Goal: Transaction & Acquisition: Purchase product/service

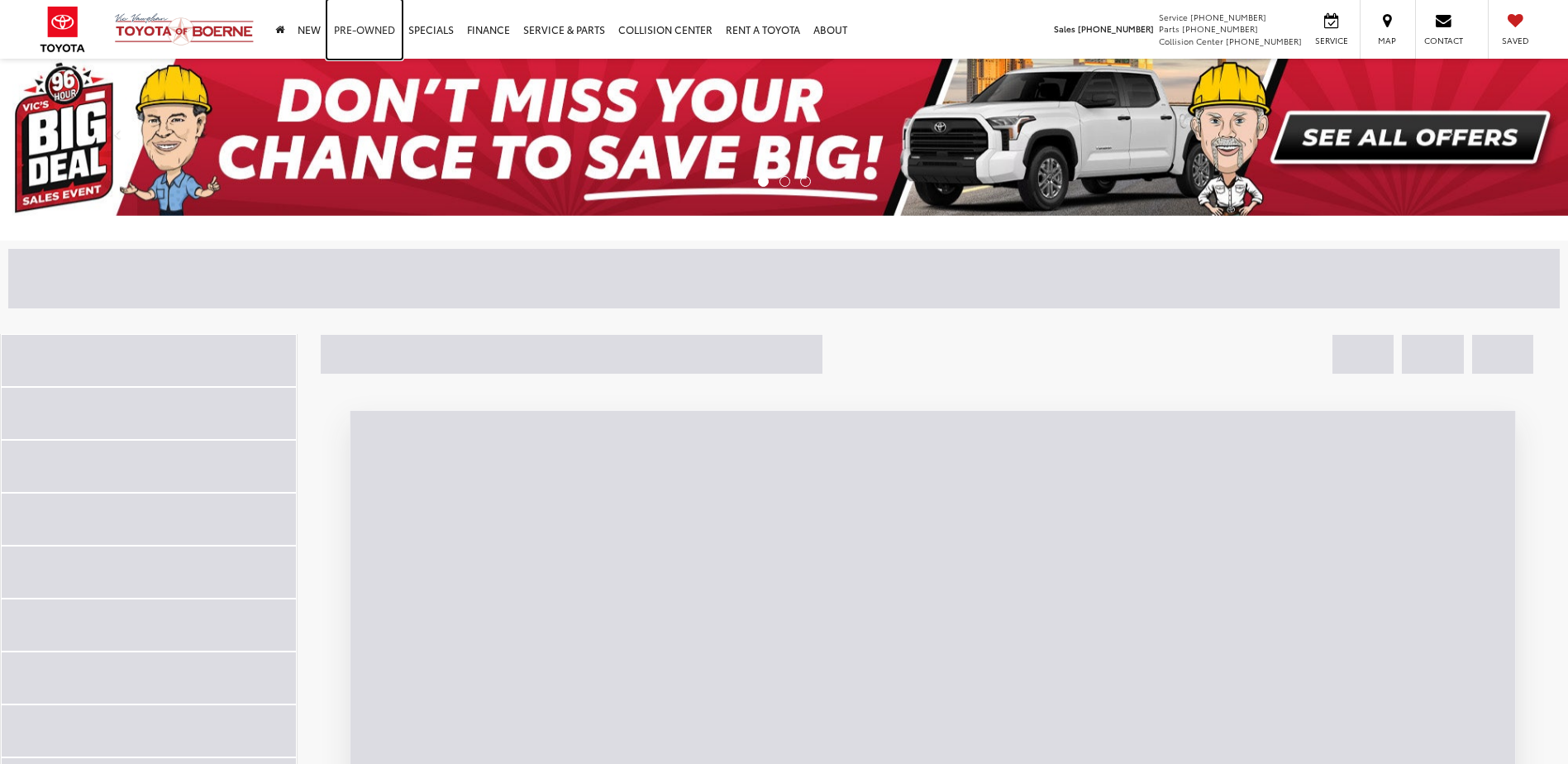
click at [367, 29] on link "Pre-Owned" at bounding box center [365, 30] width 75 height 59
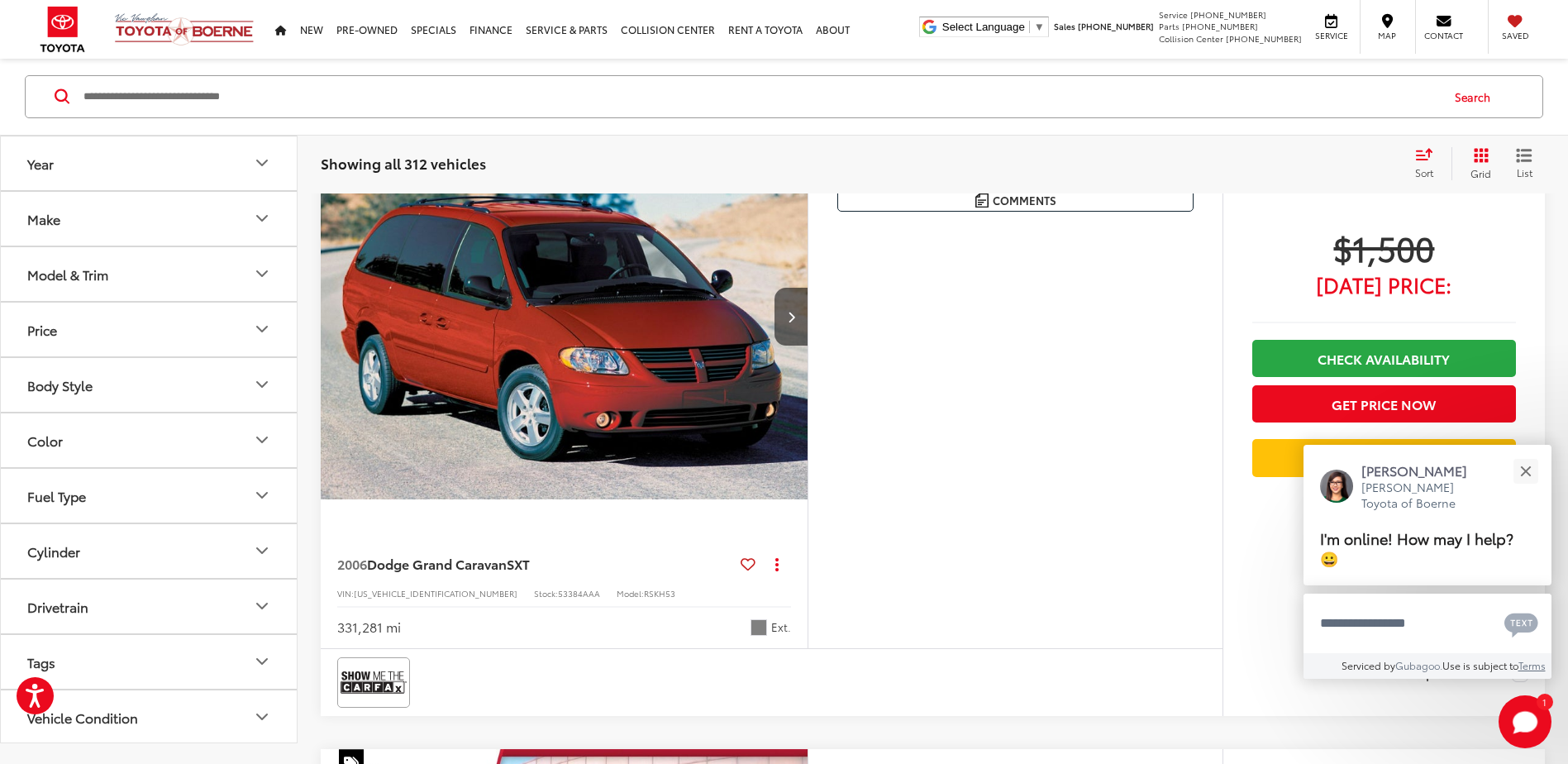
scroll to position [87, 0]
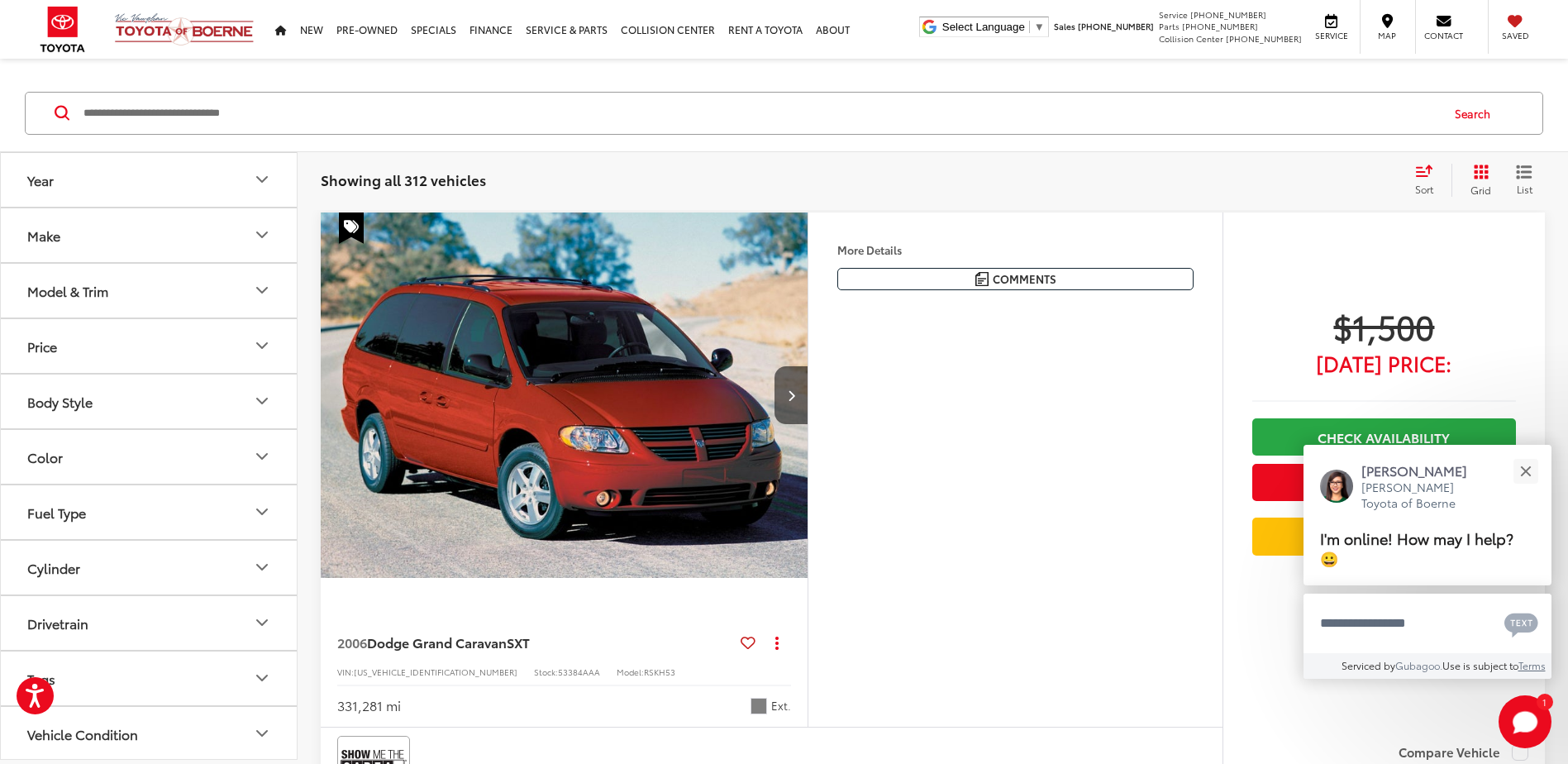
click at [248, 185] on button "Year" at bounding box center [149, 180] width 297 height 54
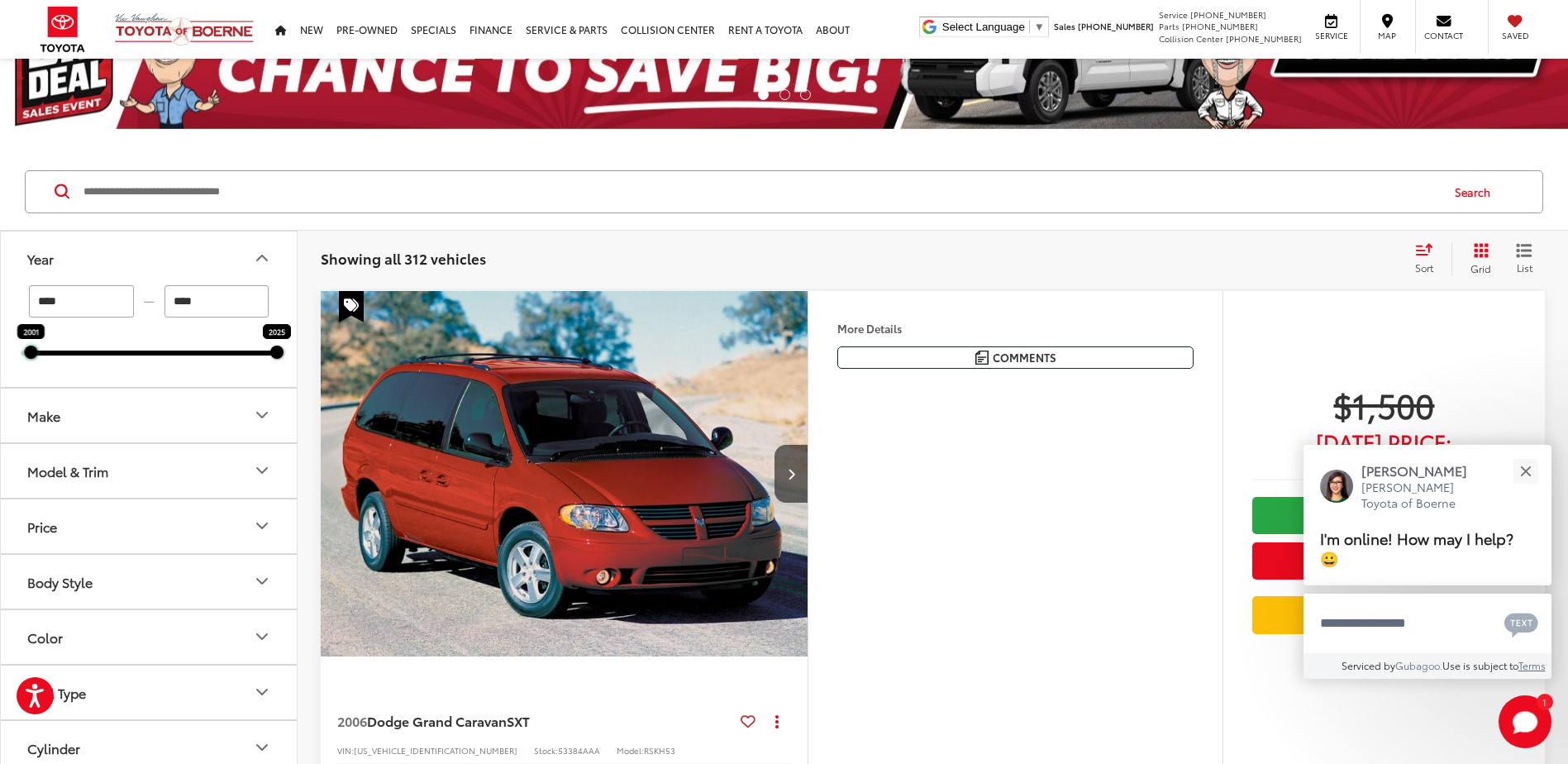
scroll to position [165, 0]
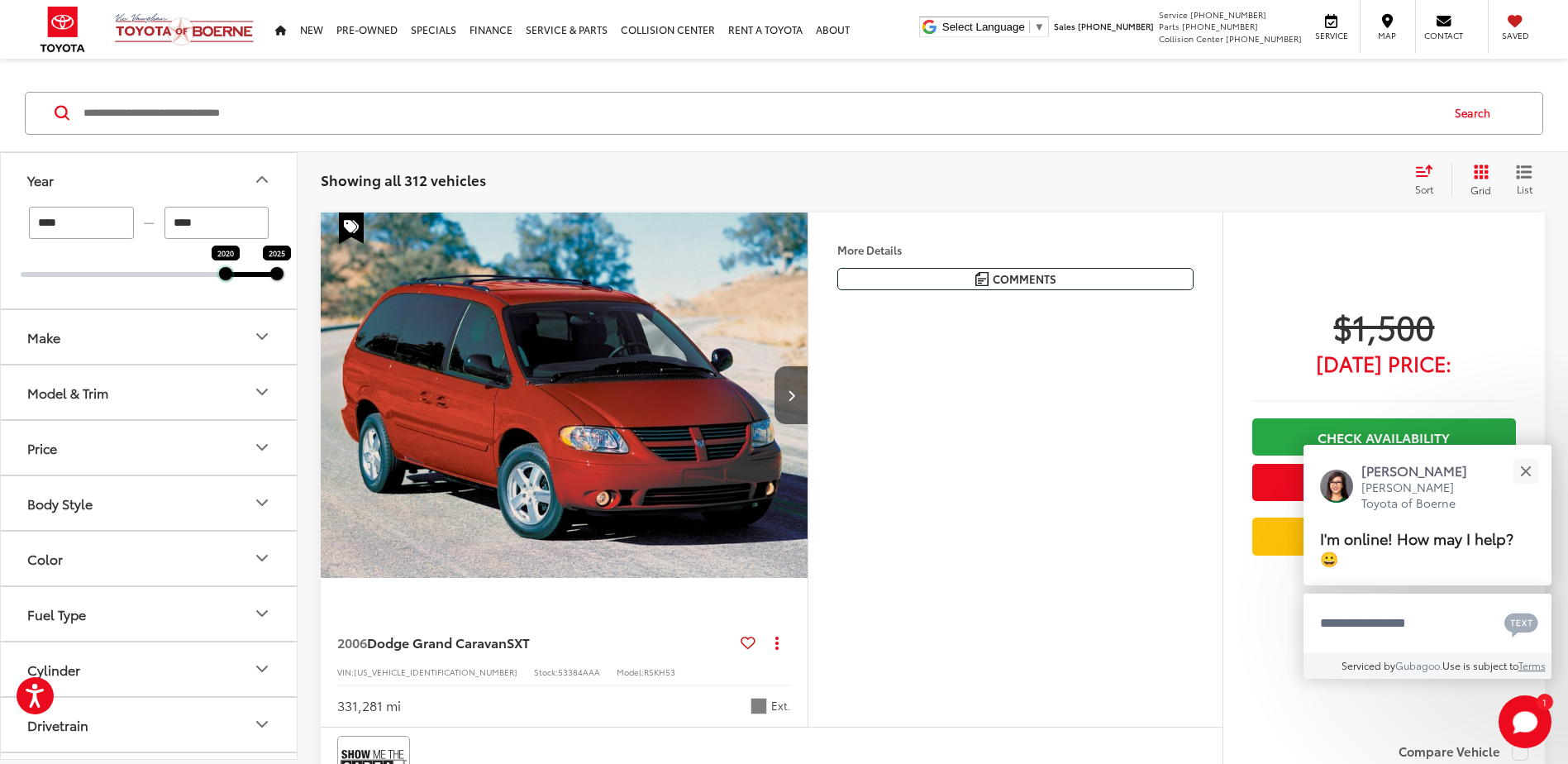
drag, startPoint x: 17, startPoint y: 279, endPoint x: 226, endPoint y: 280, distance: 209.0
click at [226, 280] on div at bounding box center [225, 273] width 13 height 13
type input "****"
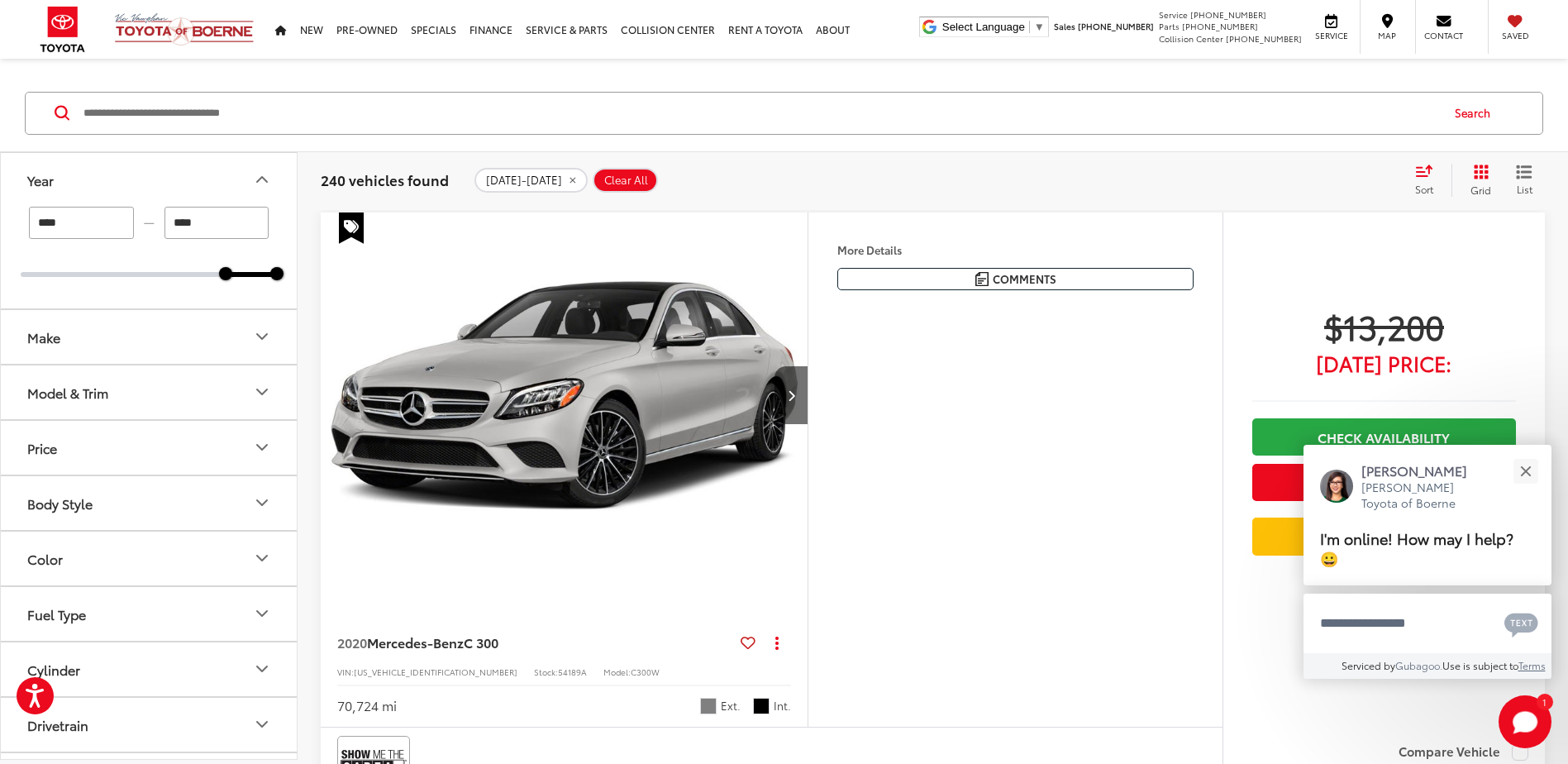
click at [252, 337] on icon "Make" at bounding box center [261, 336] width 20 height 20
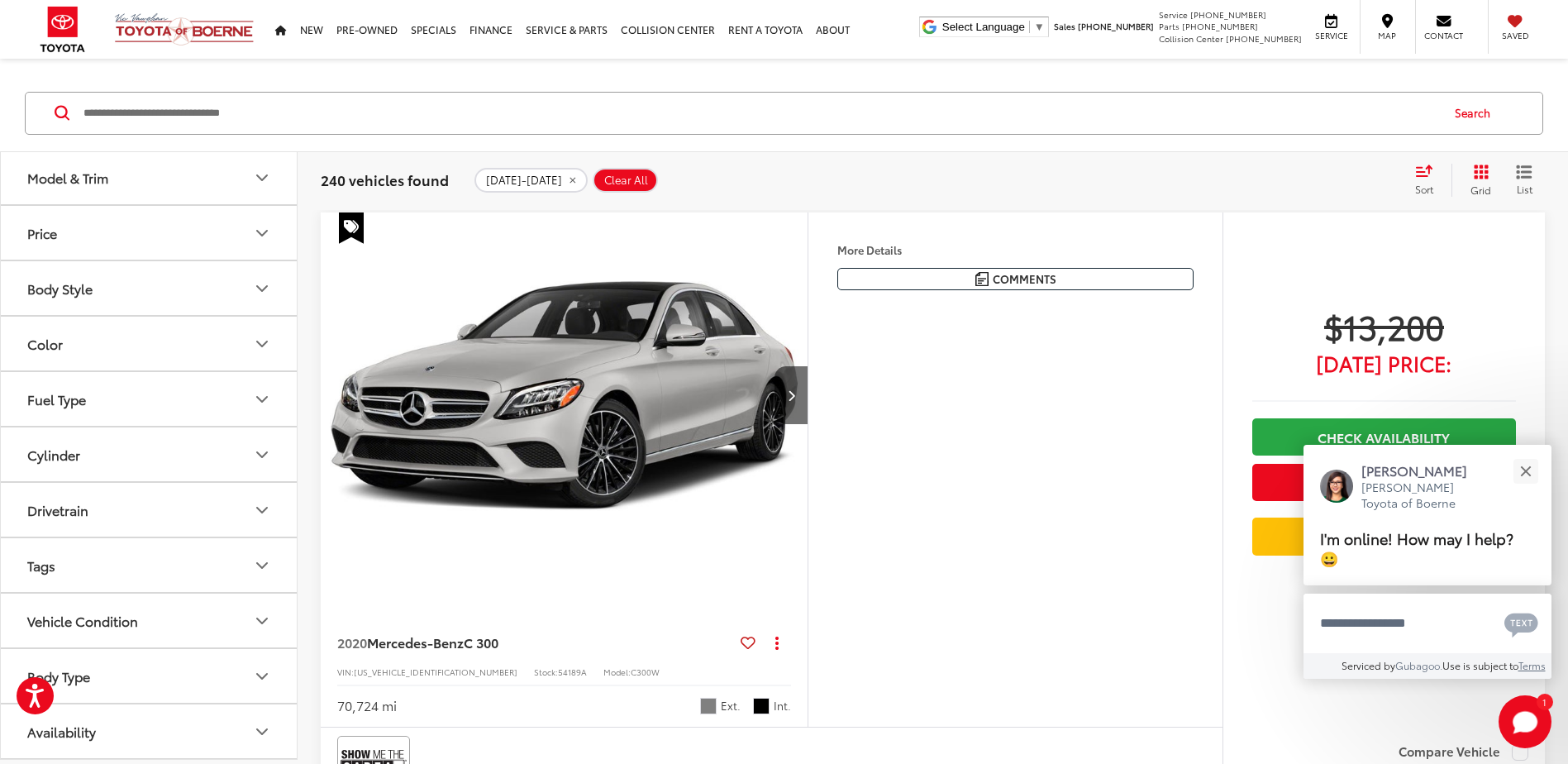
scroll to position [661, 0]
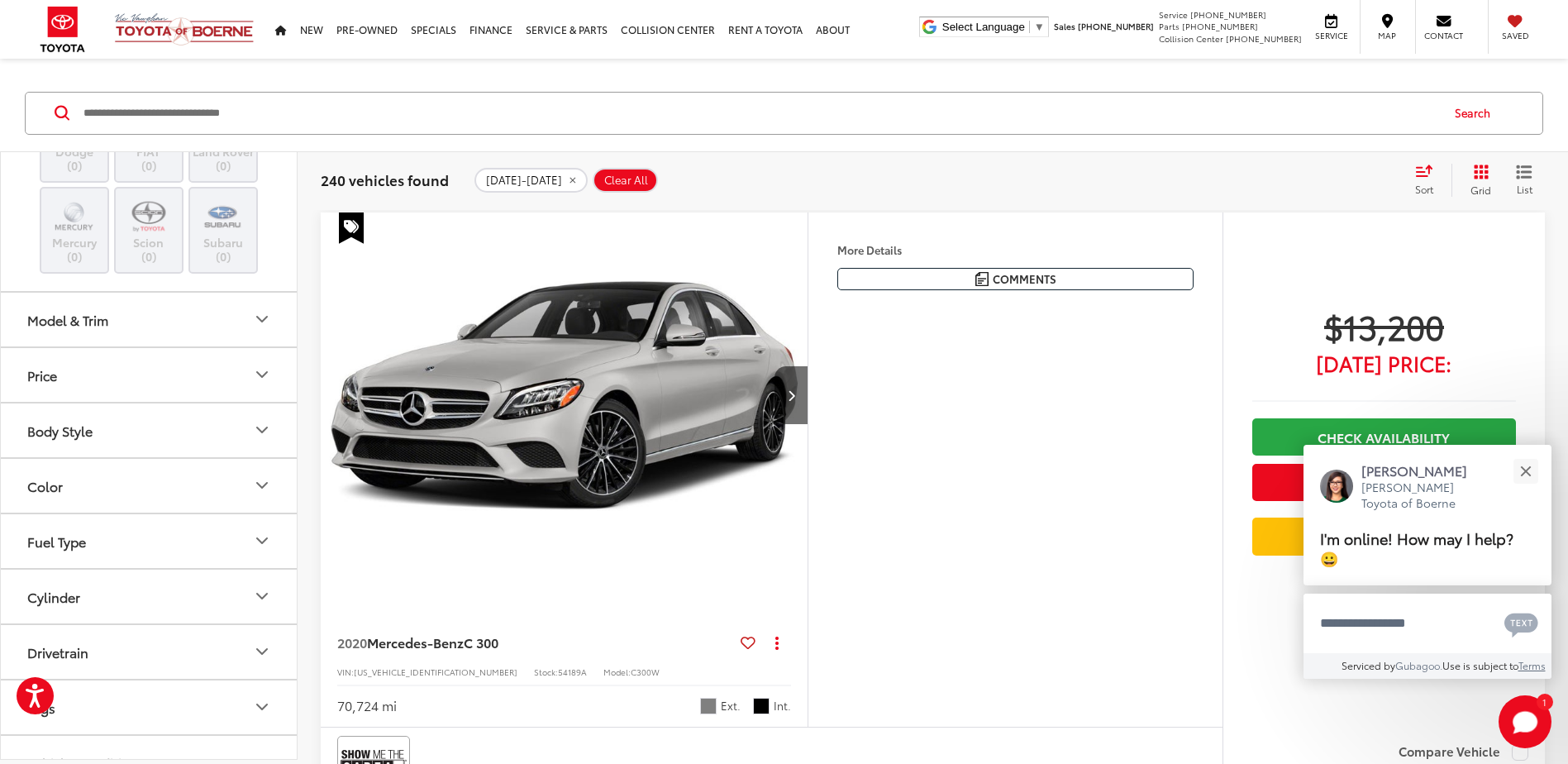
click at [223, 41] on img at bounding box center [223, 41] width 0 height 0
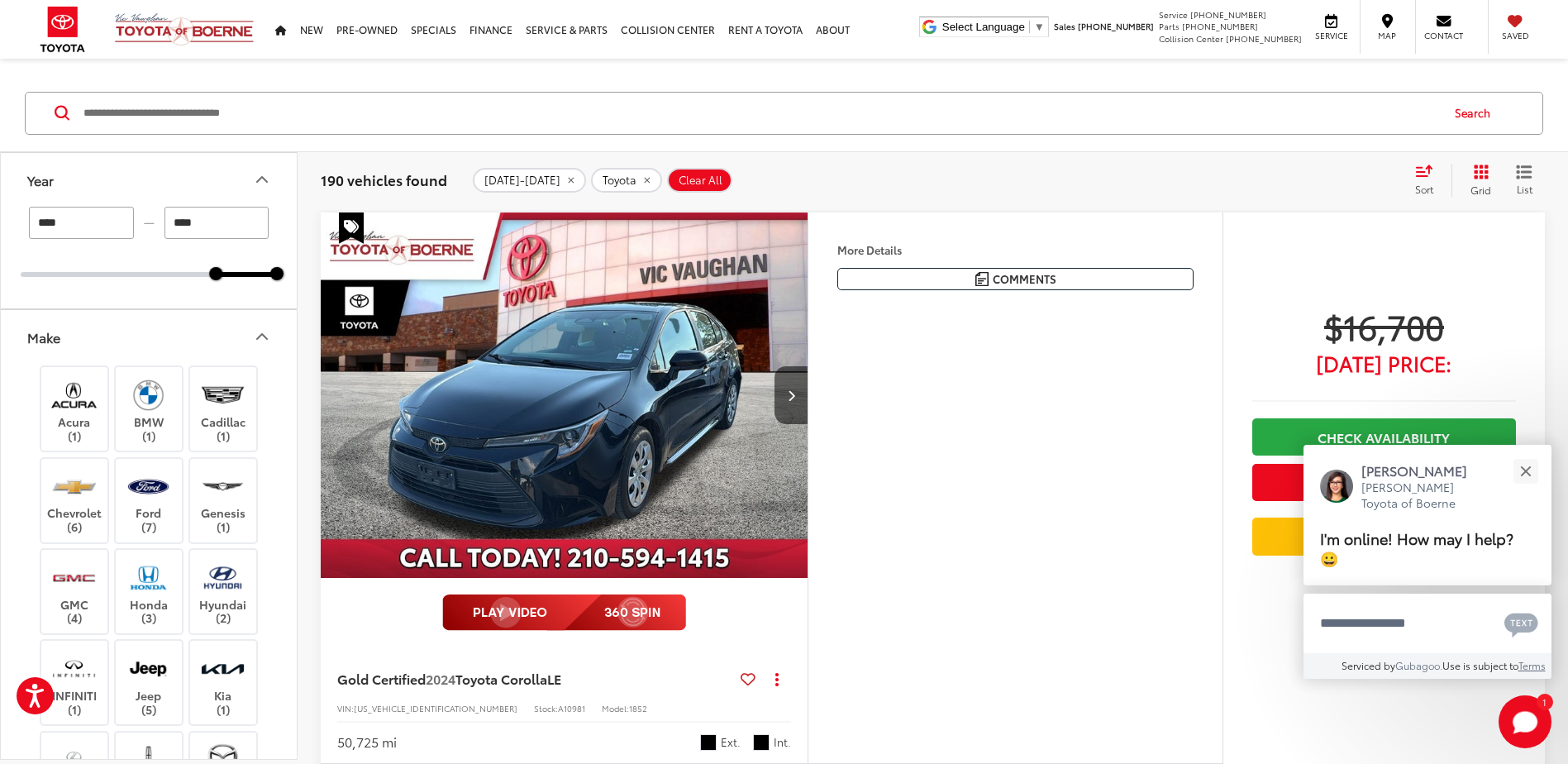
click at [260, 335] on icon "Make" at bounding box center [261, 336] width 20 height 20
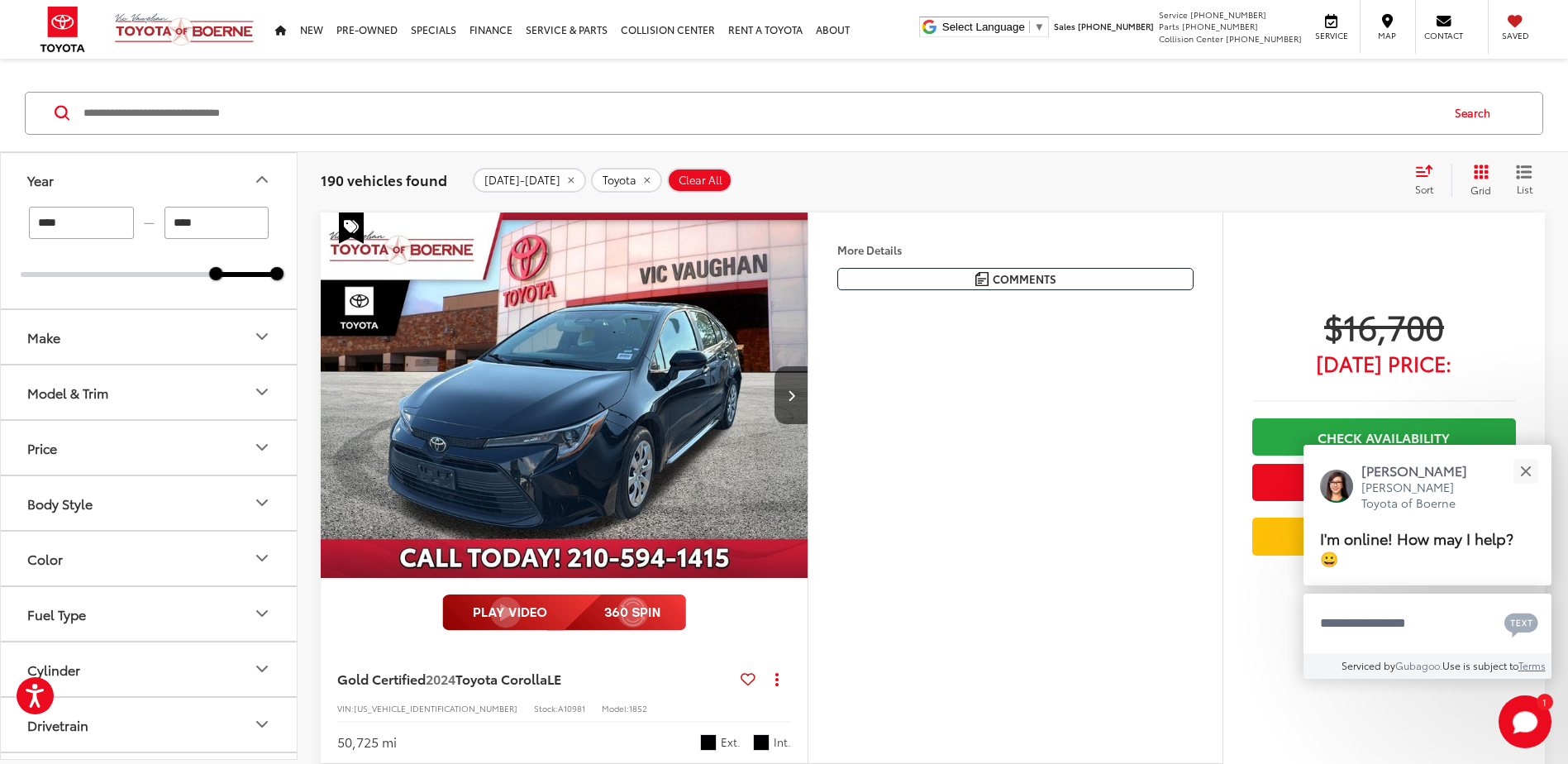
click at [264, 382] on icon "Model & Trim" at bounding box center [261, 392] width 20 height 20
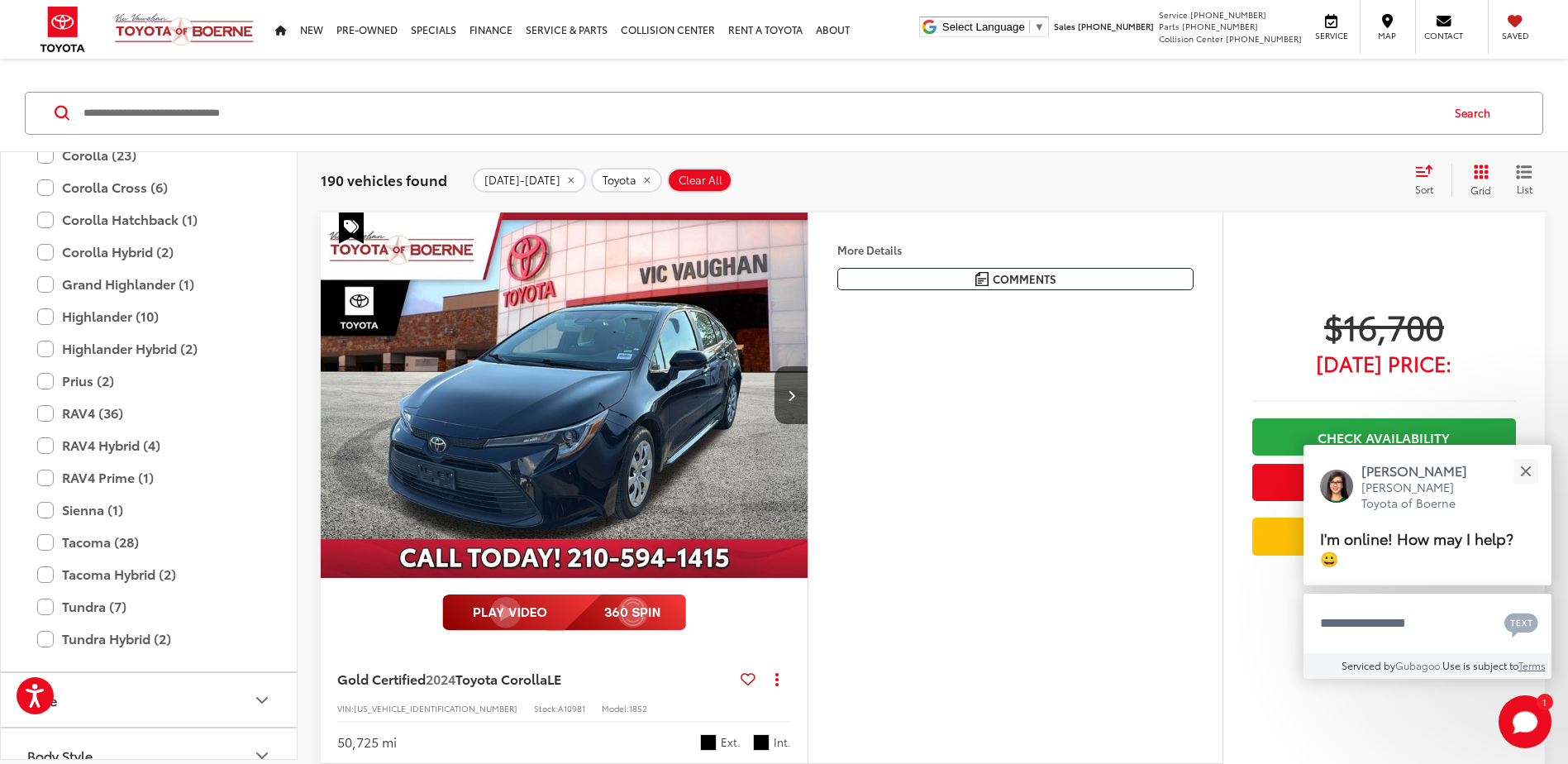
scroll to position [496, 0]
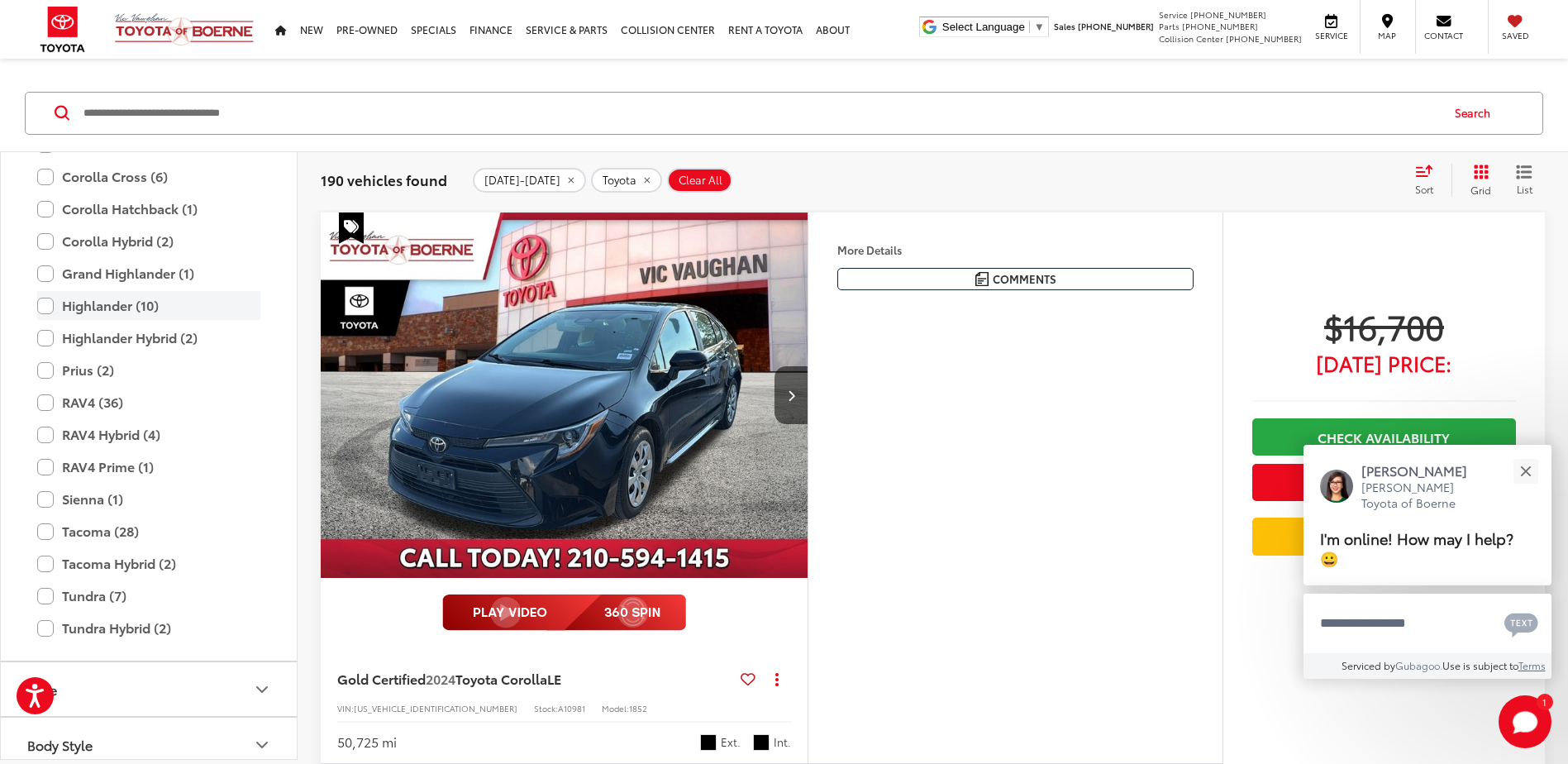
click at [43, 311] on label "Highlander (10)" at bounding box center [149, 305] width 223 height 29
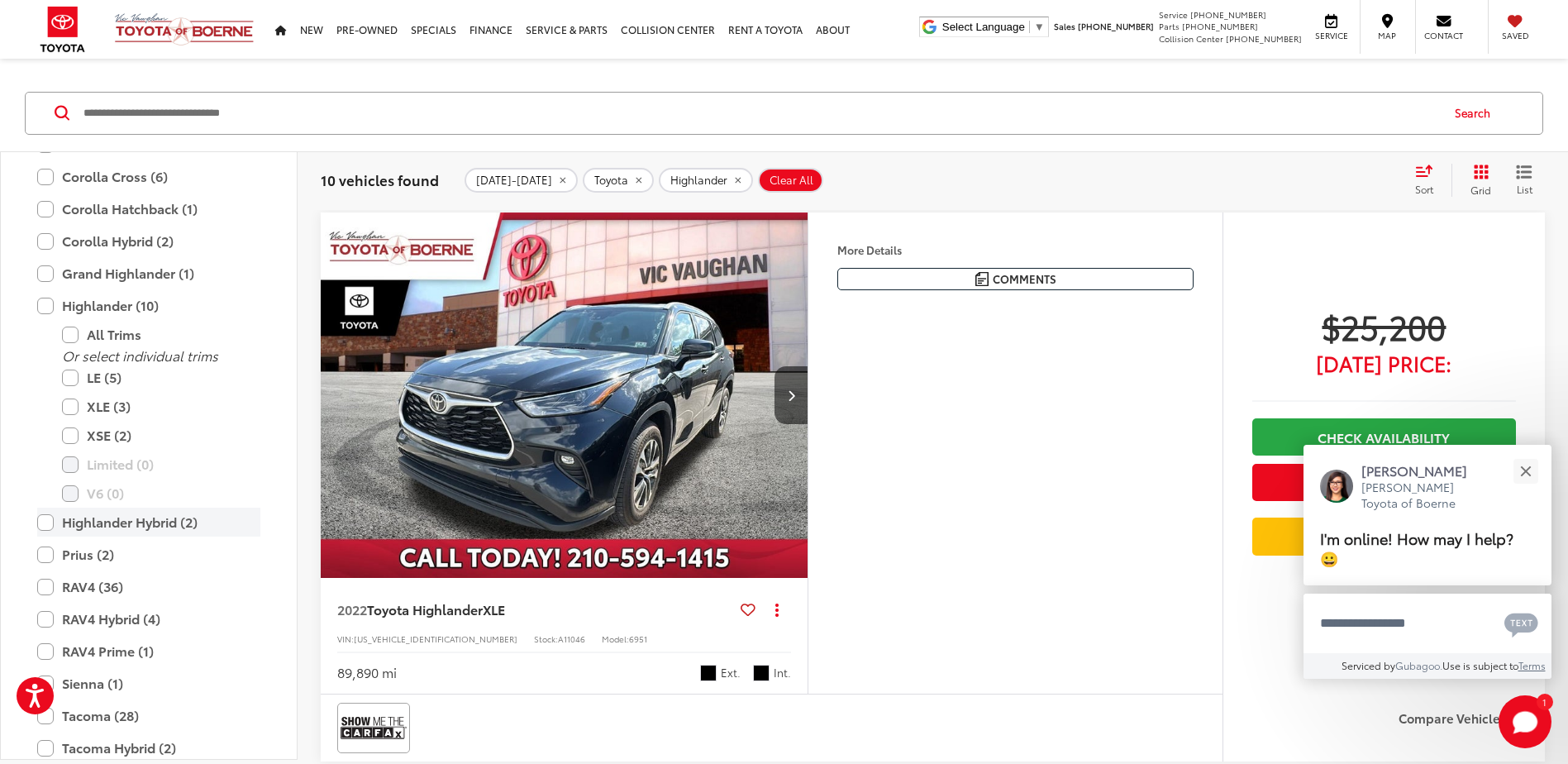
click at [43, 522] on label "Highlander Hybrid (2)" at bounding box center [149, 522] width 223 height 29
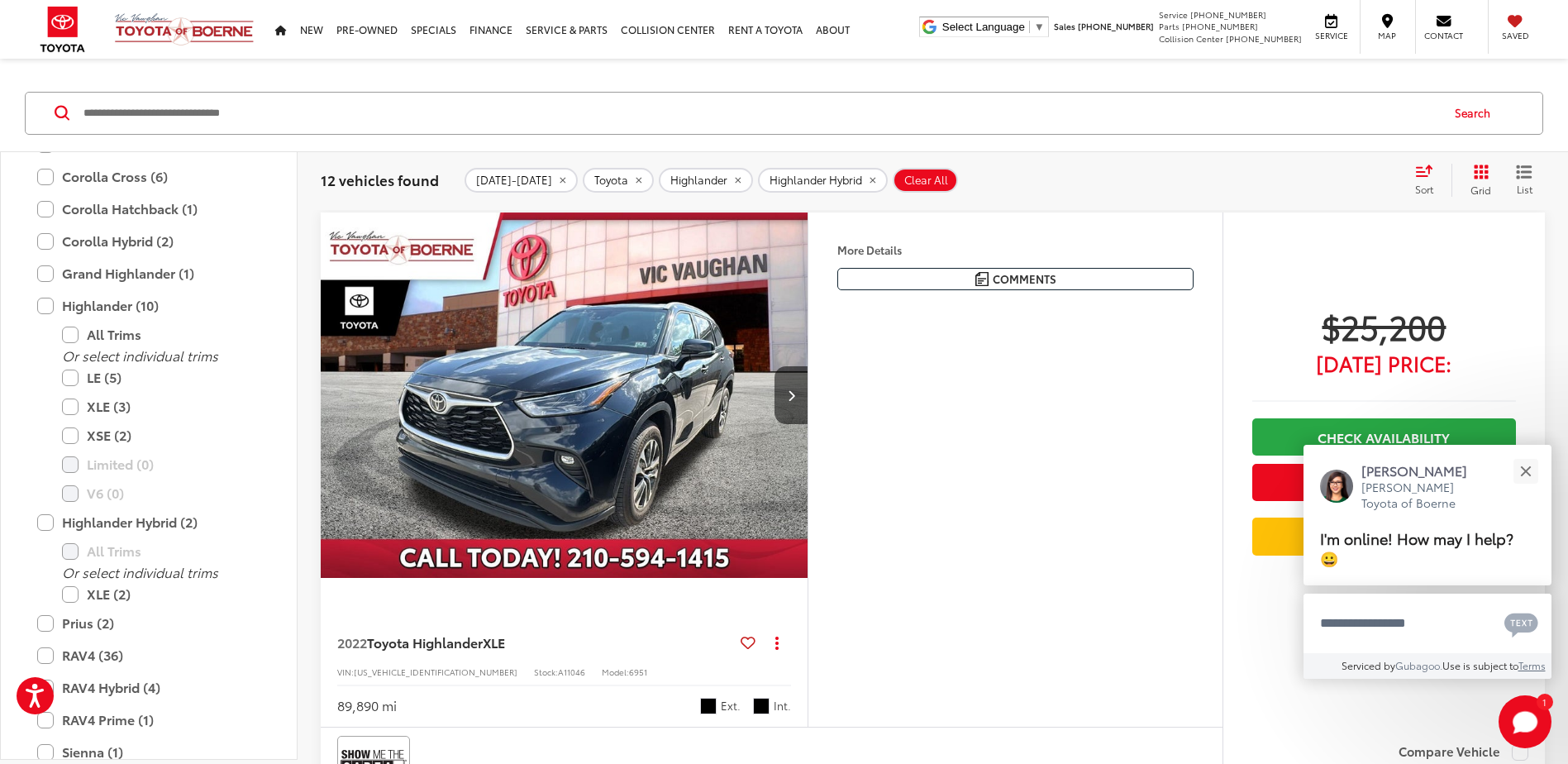
click at [1429, 183] on span "Sort" at bounding box center [1424, 189] width 18 height 14
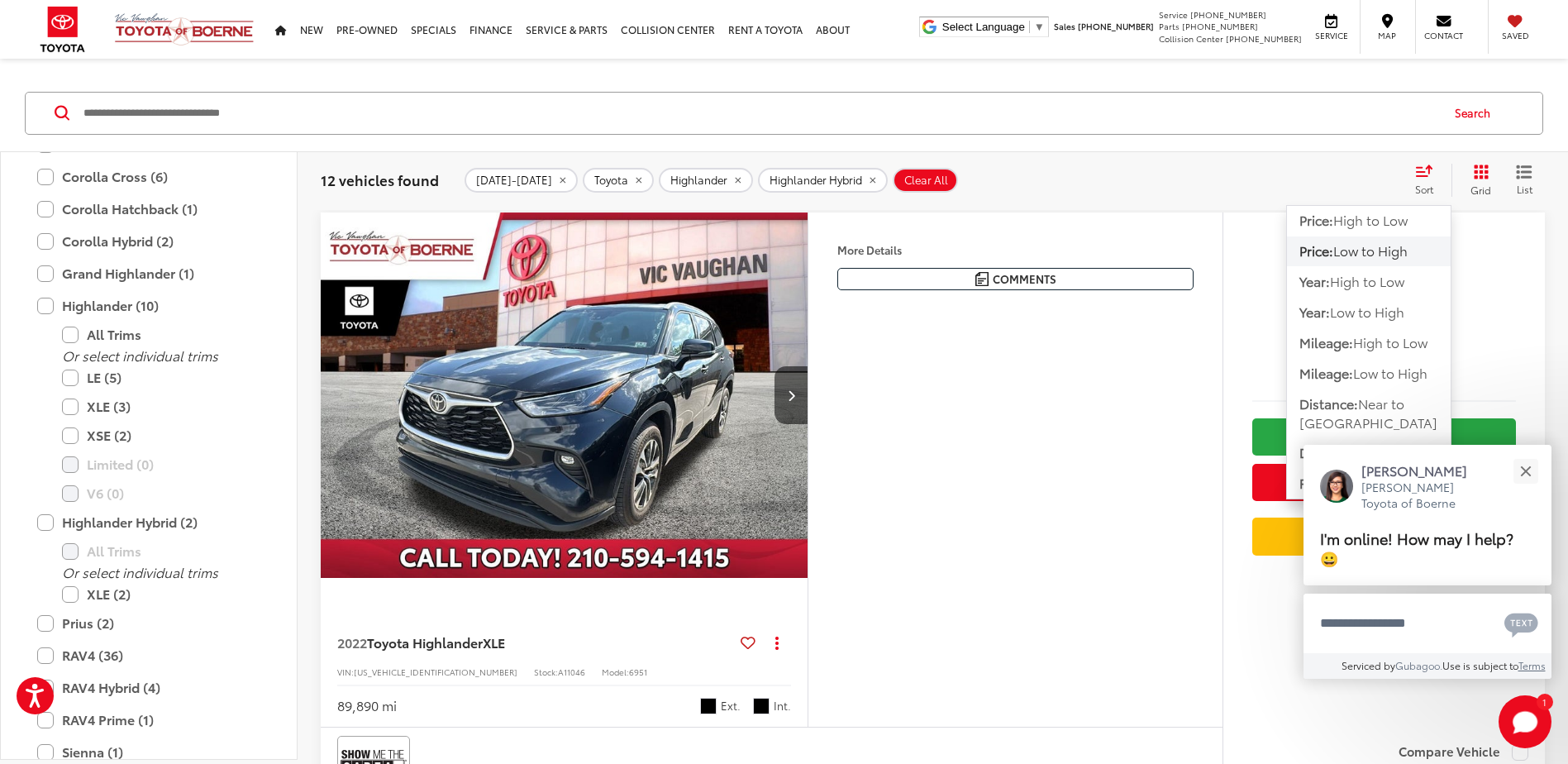
click at [1376, 246] on span "Low to High" at bounding box center [1371, 250] width 75 height 19
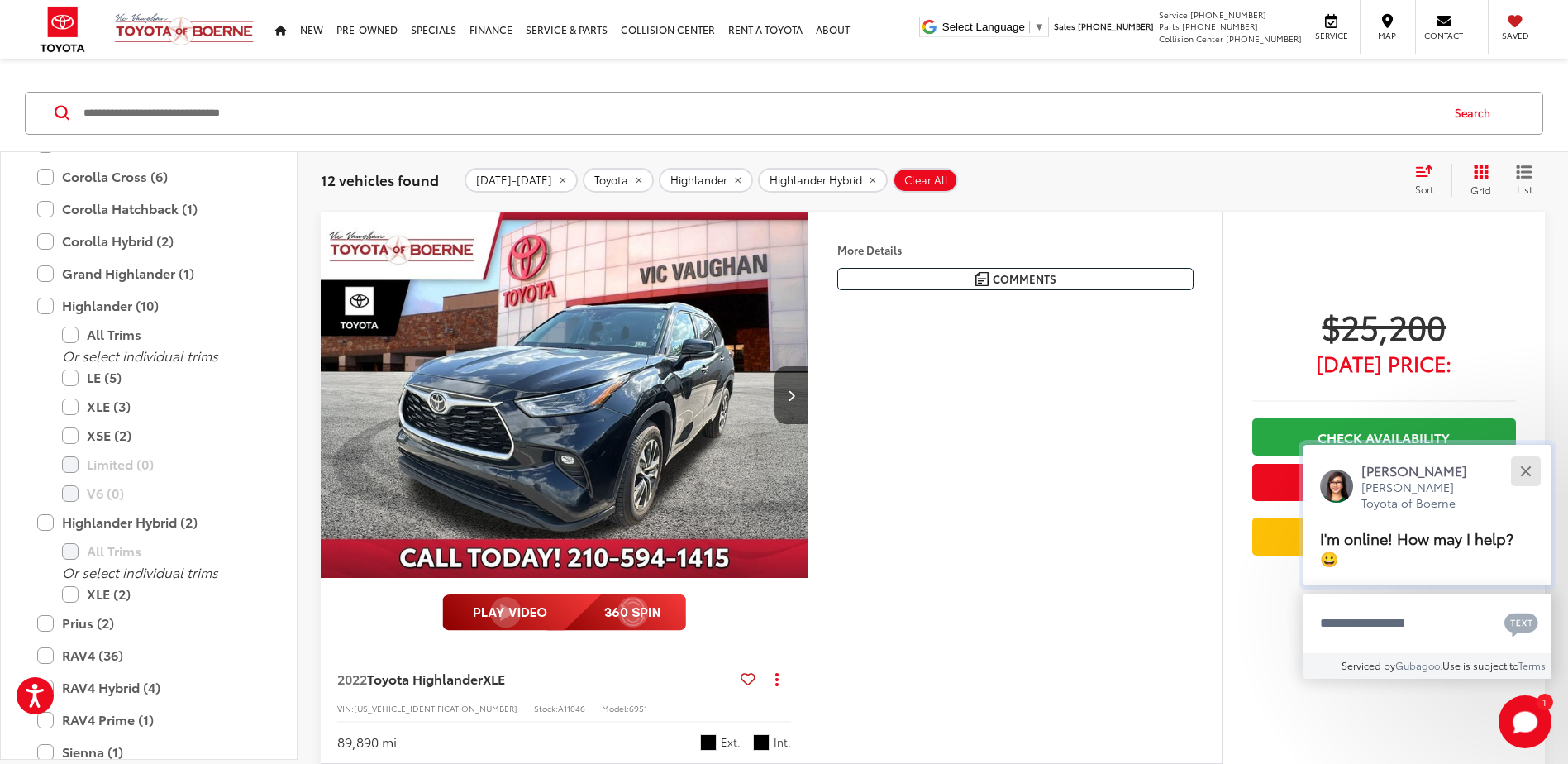
click at [1532, 476] on button "Close" at bounding box center [1525, 470] width 36 height 36
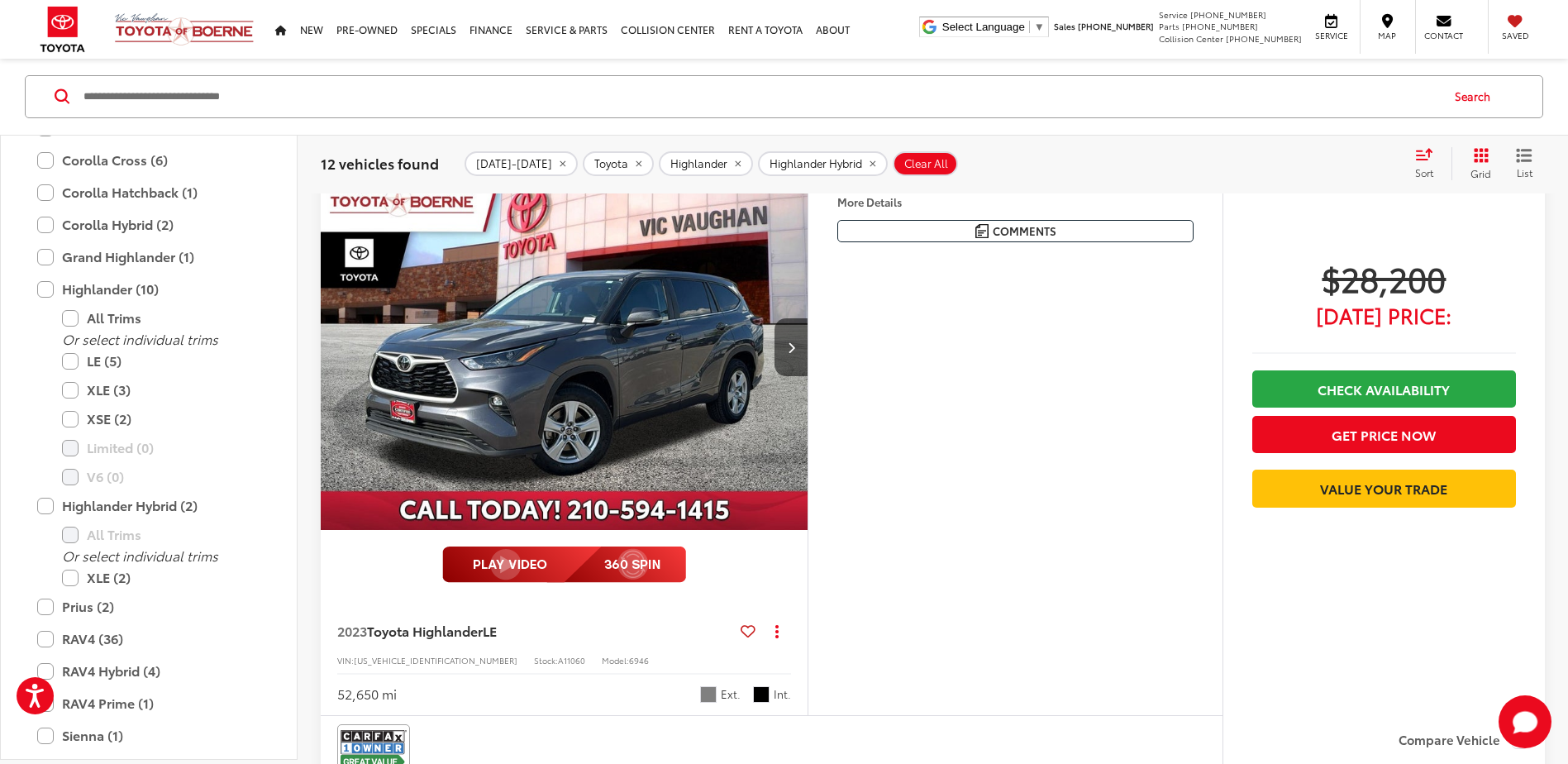
scroll to position [1488, 0]
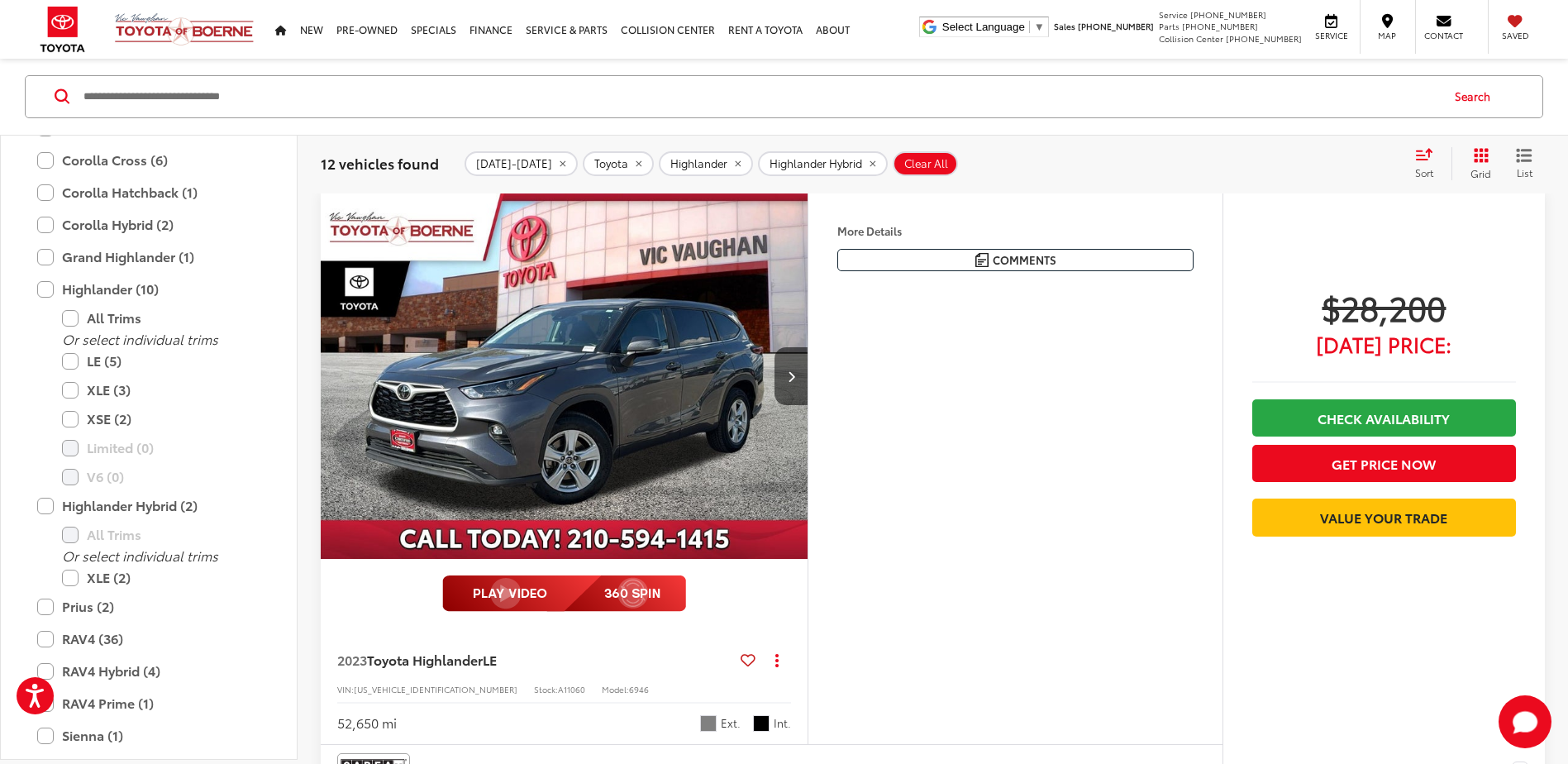
click at [593, 369] on img "2023 Toyota Highlander LE 0" at bounding box center [564, 377] width 489 height 367
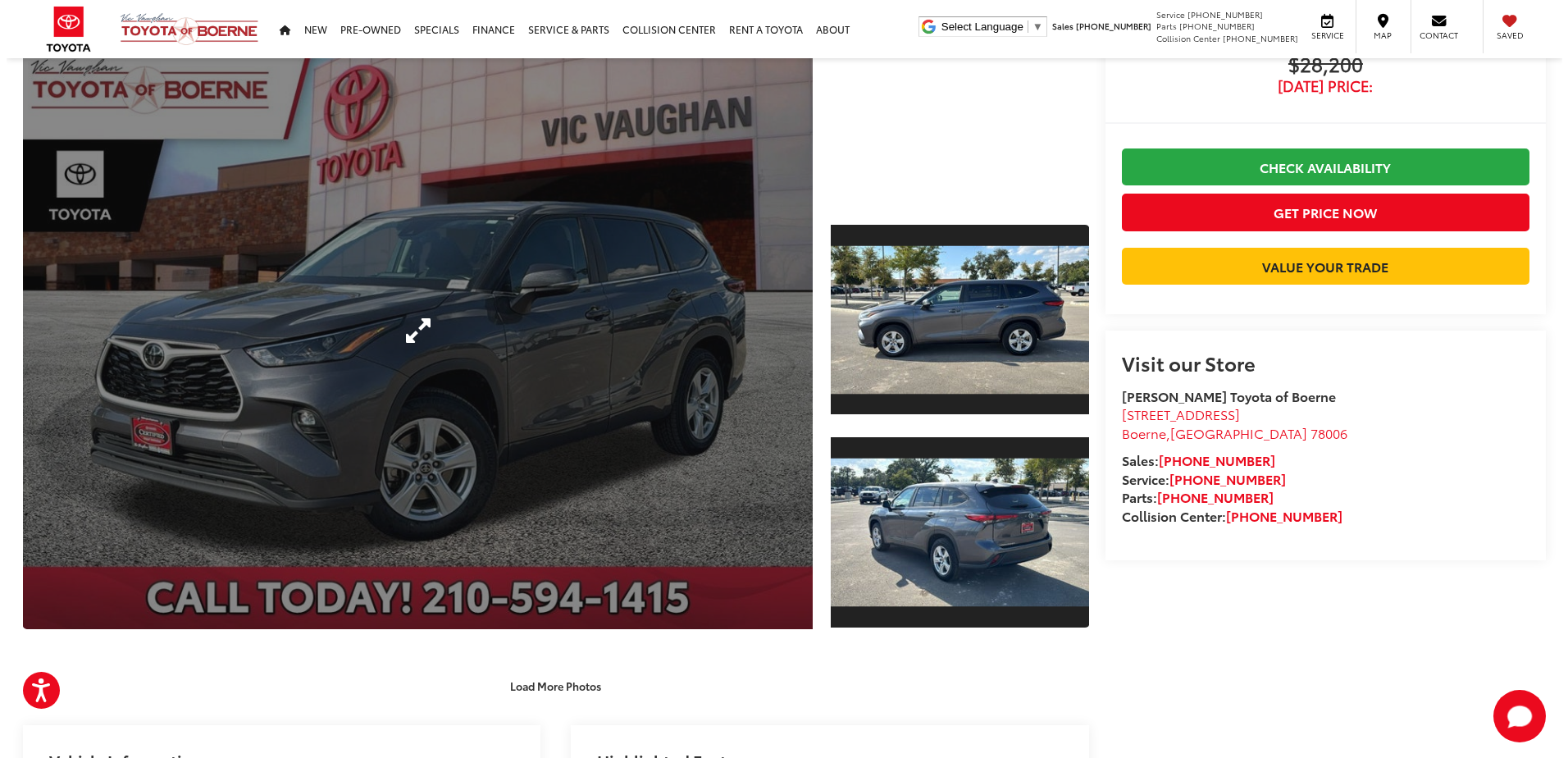
scroll to position [164, 0]
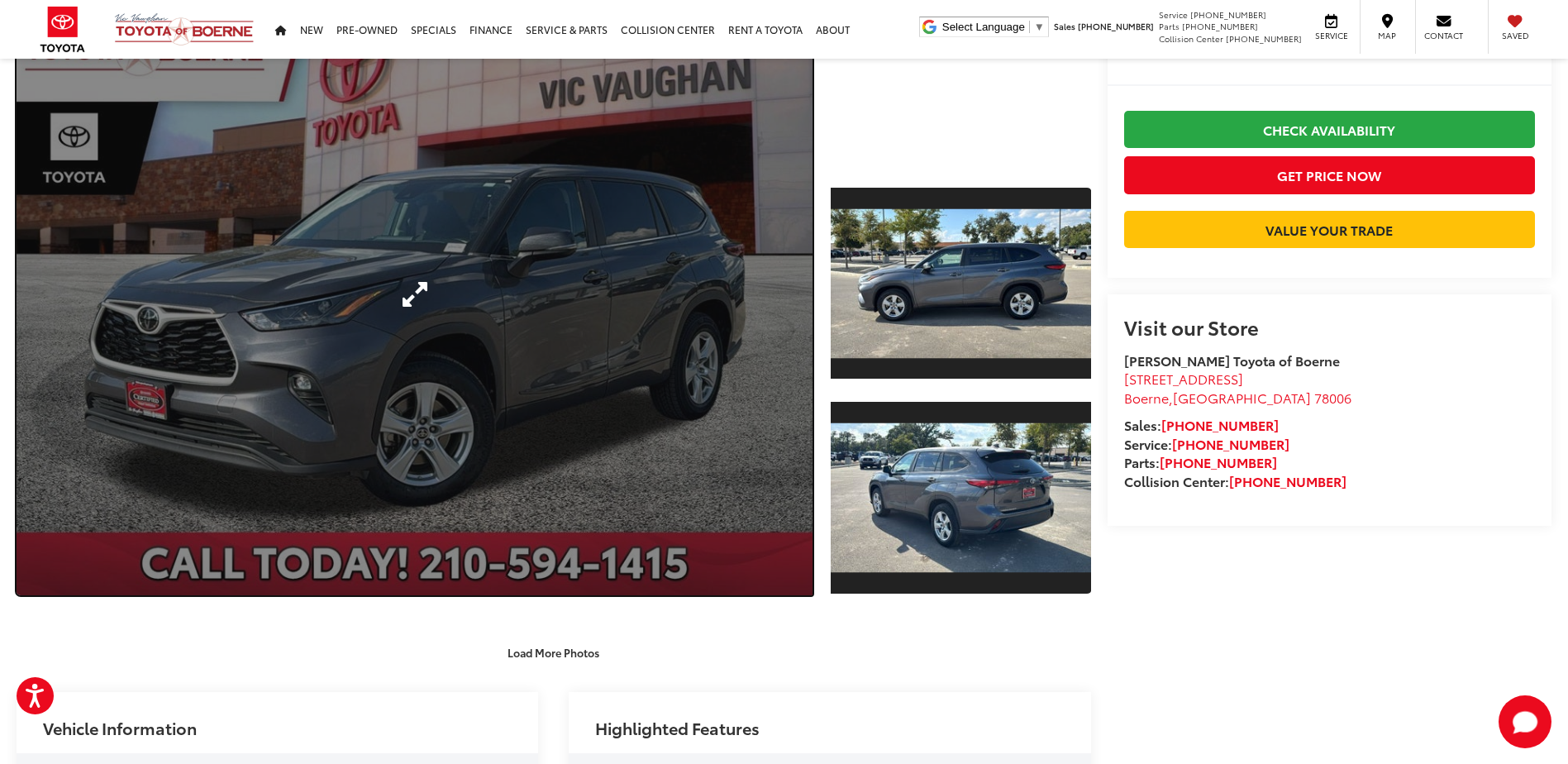
click at [650, 390] on link "Expand Photo 0" at bounding box center [414, 294] width 796 height 603
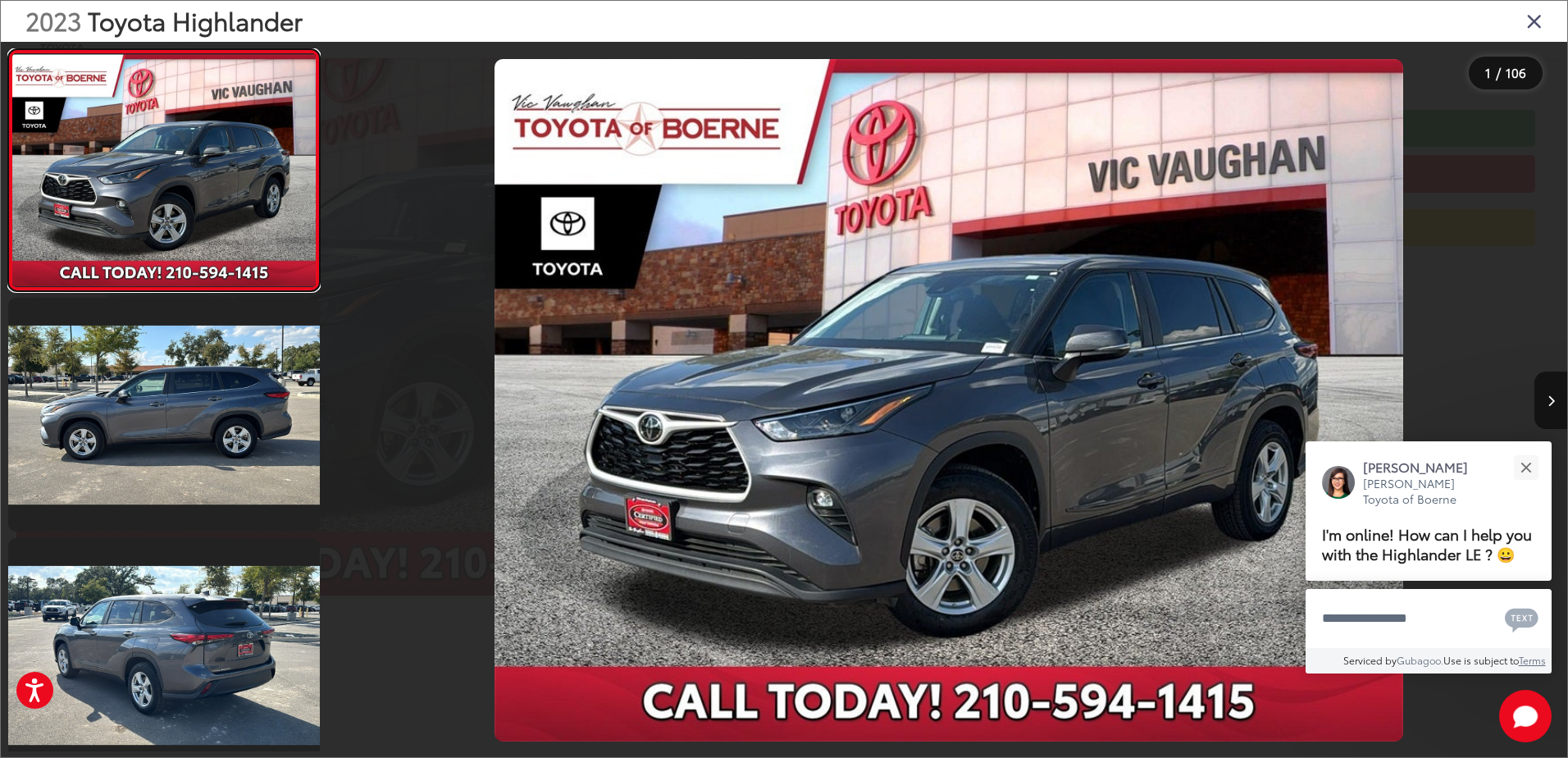
scroll to position [0, 0]
click at [1543, 397] on button "Next image" at bounding box center [1551, 400] width 33 height 58
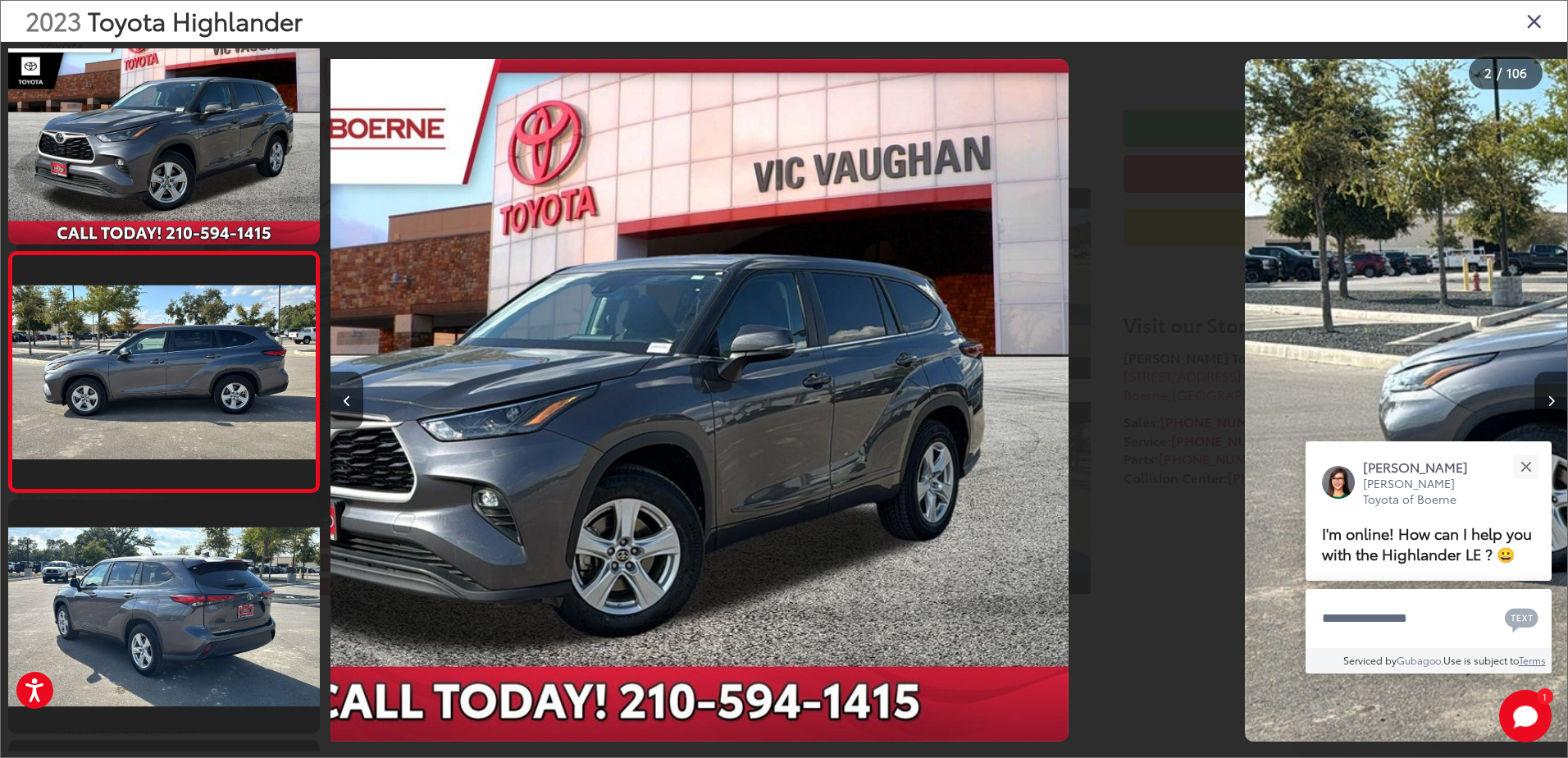
scroll to position [59, 0]
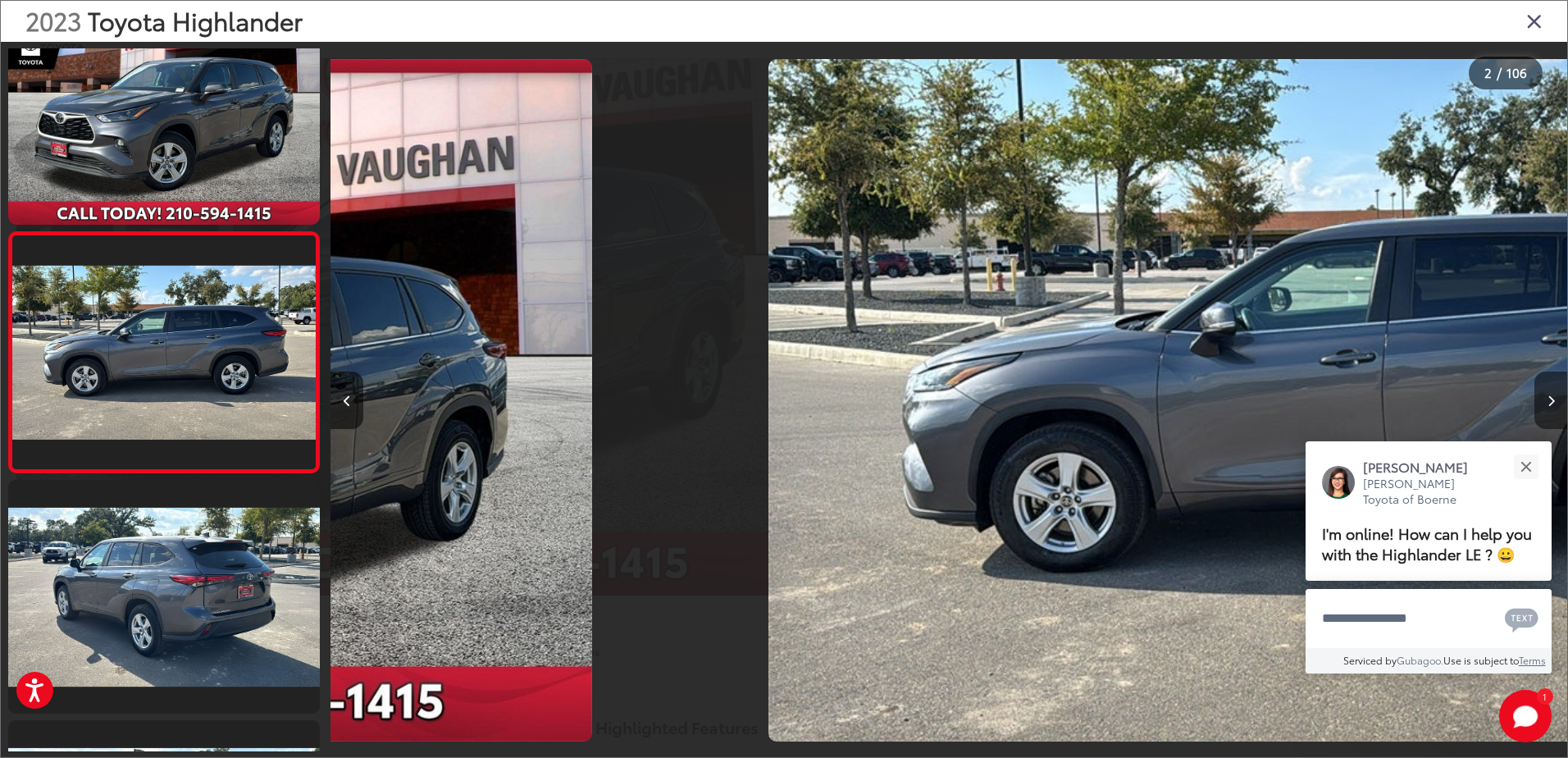
click at [1543, 397] on button "Next image" at bounding box center [1551, 400] width 33 height 58
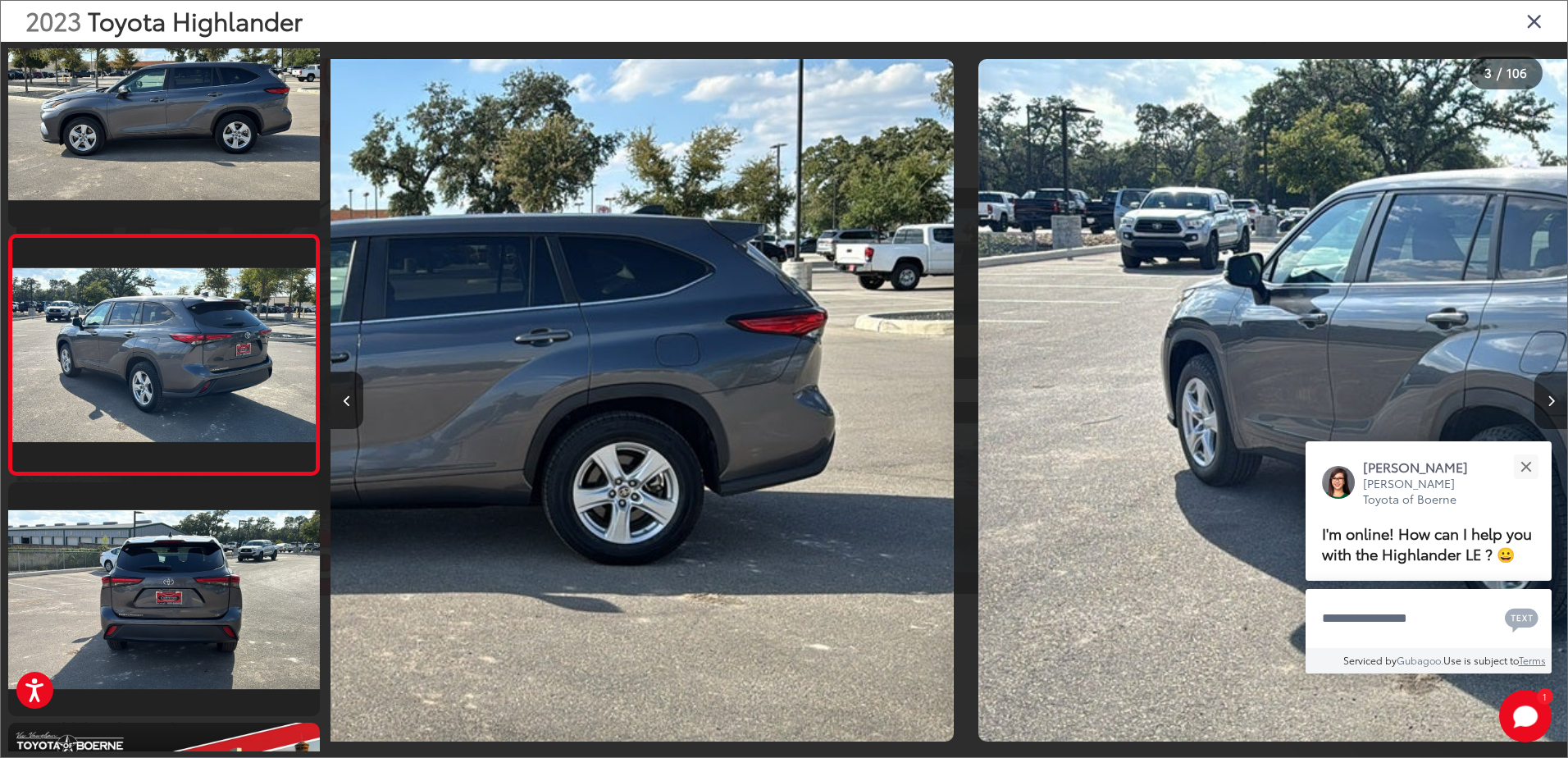
scroll to position [298, 0]
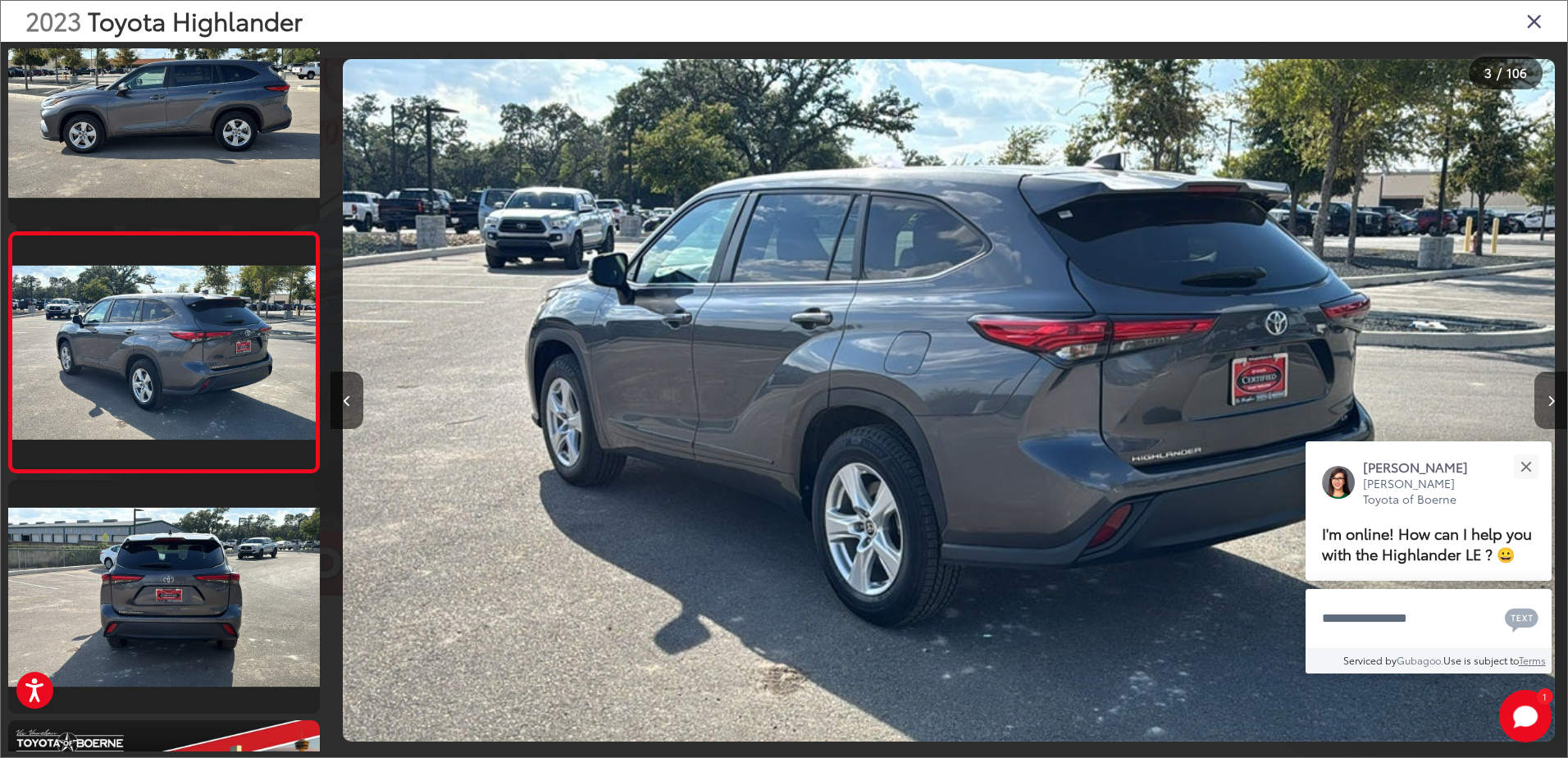
click at [1543, 397] on button "Next image" at bounding box center [1551, 400] width 33 height 58
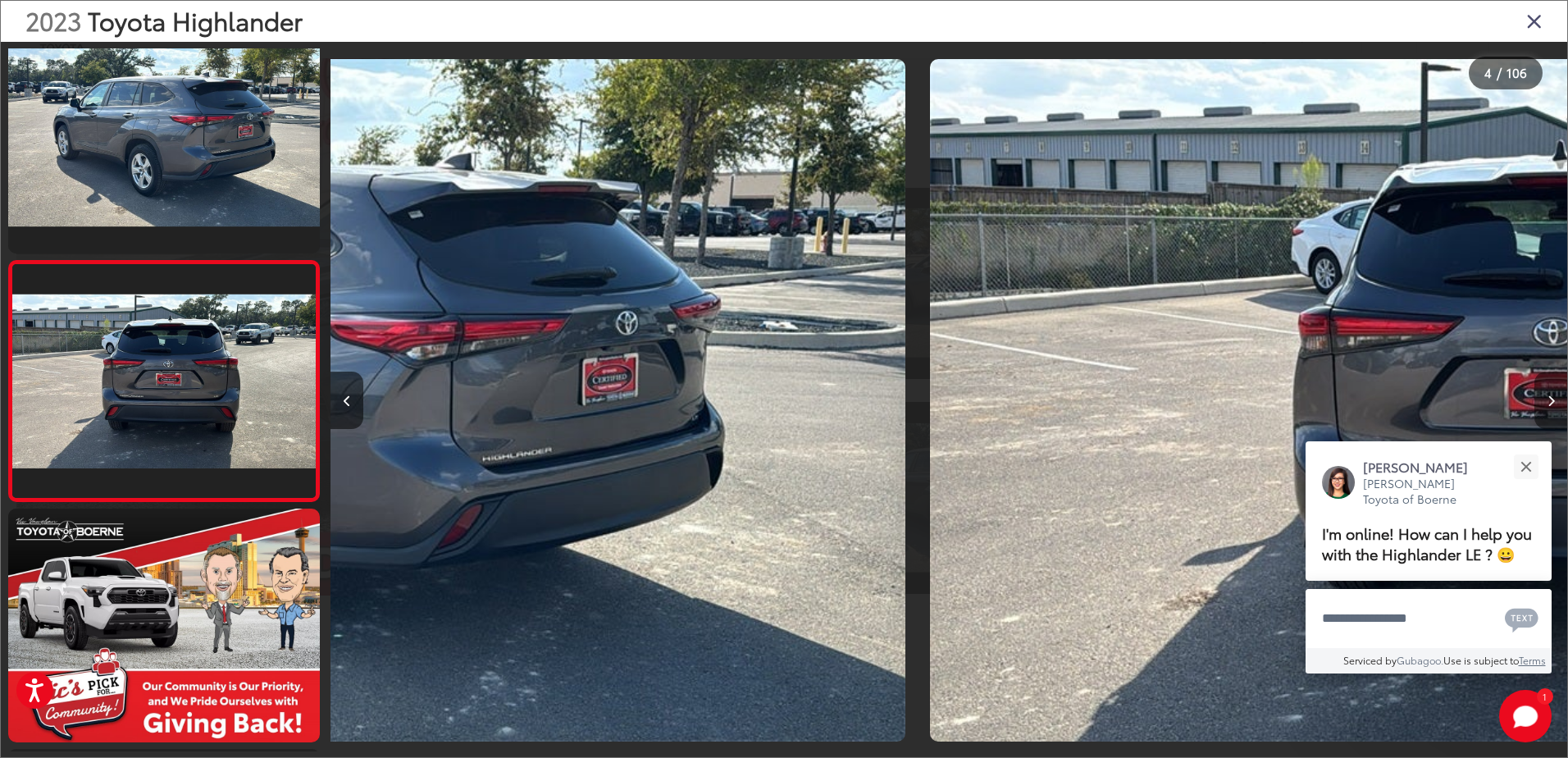
scroll to position [539, 0]
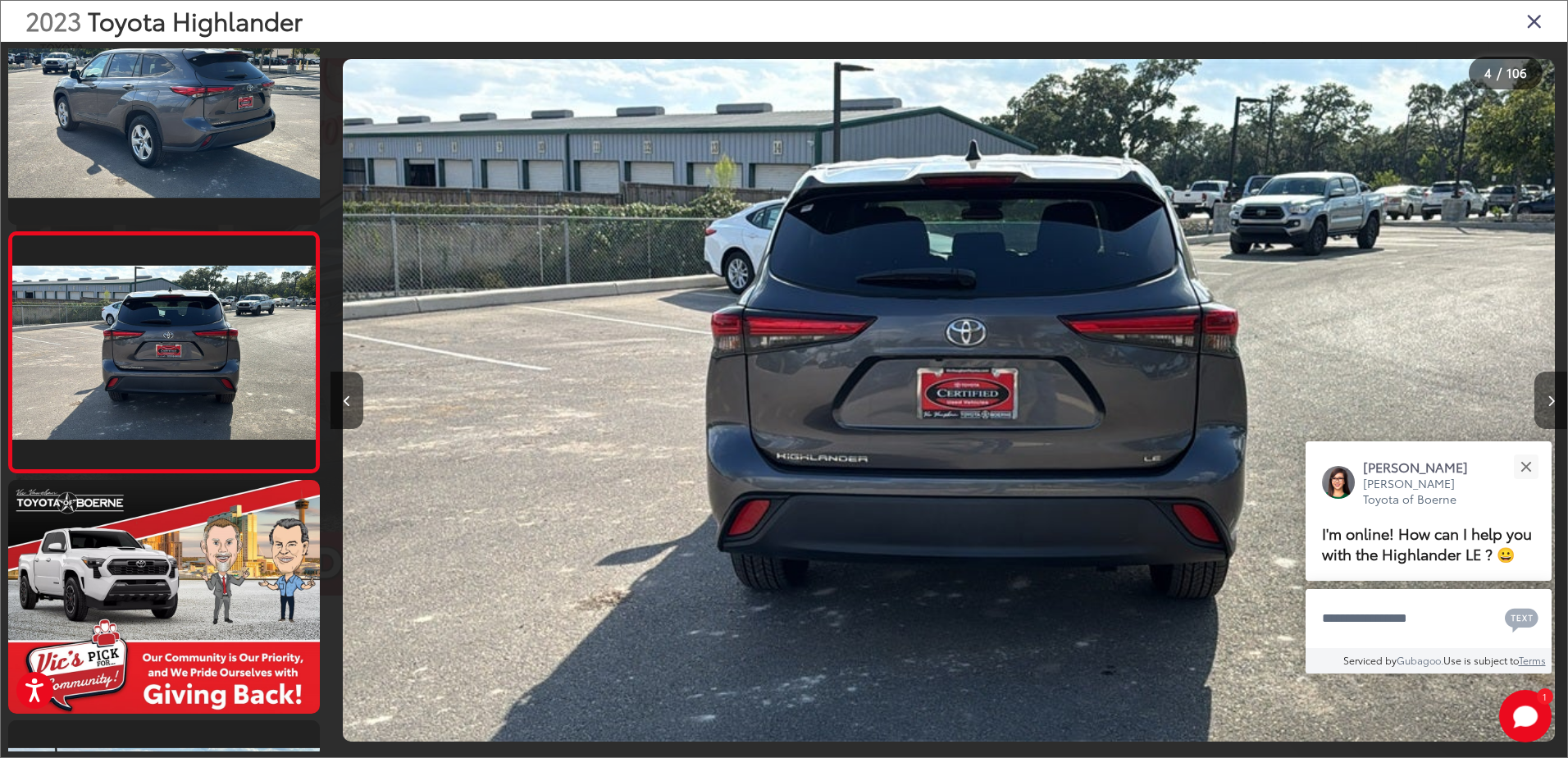
click at [1543, 397] on button "Next image" at bounding box center [1551, 400] width 33 height 58
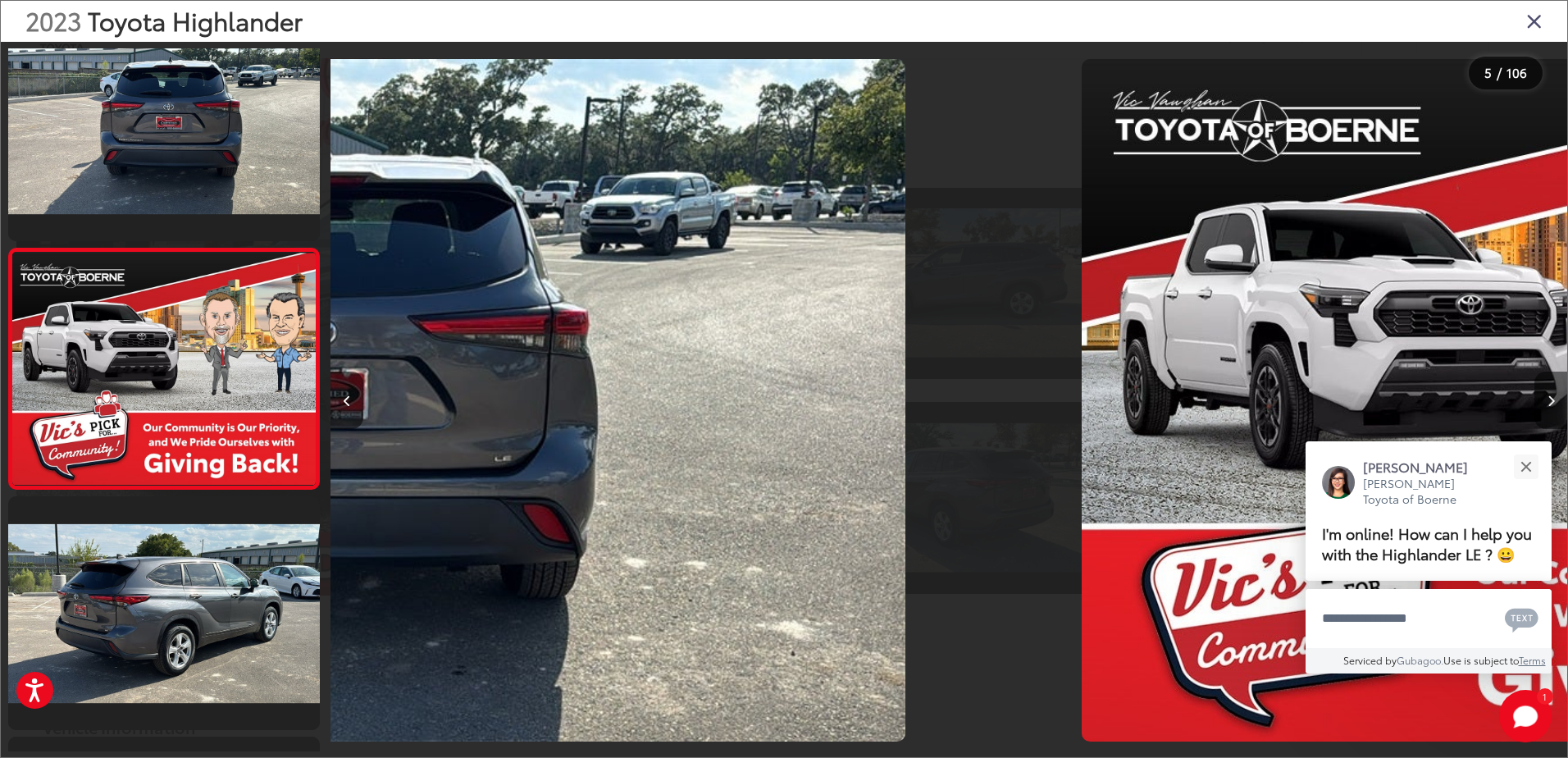
scroll to position [780, 0]
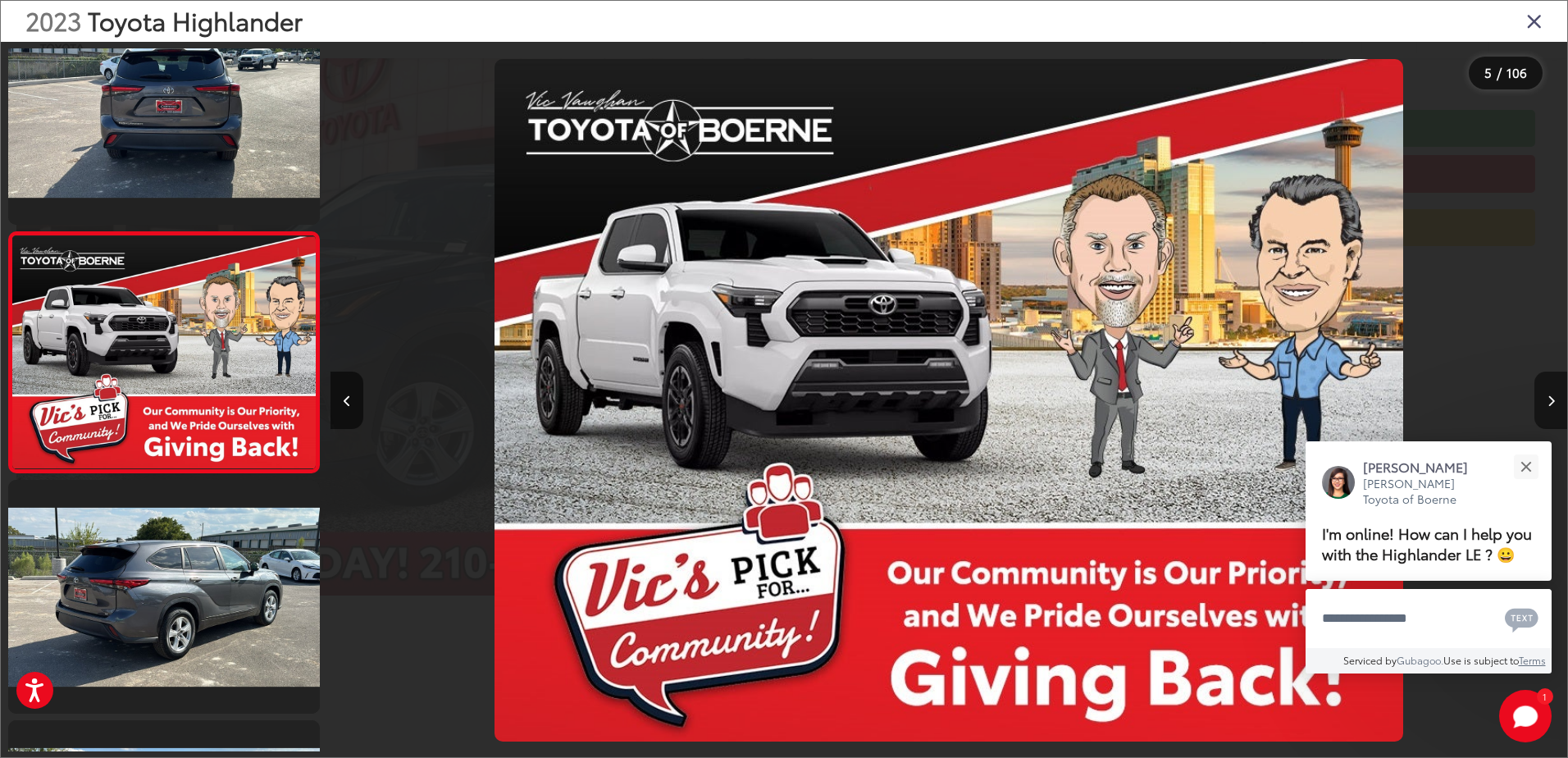
click at [1543, 397] on button "Next image" at bounding box center [1551, 400] width 33 height 58
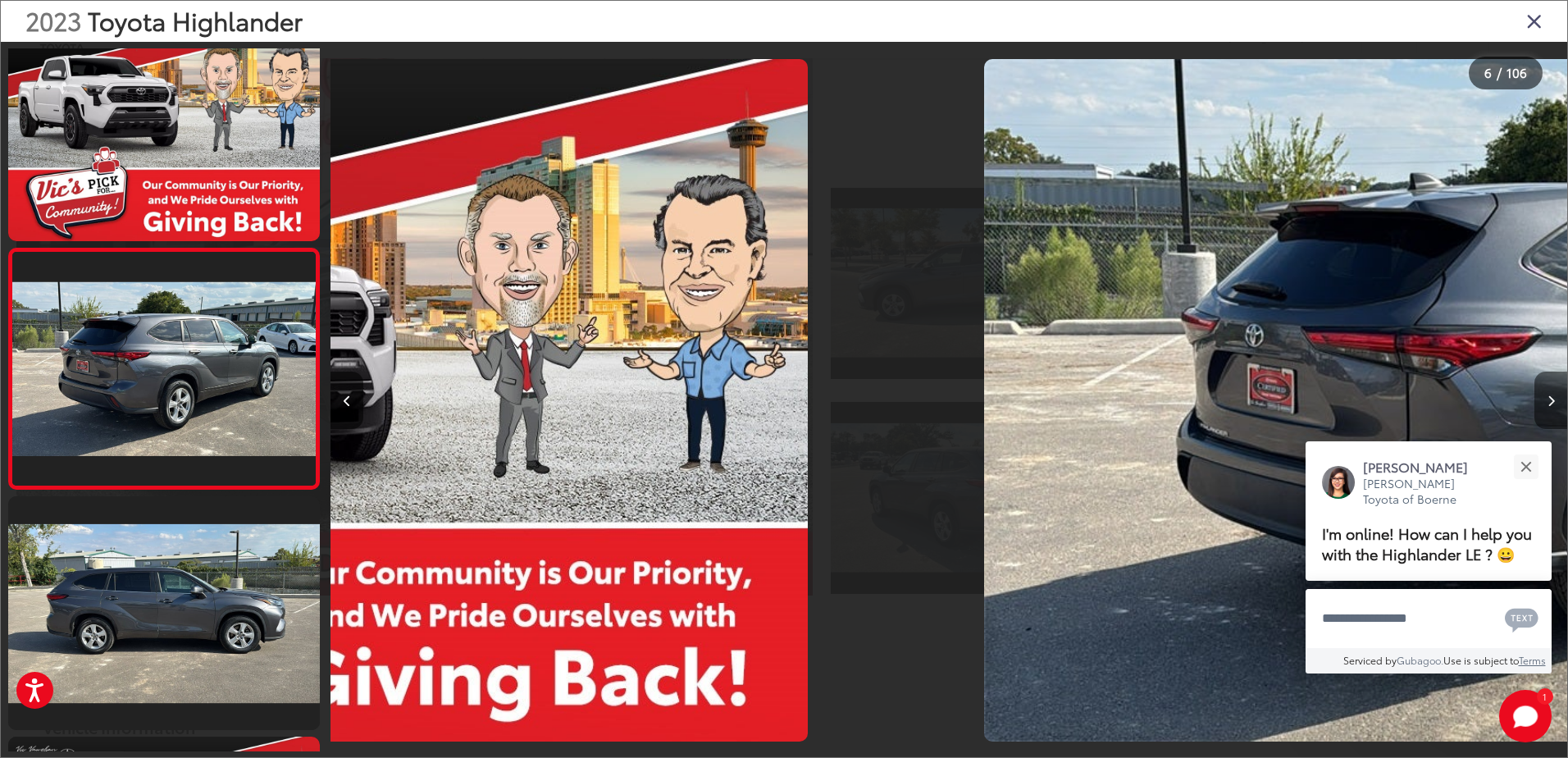
scroll to position [1020, 0]
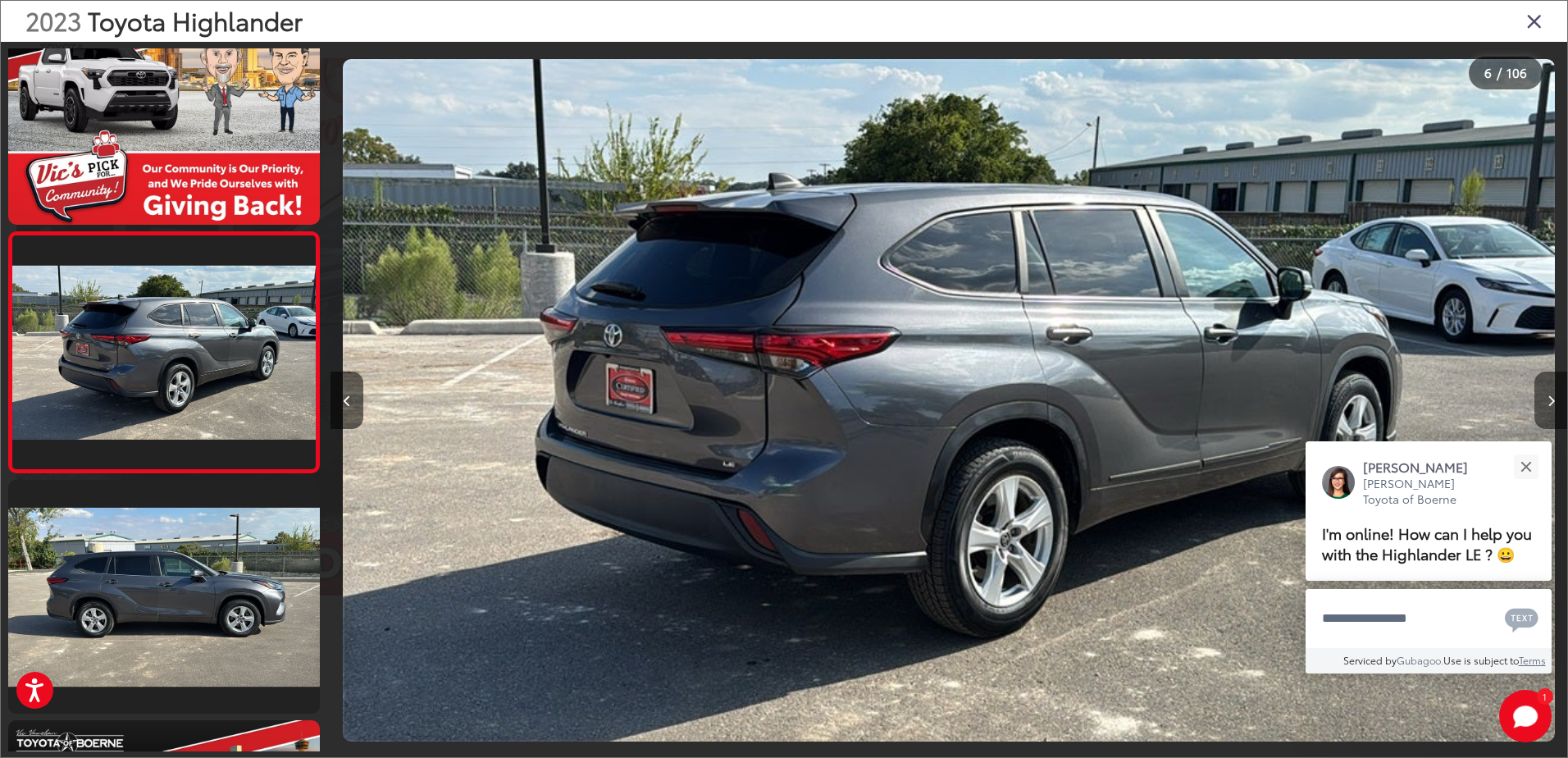
click at [1543, 397] on button "Next image" at bounding box center [1551, 400] width 33 height 58
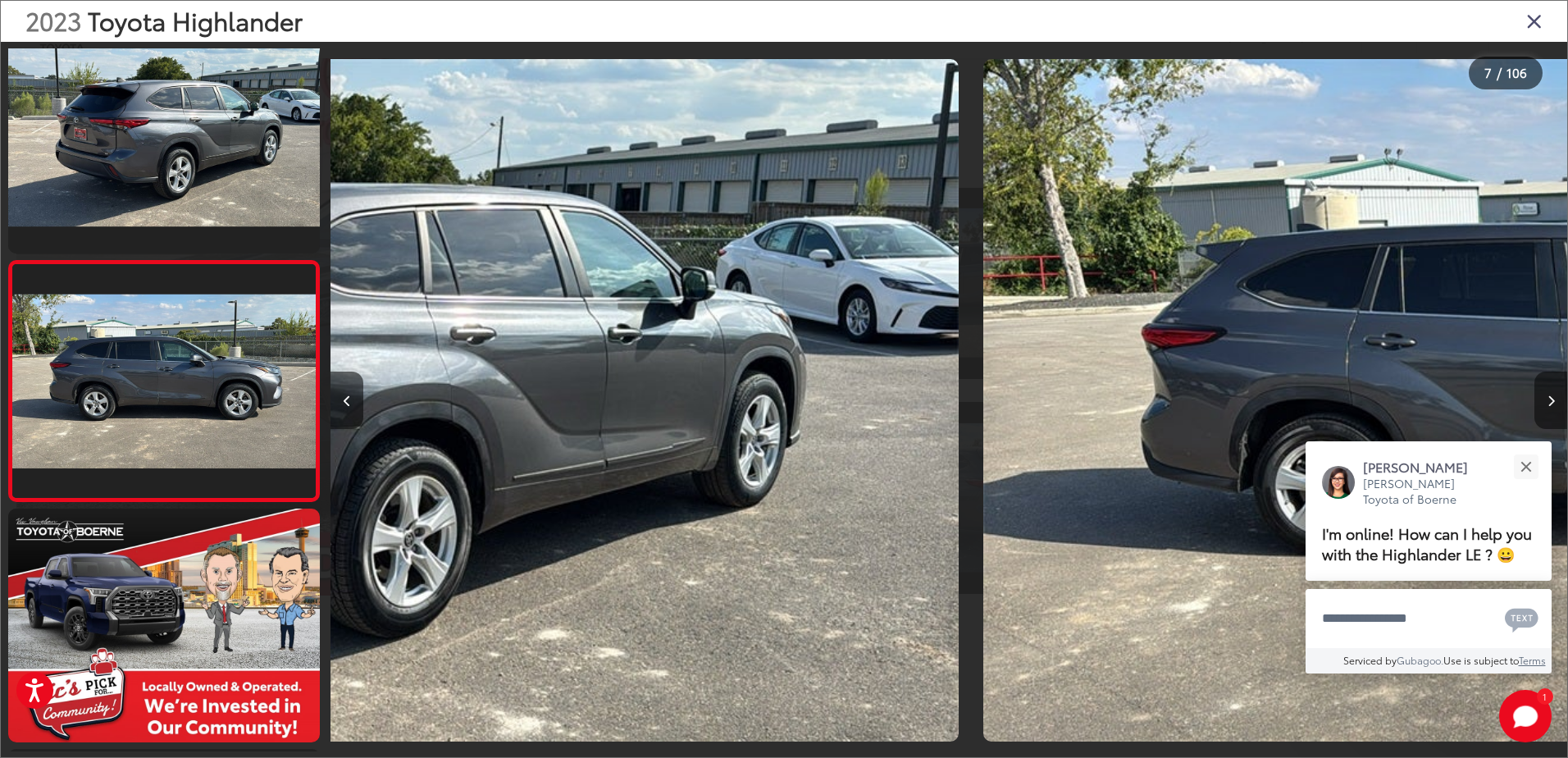
scroll to position [1260, 0]
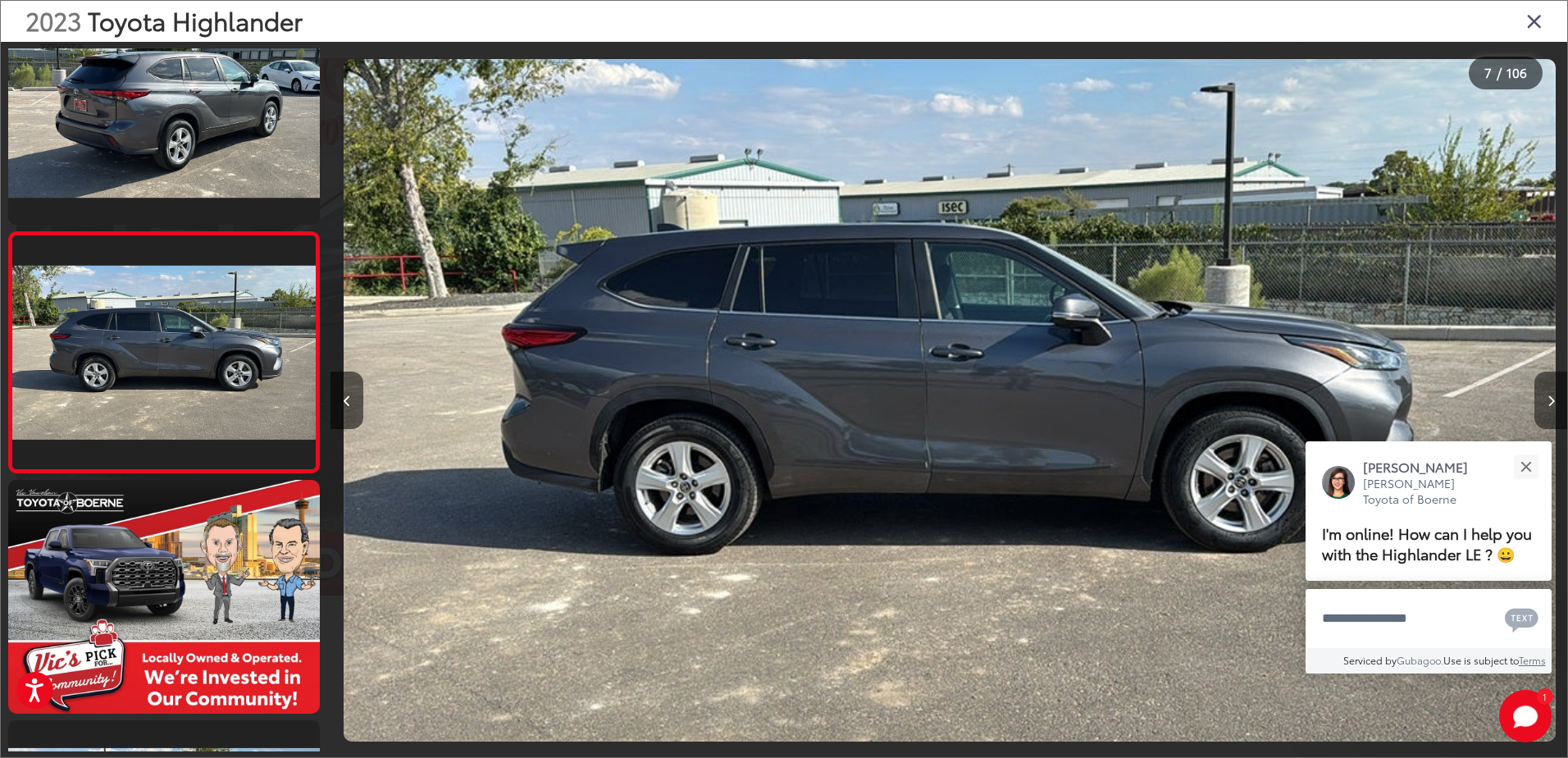
click at [1543, 397] on button "Next image" at bounding box center [1551, 400] width 33 height 58
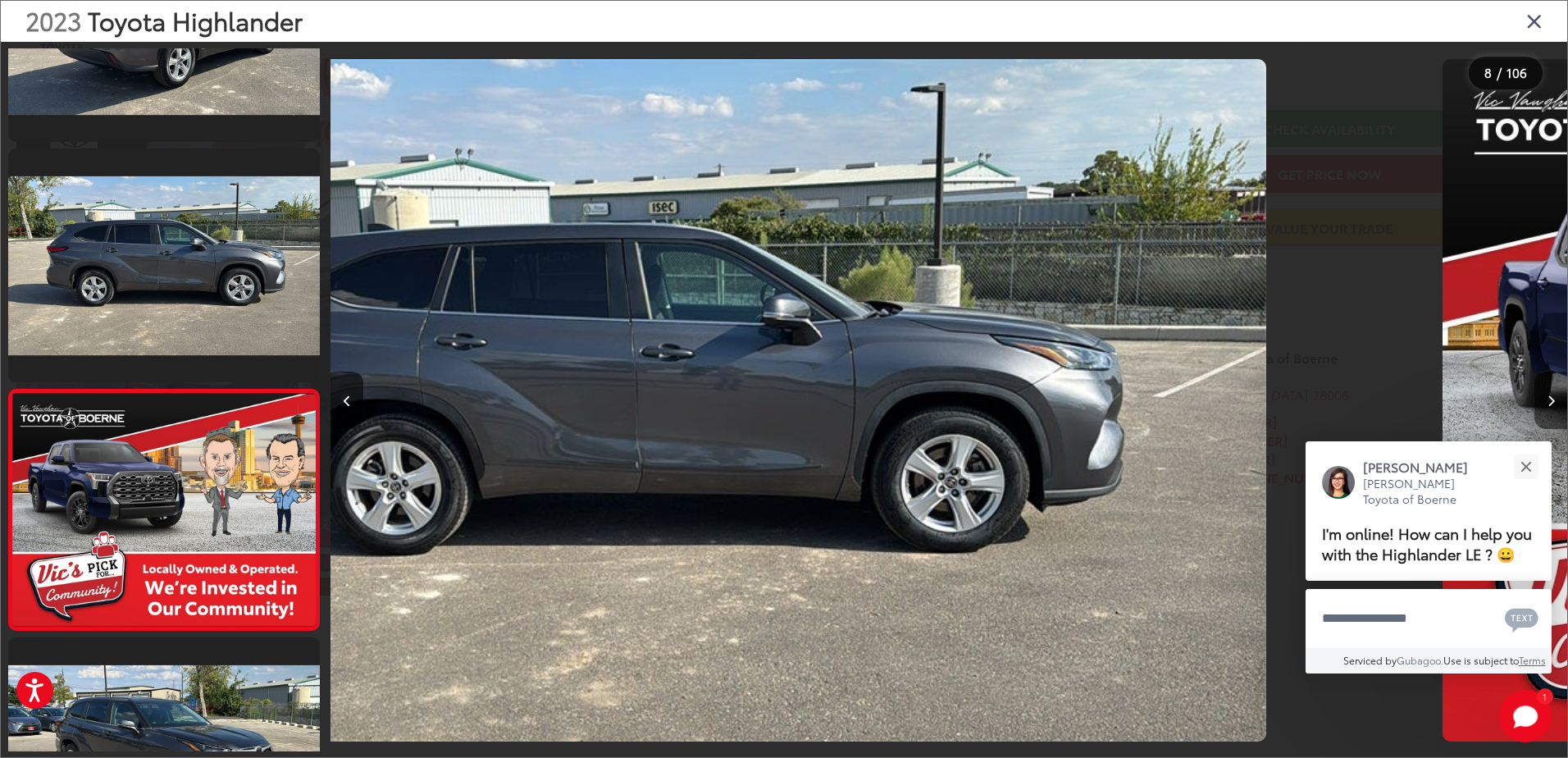
scroll to position [0, 0]
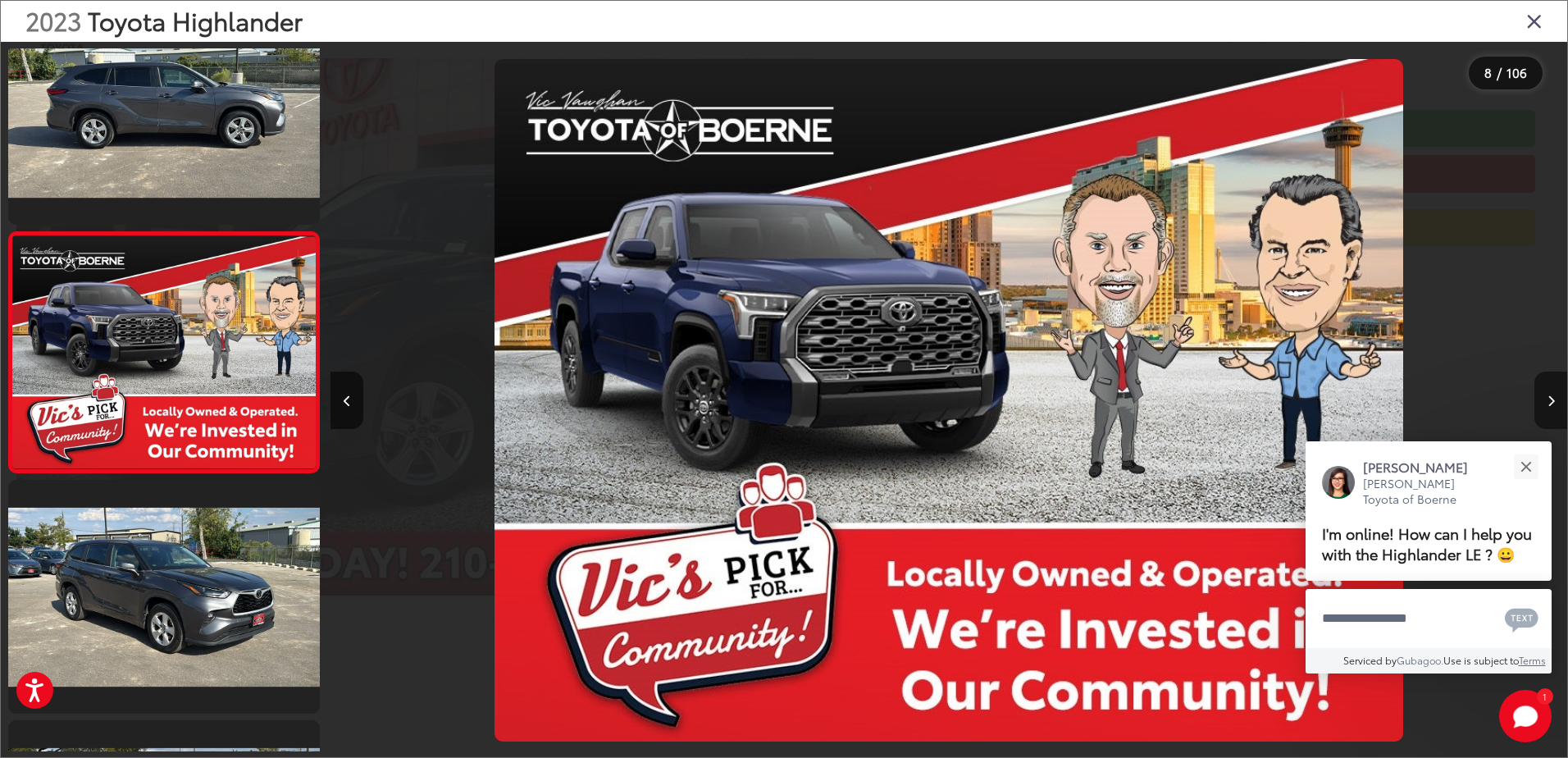
click at [1543, 397] on button "Next image" at bounding box center [1551, 400] width 33 height 58
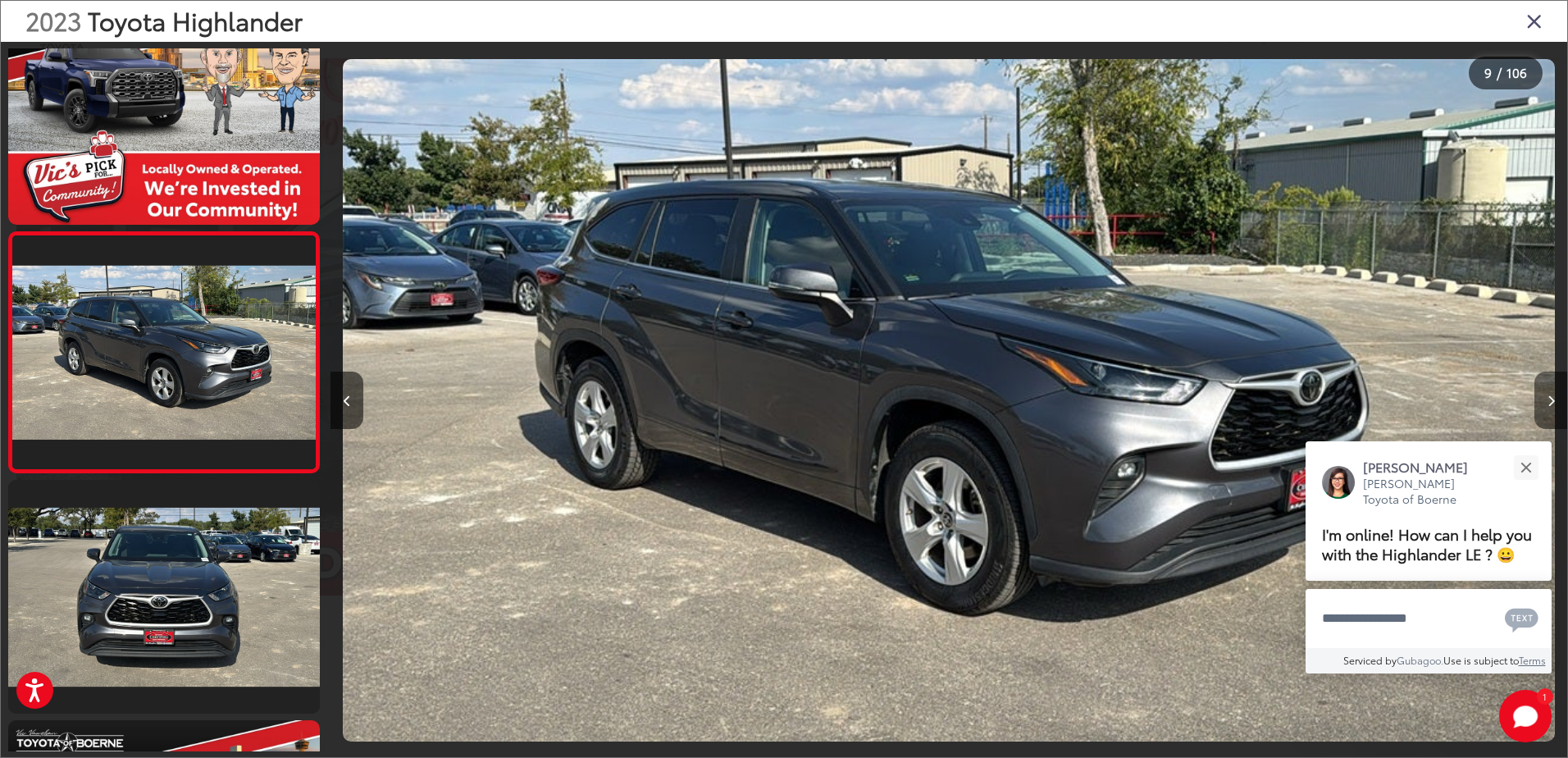
click at [1543, 397] on button "Next image" at bounding box center [1551, 400] width 33 height 58
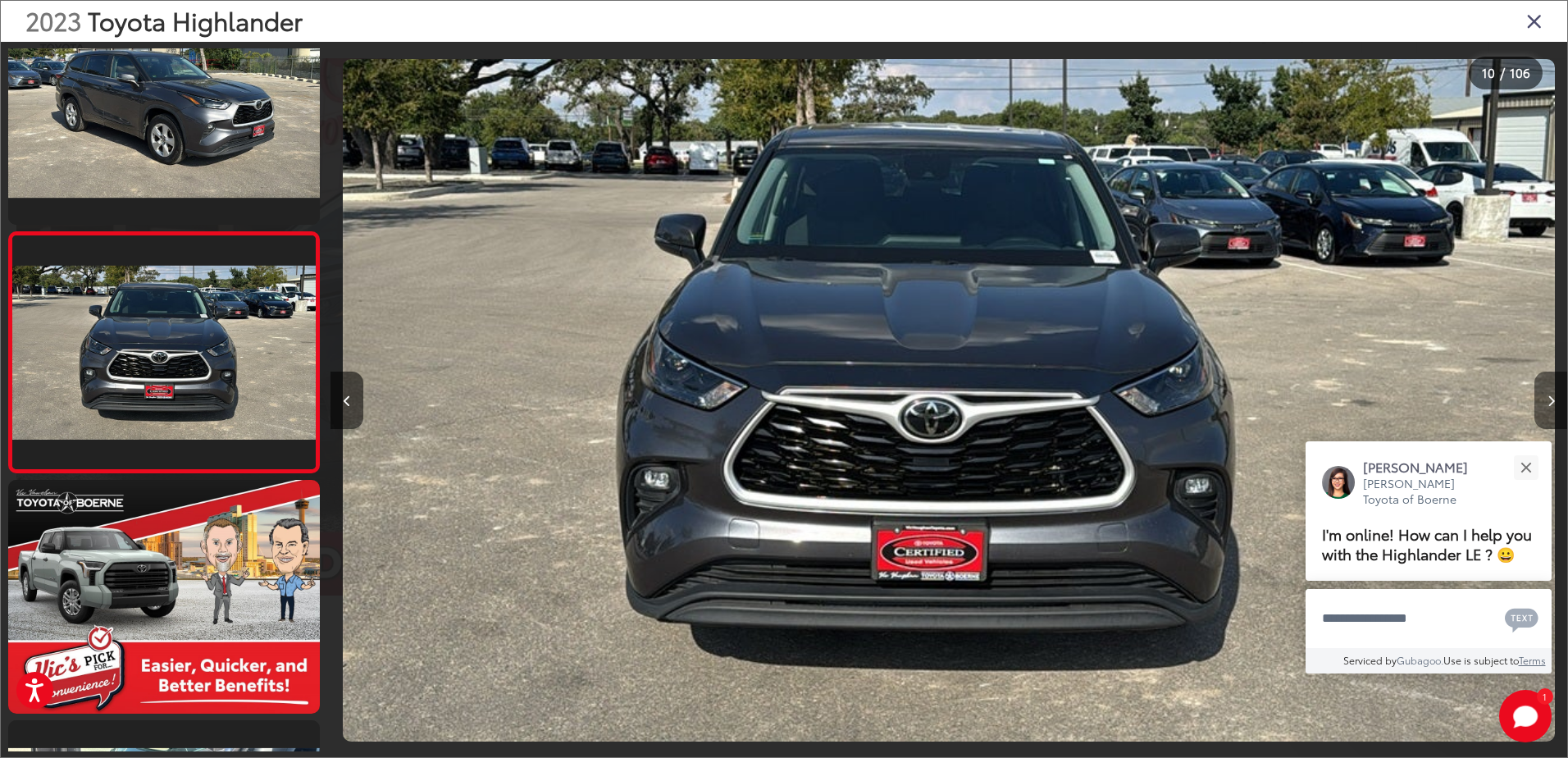
click at [1543, 397] on button "Next image" at bounding box center [1551, 400] width 33 height 58
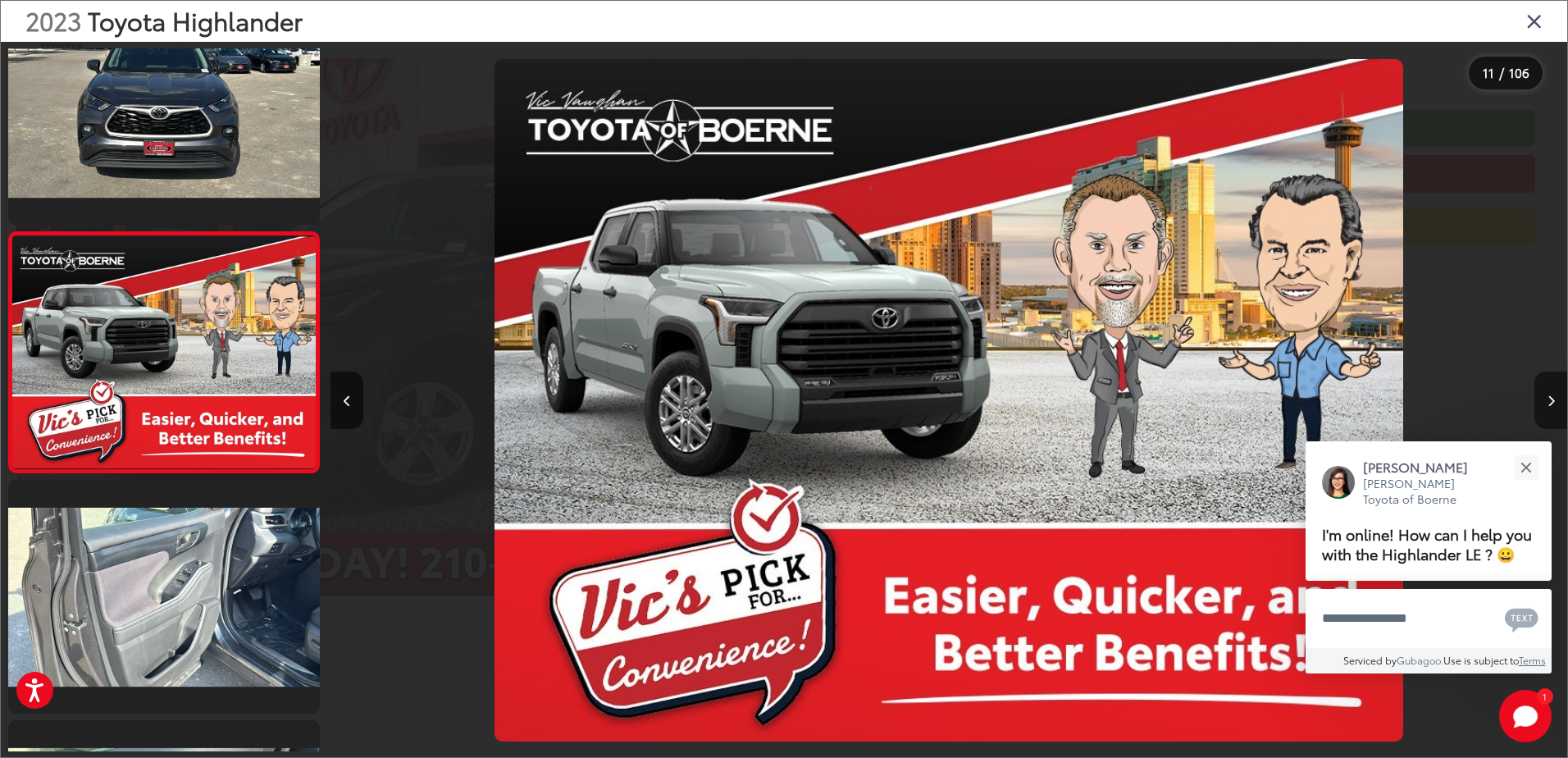
click at [1543, 397] on button "Next image" at bounding box center [1551, 400] width 33 height 58
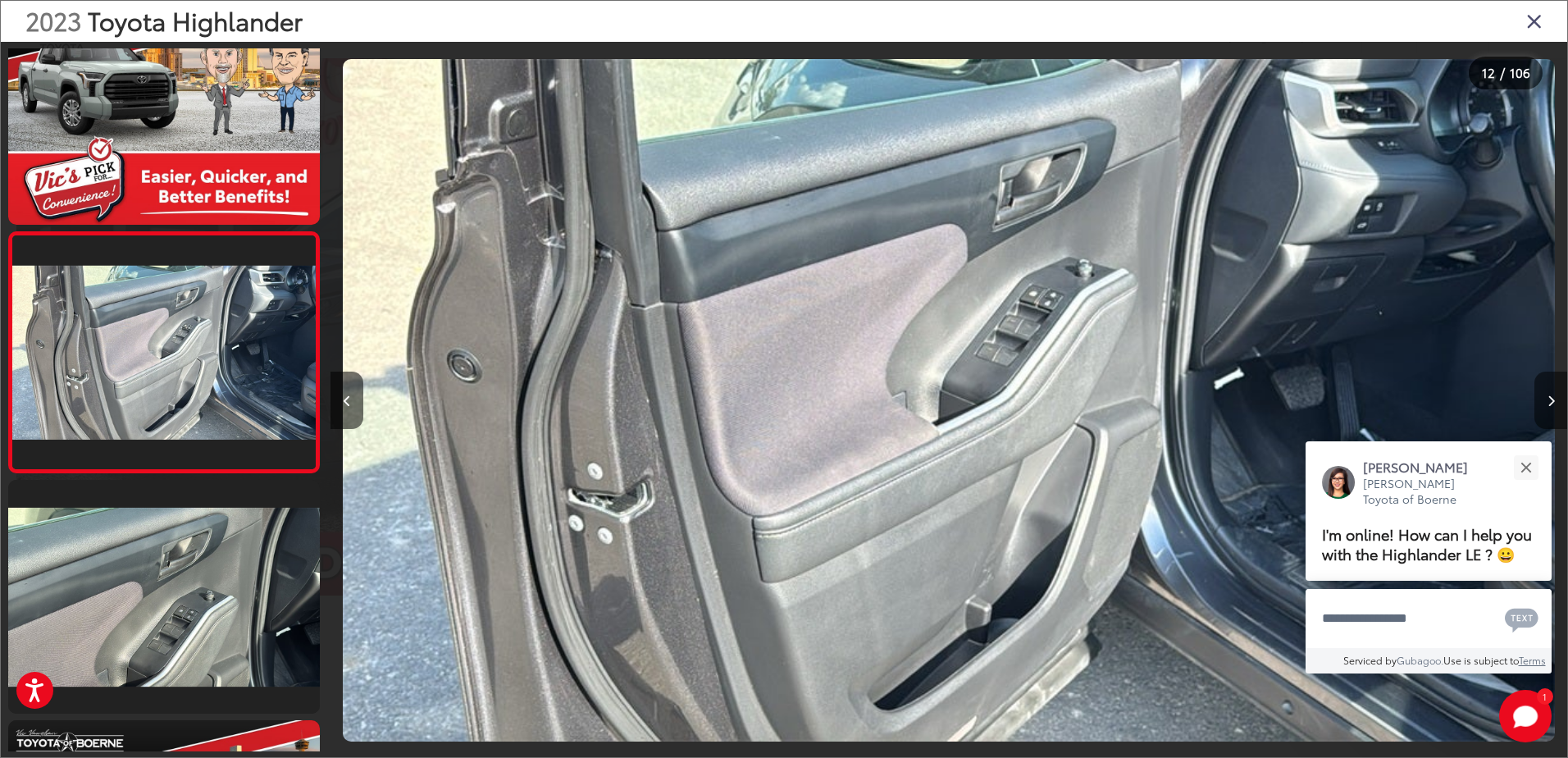
click at [1543, 397] on button "Next image" at bounding box center [1551, 400] width 33 height 58
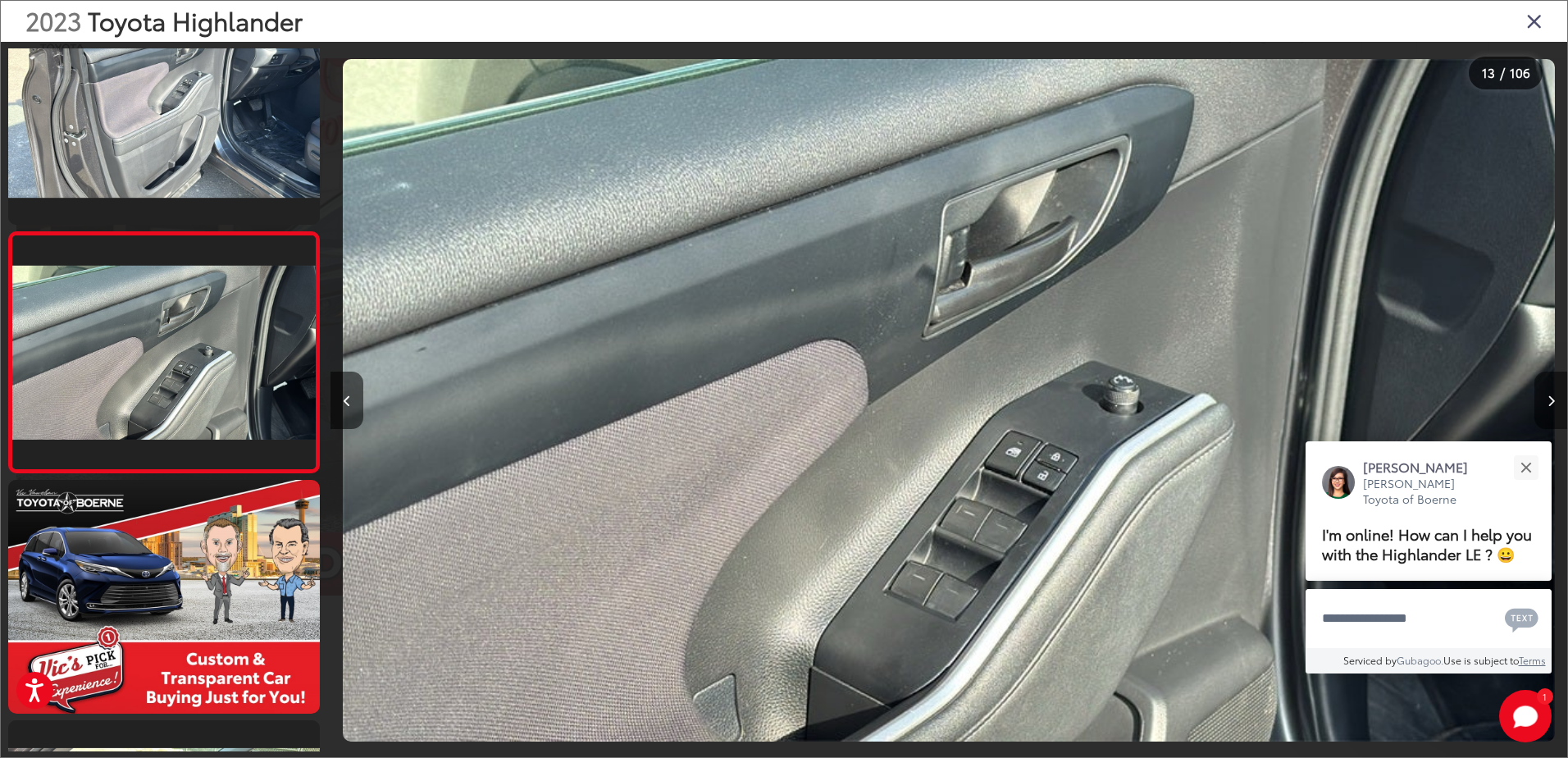
click at [1543, 397] on button "Next image" at bounding box center [1551, 400] width 33 height 58
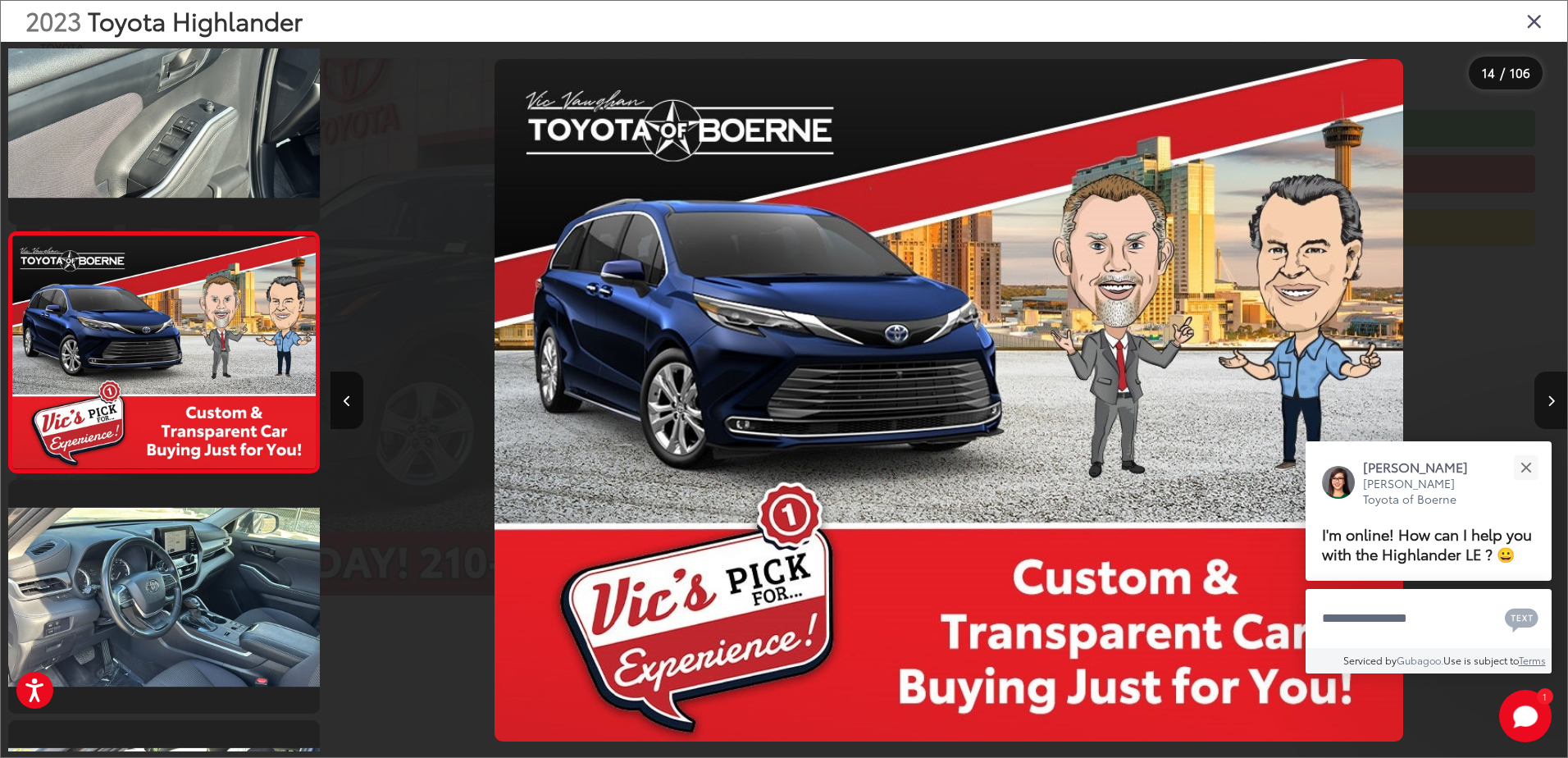
click at [1543, 397] on button "Next image" at bounding box center [1551, 400] width 33 height 58
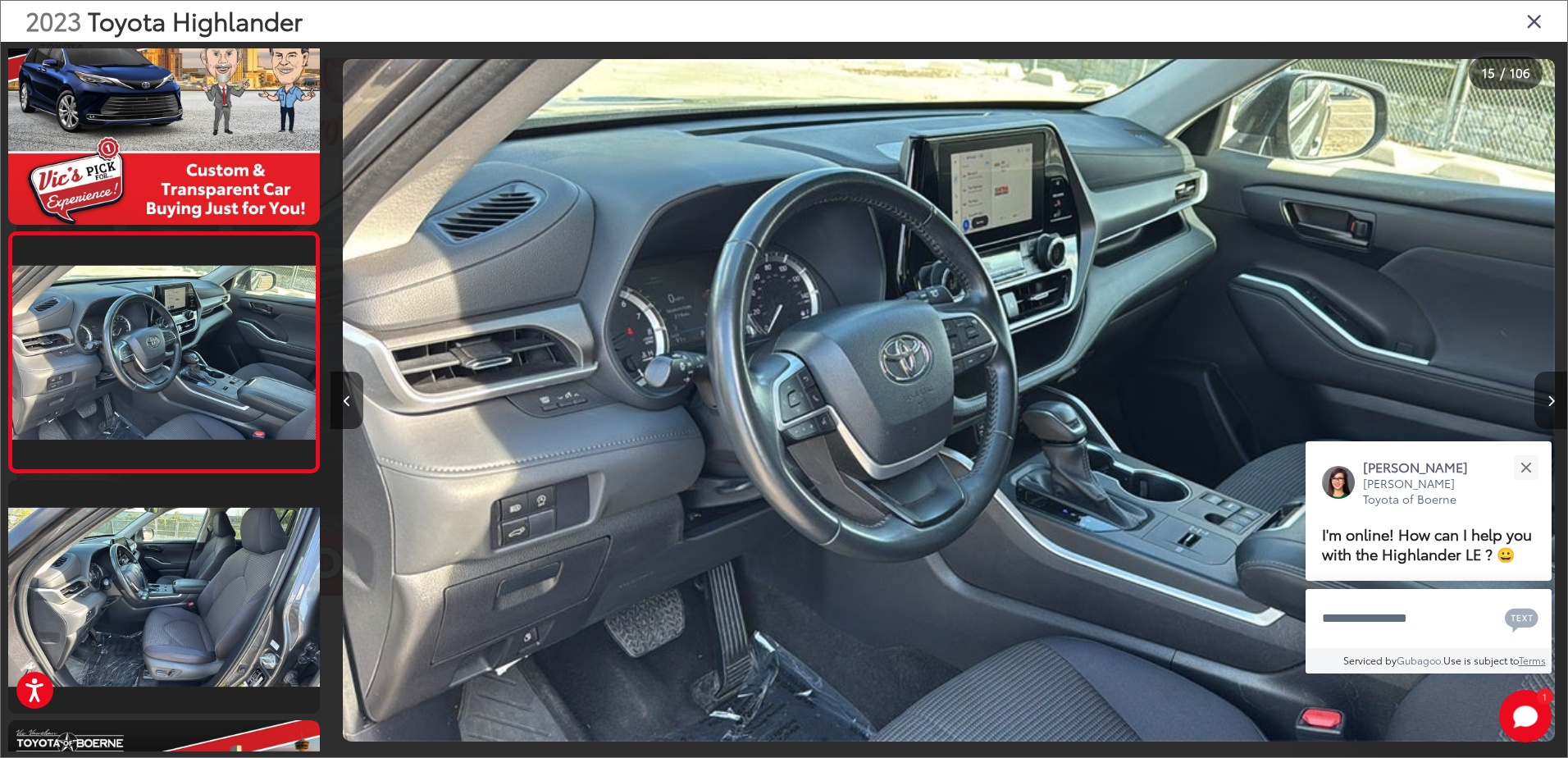
click at [1543, 397] on button "Next image" at bounding box center [1551, 400] width 33 height 58
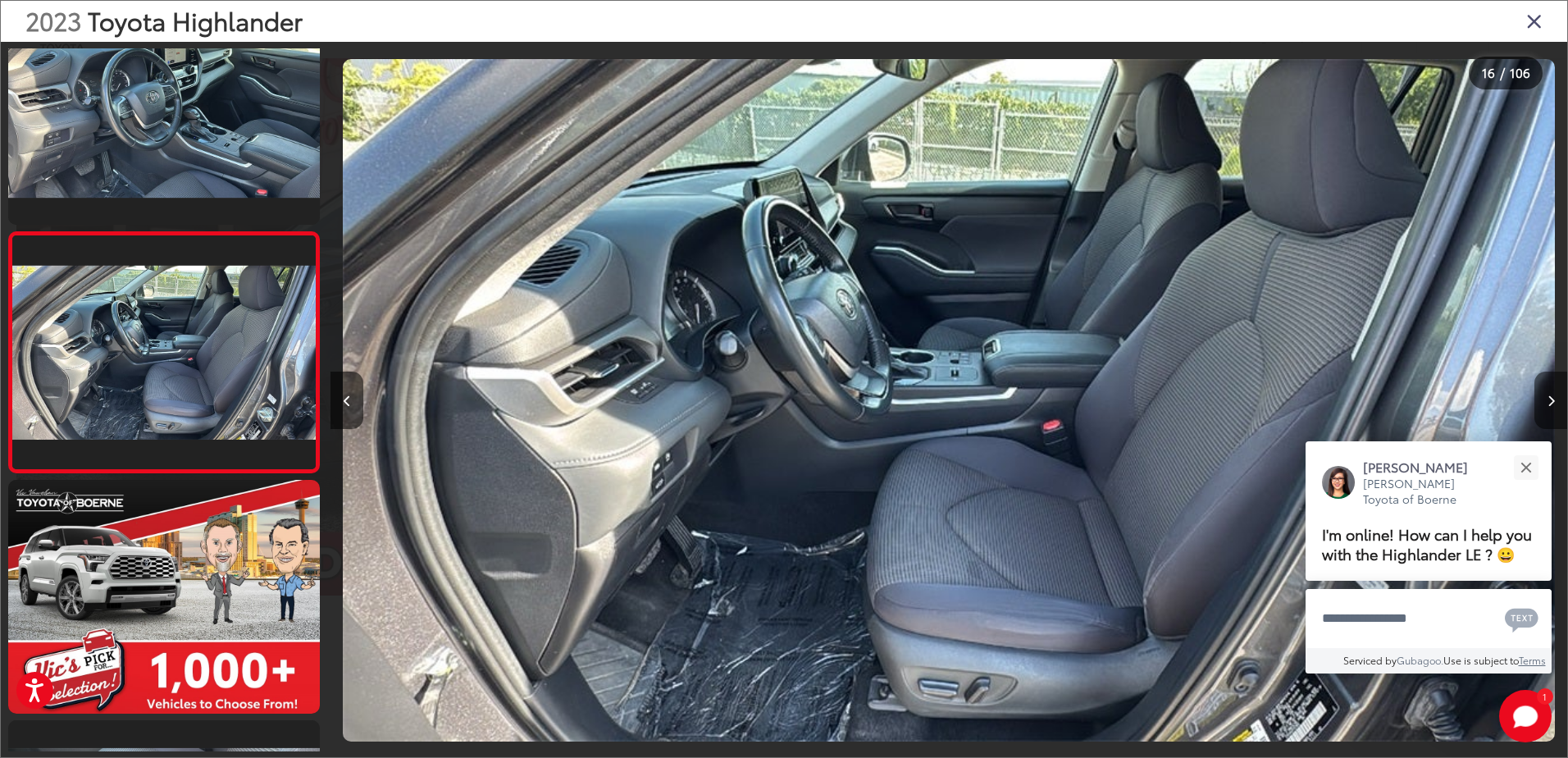
click at [1543, 397] on button "Next image" at bounding box center [1551, 400] width 33 height 58
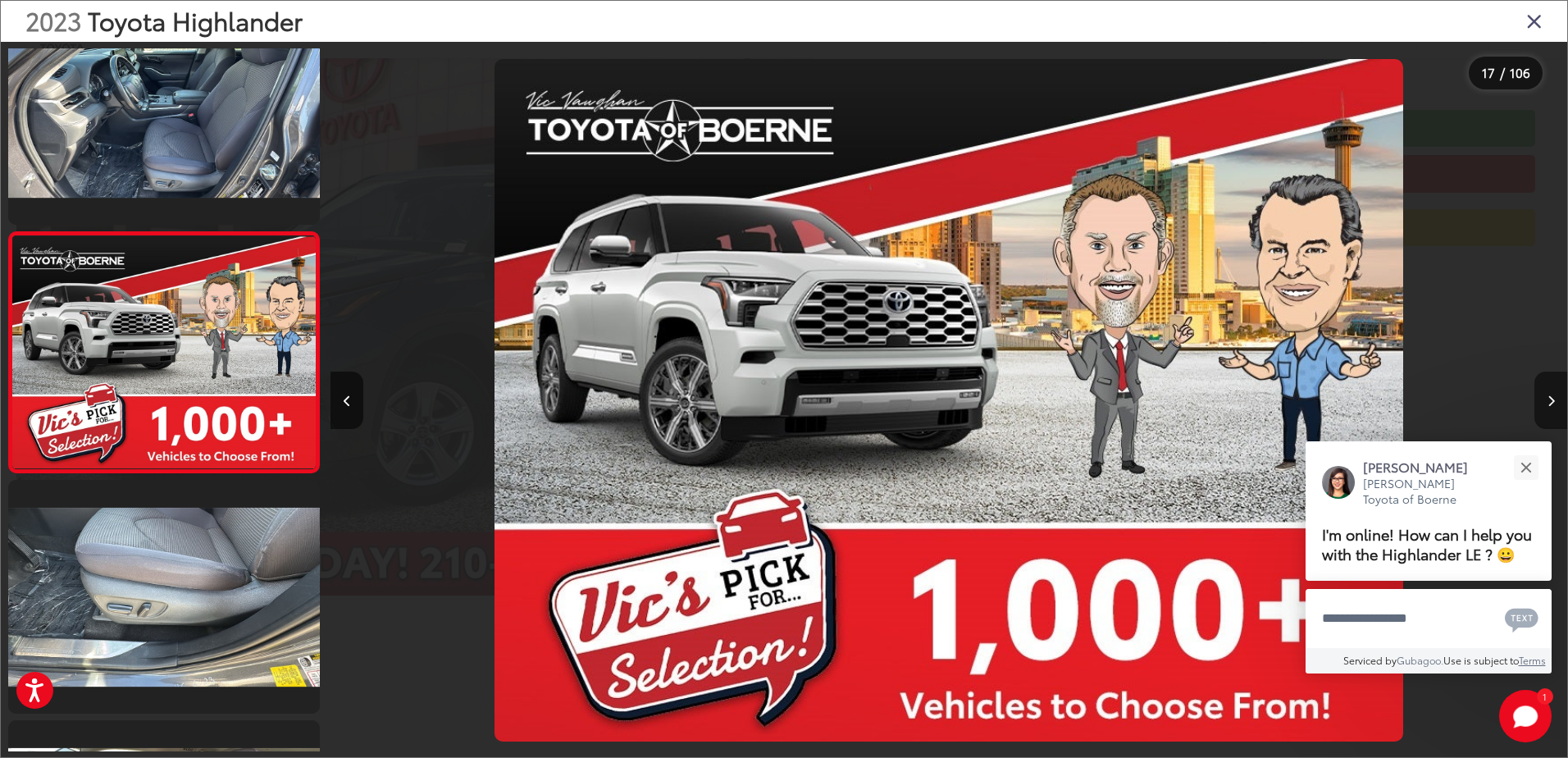
click at [1543, 397] on button "Next image" at bounding box center [1551, 400] width 33 height 58
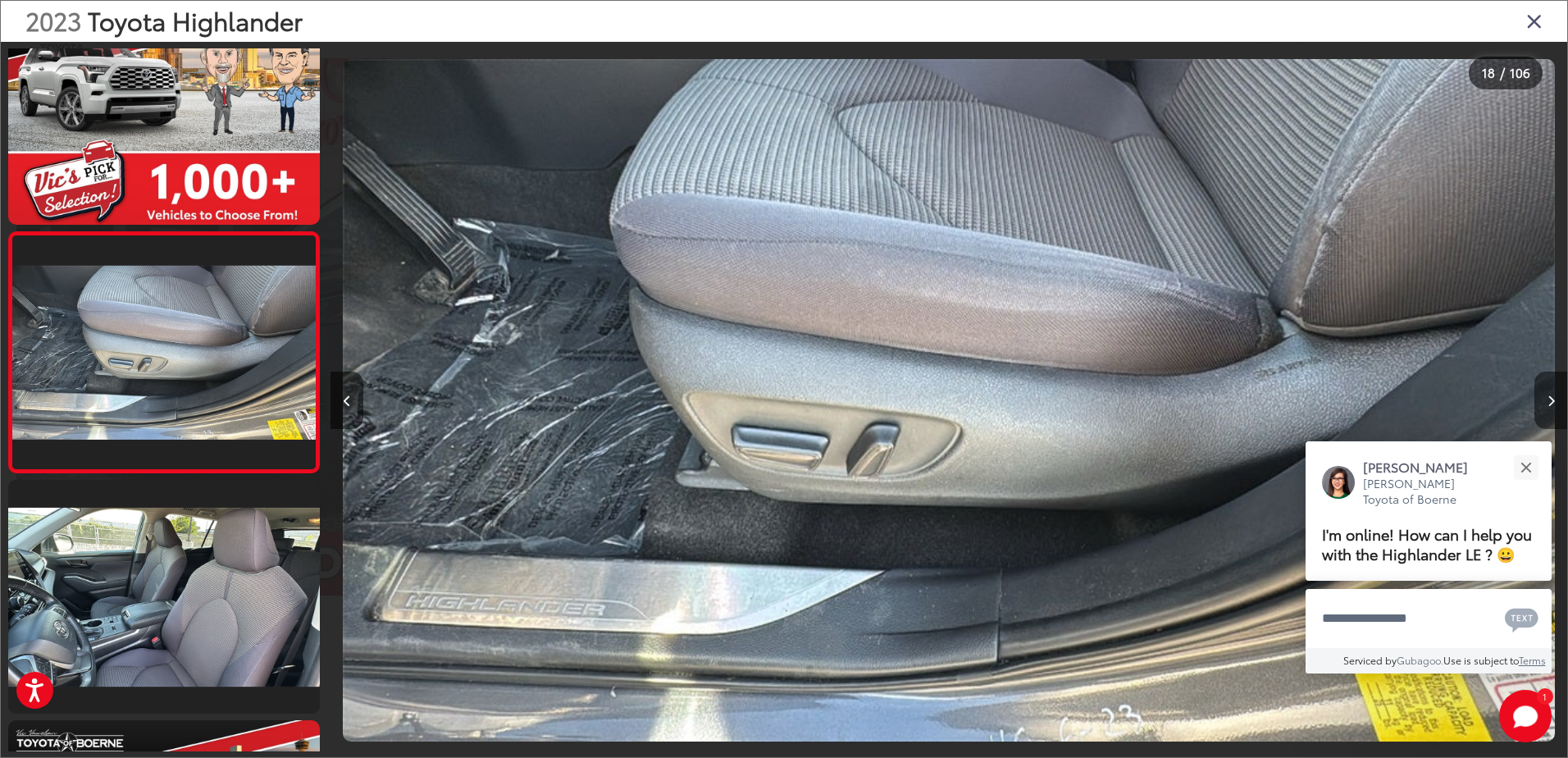
click at [1543, 397] on button "Next image" at bounding box center [1551, 400] width 33 height 58
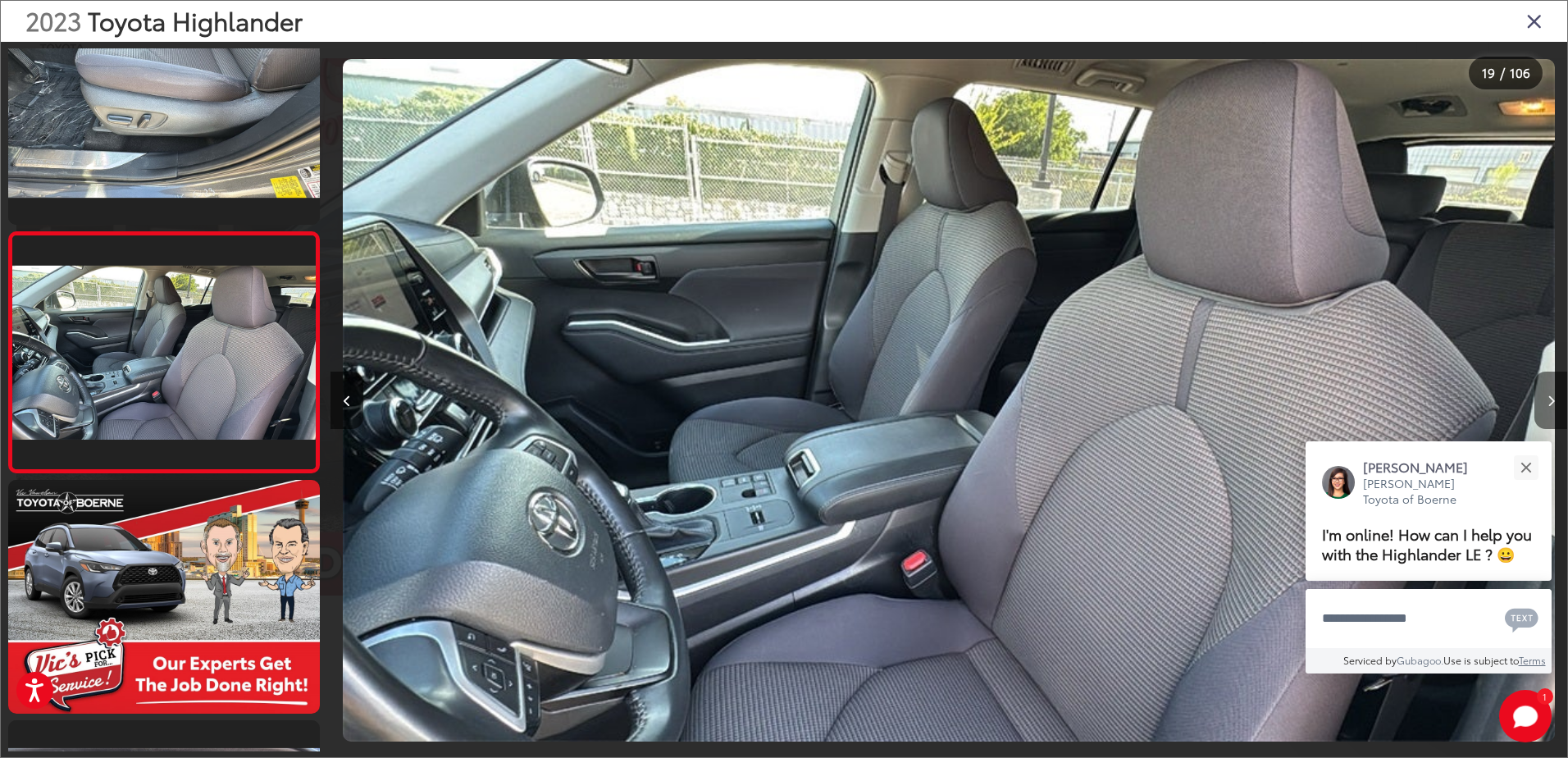
click at [1543, 397] on button "Next image" at bounding box center [1551, 400] width 33 height 58
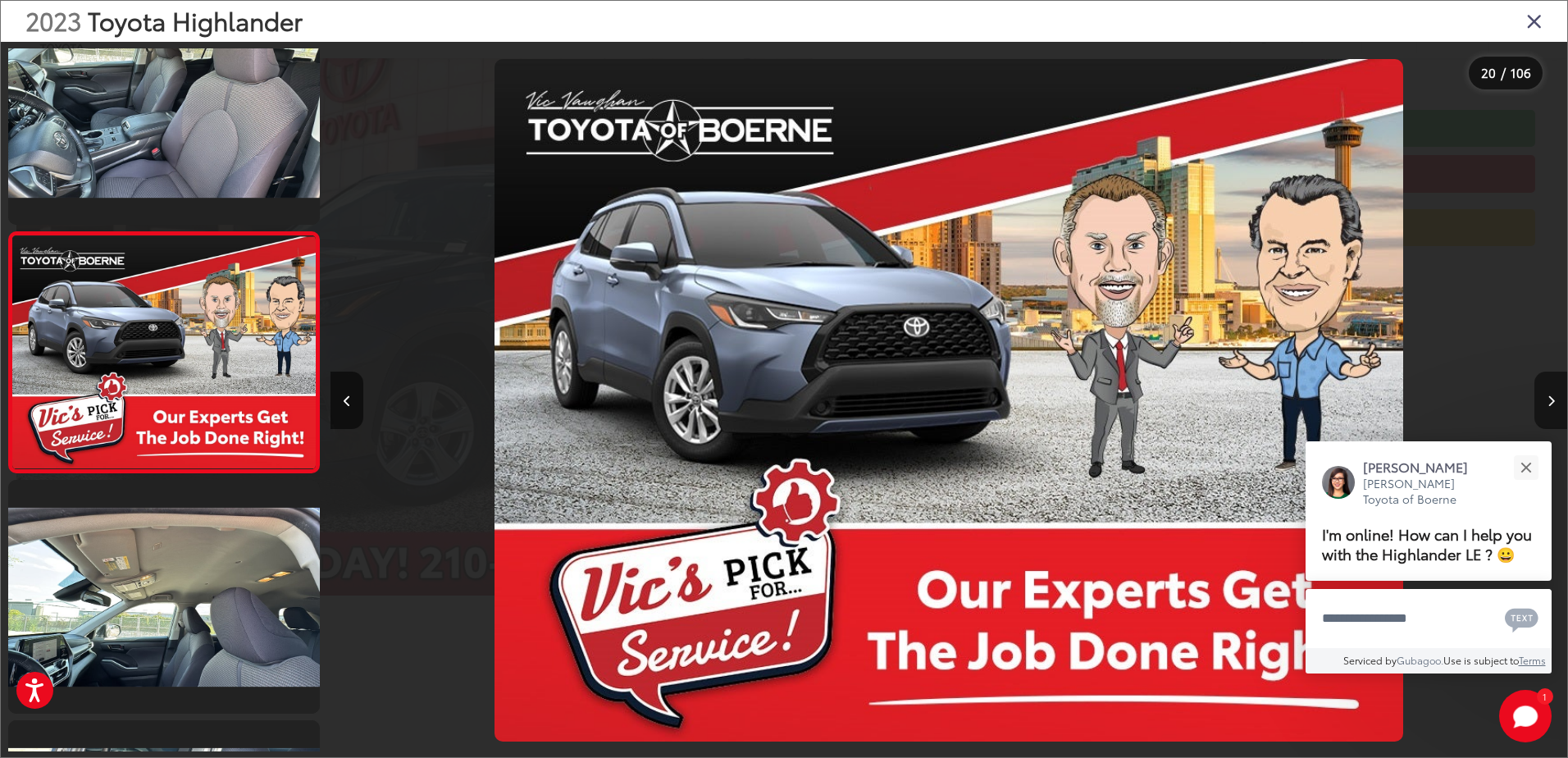
click at [1543, 397] on button "Next image" at bounding box center [1551, 400] width 33 height 58
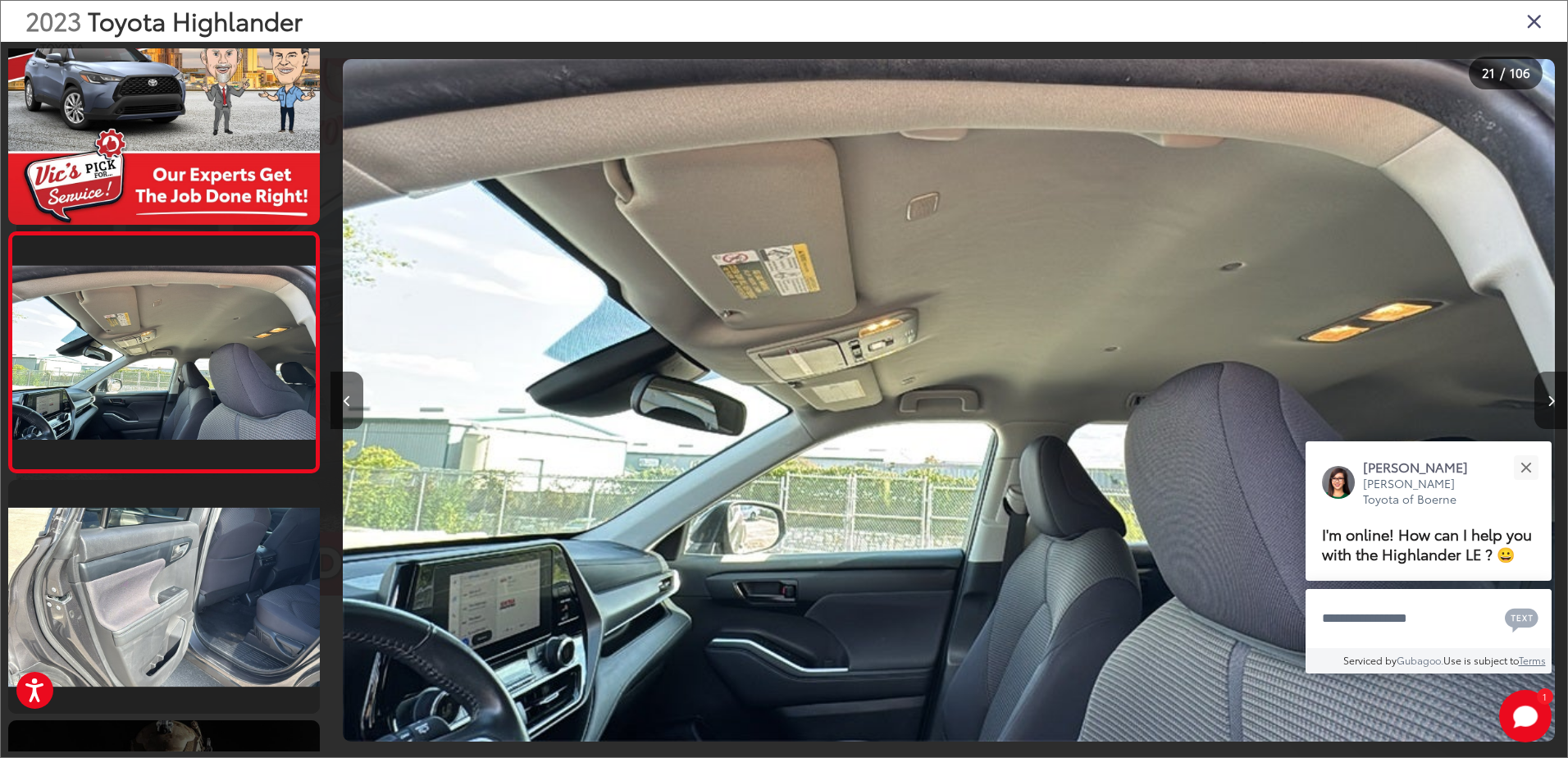
click at [1543, 397] on button "Next image" at bounding box center [1551, 400] width 33 height 58
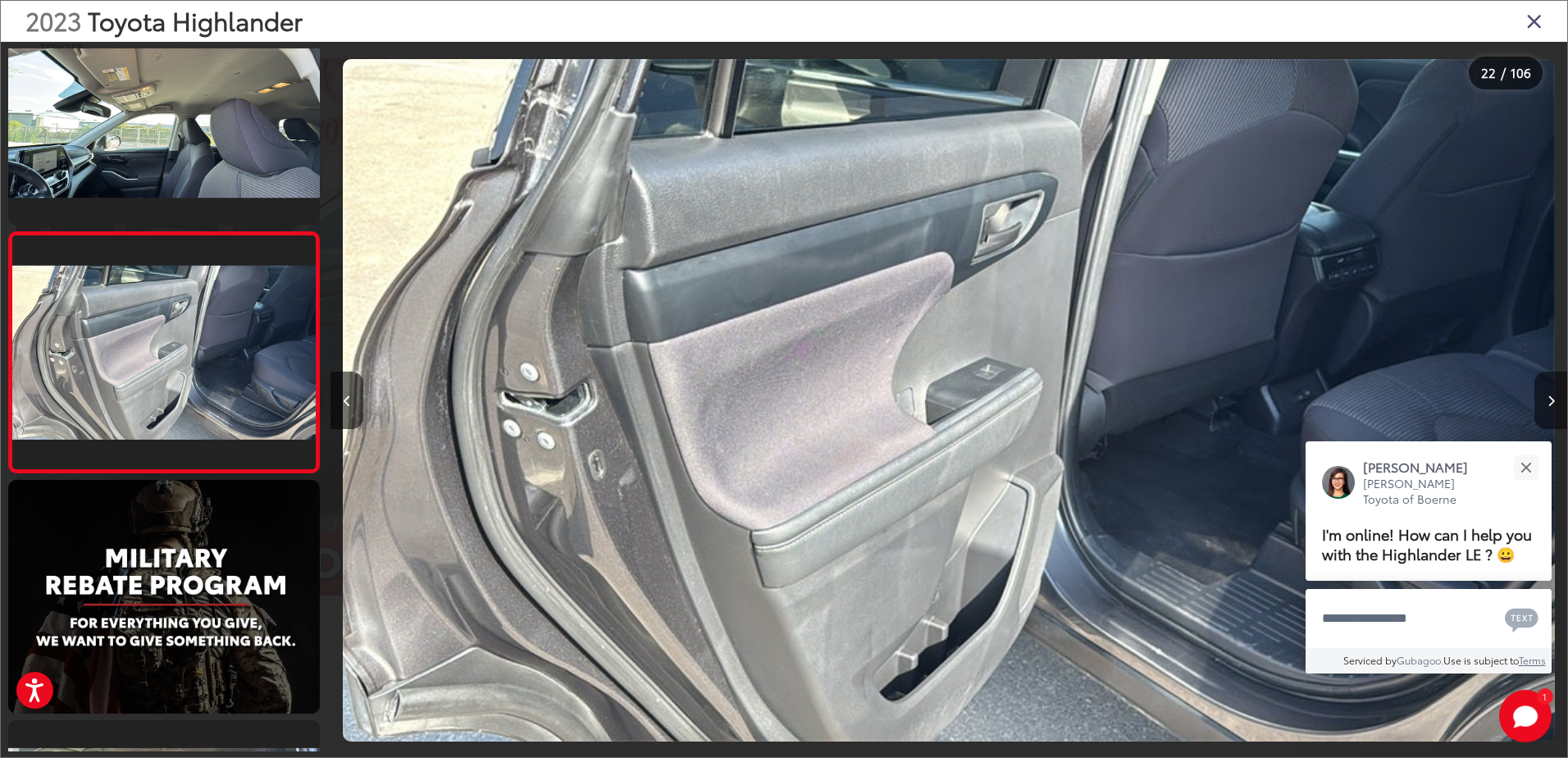
click at [1543, 397] on button "Next image" at bounding box center [1551, 400] width 33 height 58
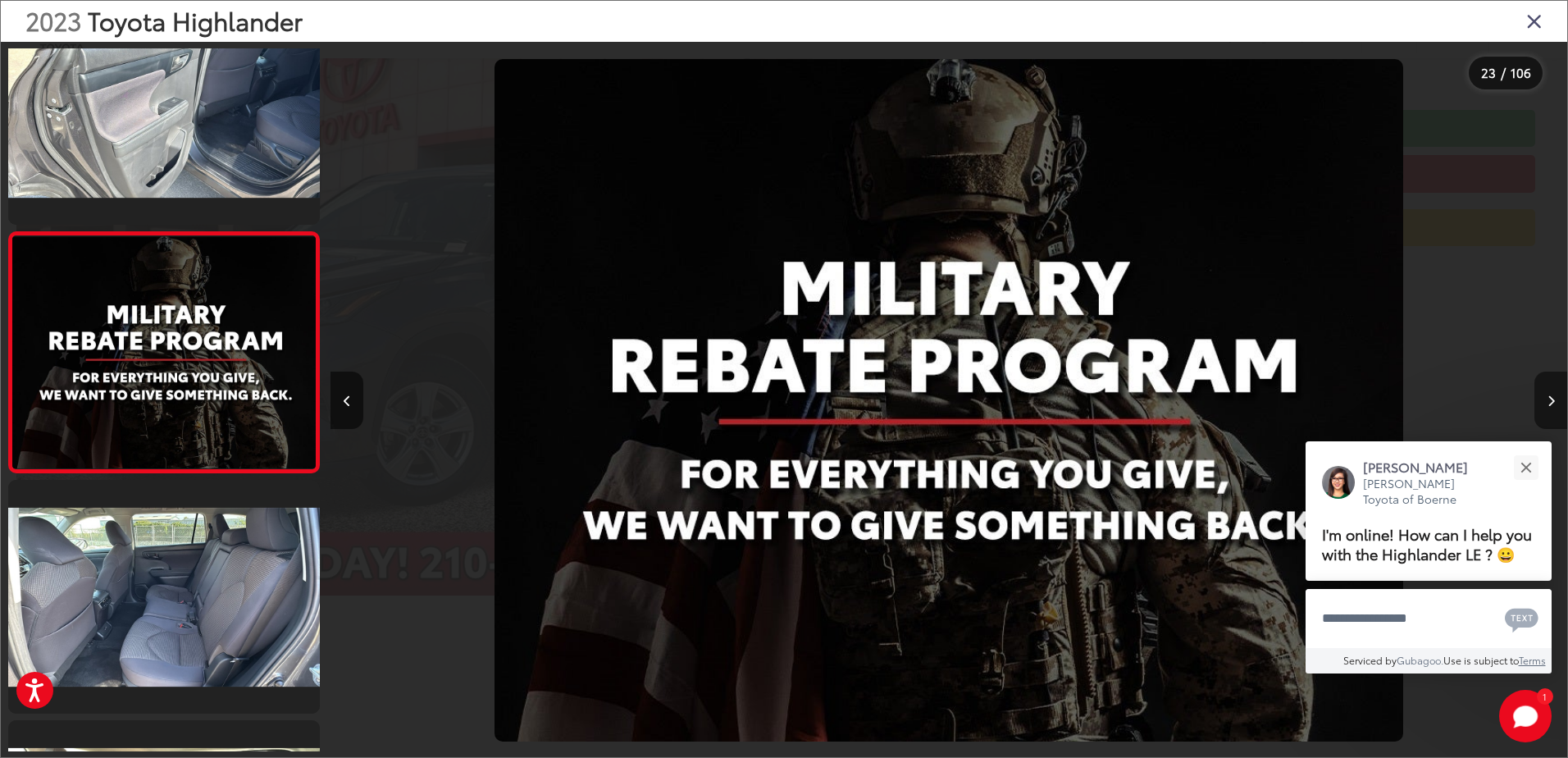
click at [1543, 397] on button "Next image" at bounding box center [1551, 400] width 33 height 58
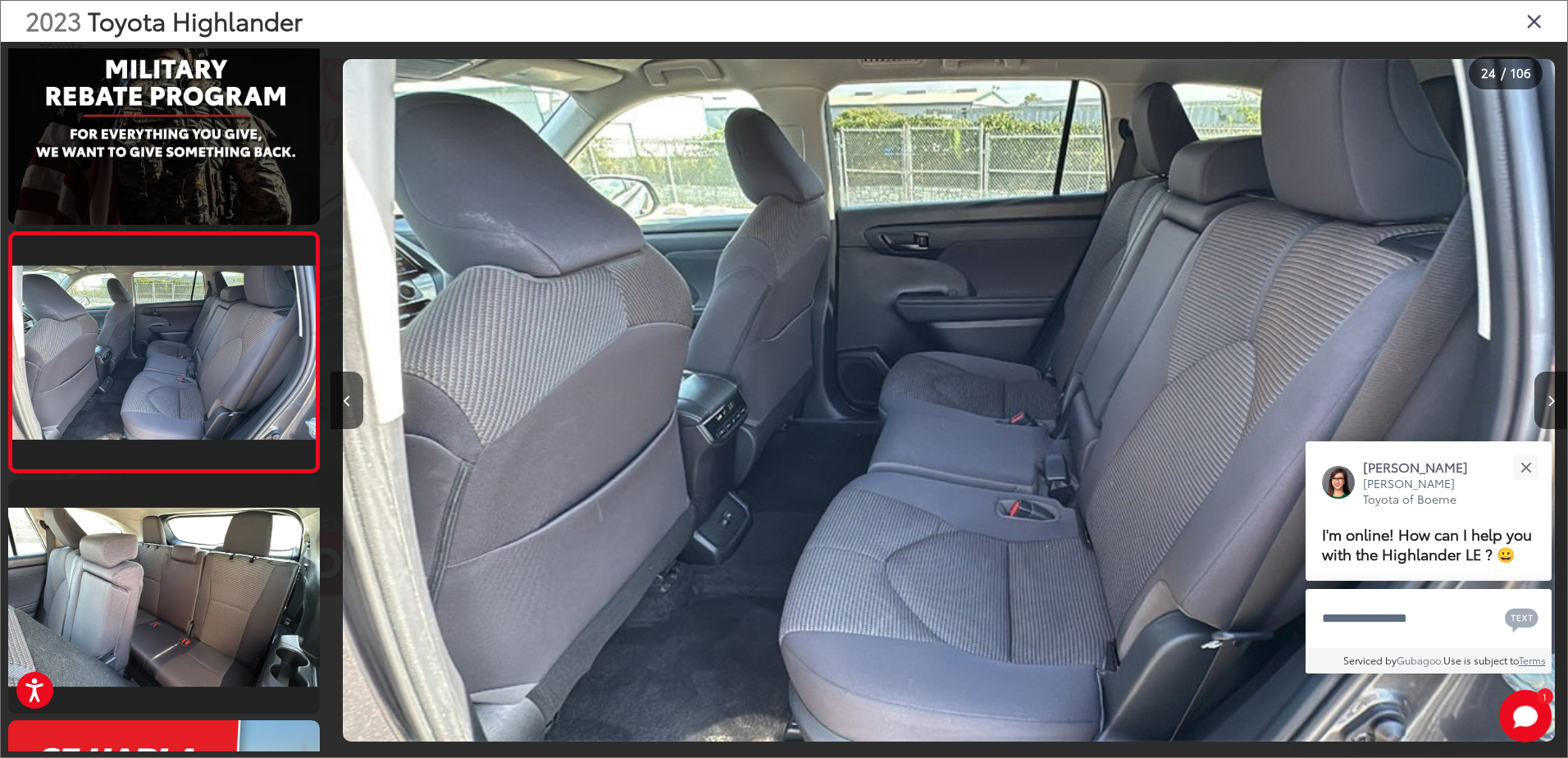
click at [1527, 19] on icon "Close gallery" at bounding box center [1534, 20] width 16 height 22
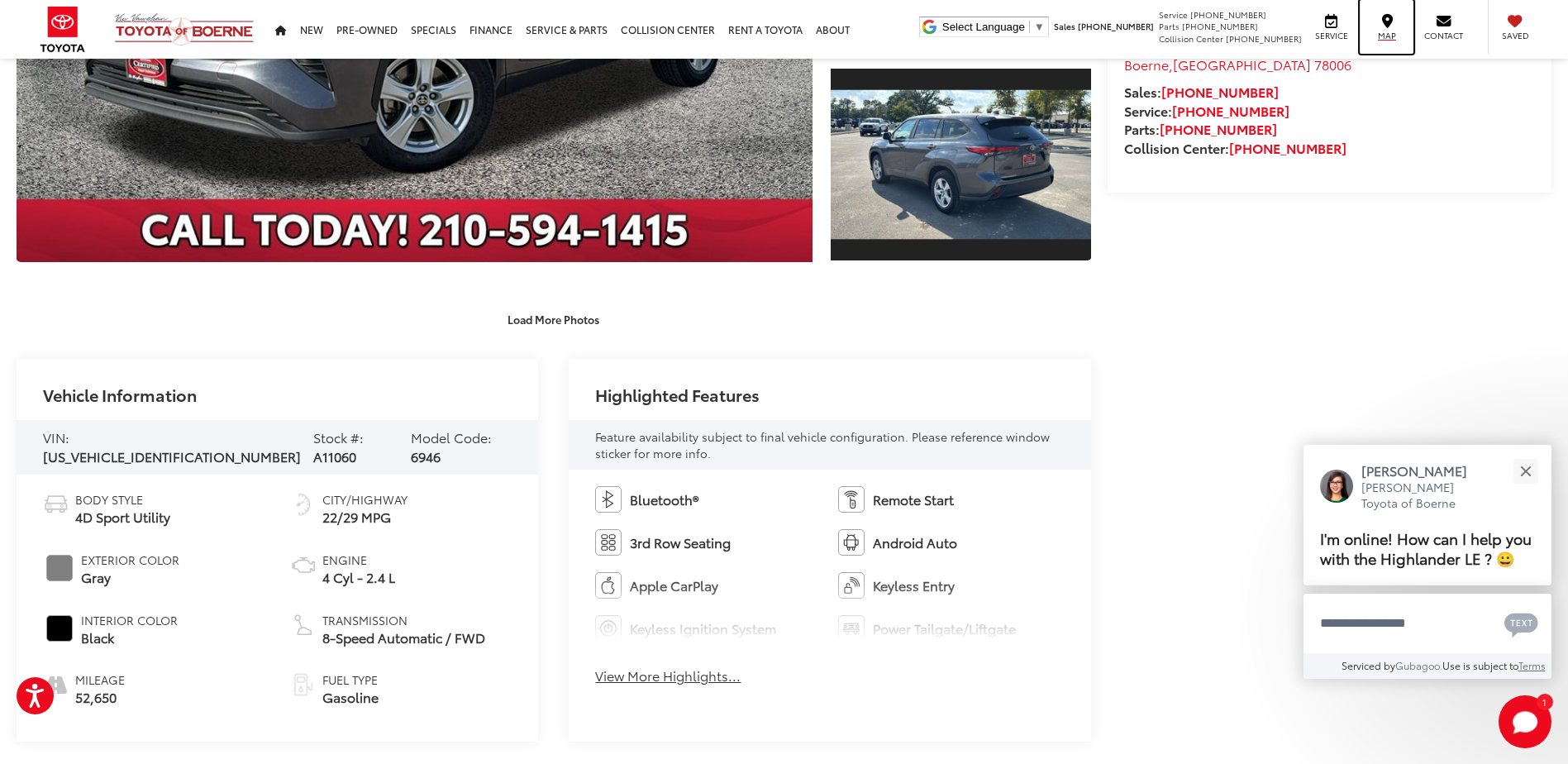
scroll to position [579, 0]
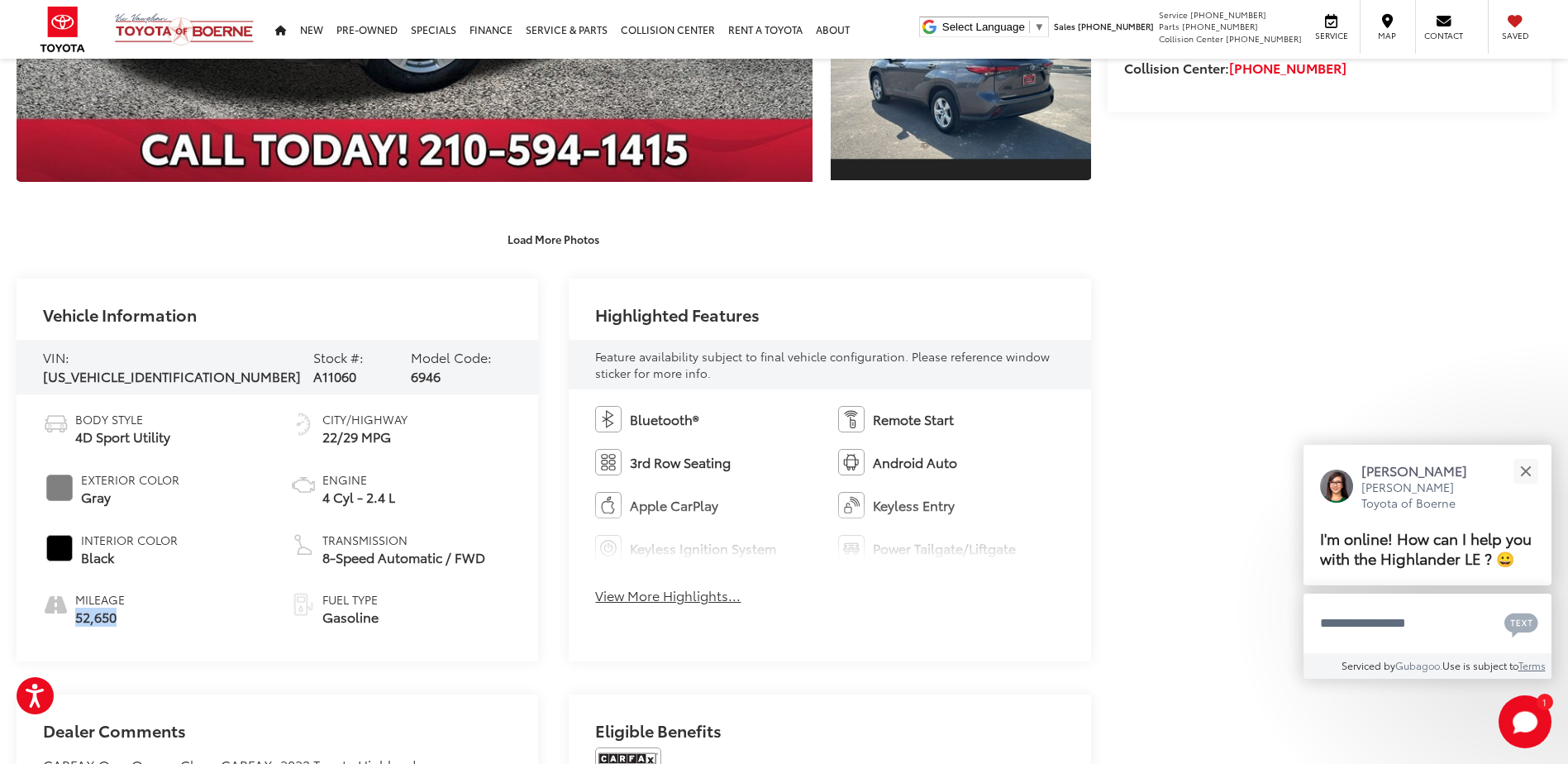
drag, startPoint x: 100, startPoint y: 619, endPoint x: 75, endPoint y: 620, distance: 25.0
click at [75, 620] on li "Mileage 52,650" at bounding box center [154, 608] width 222 height 36
copy span "52,650"
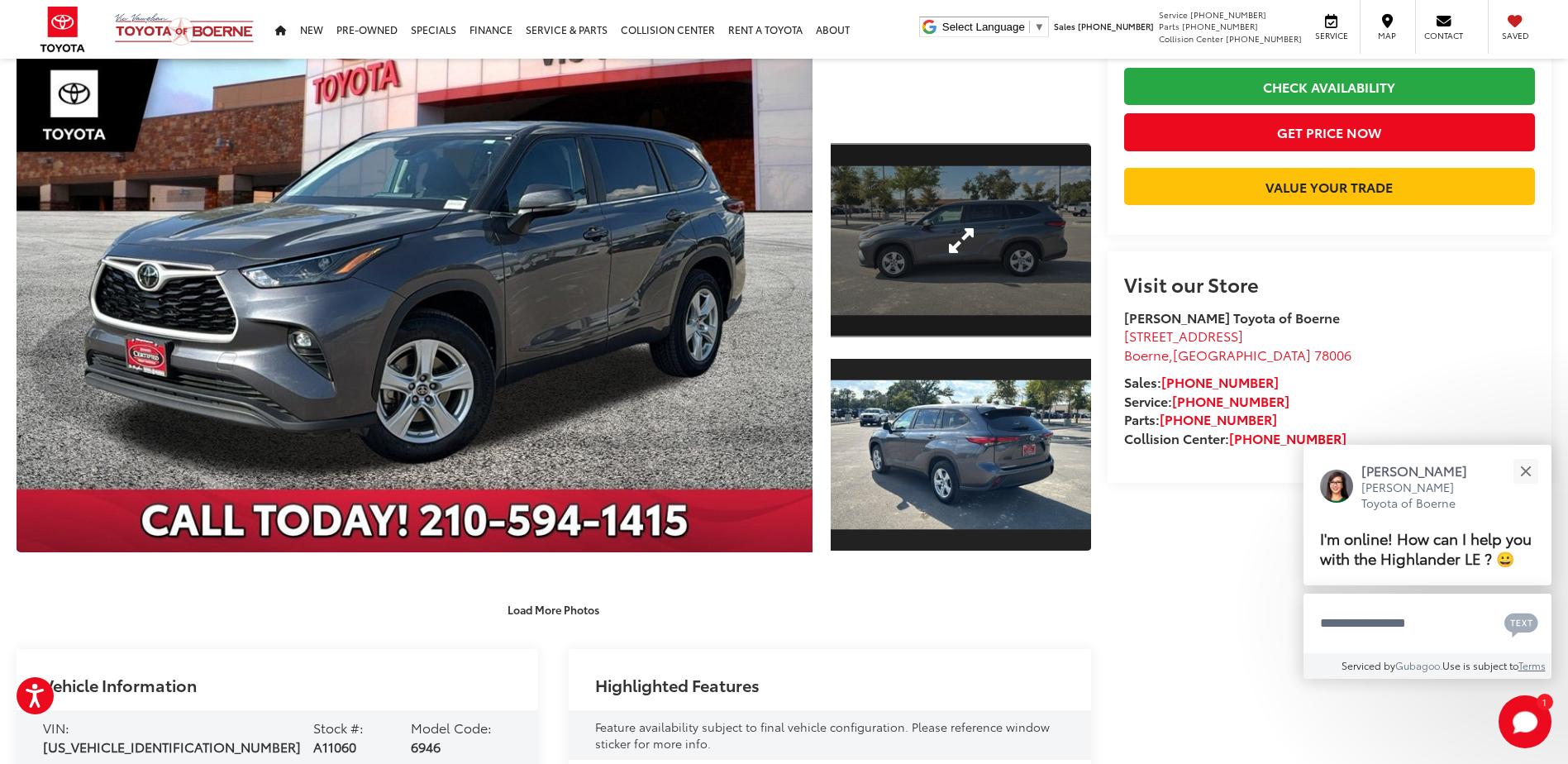
scroll to position [83, 0]
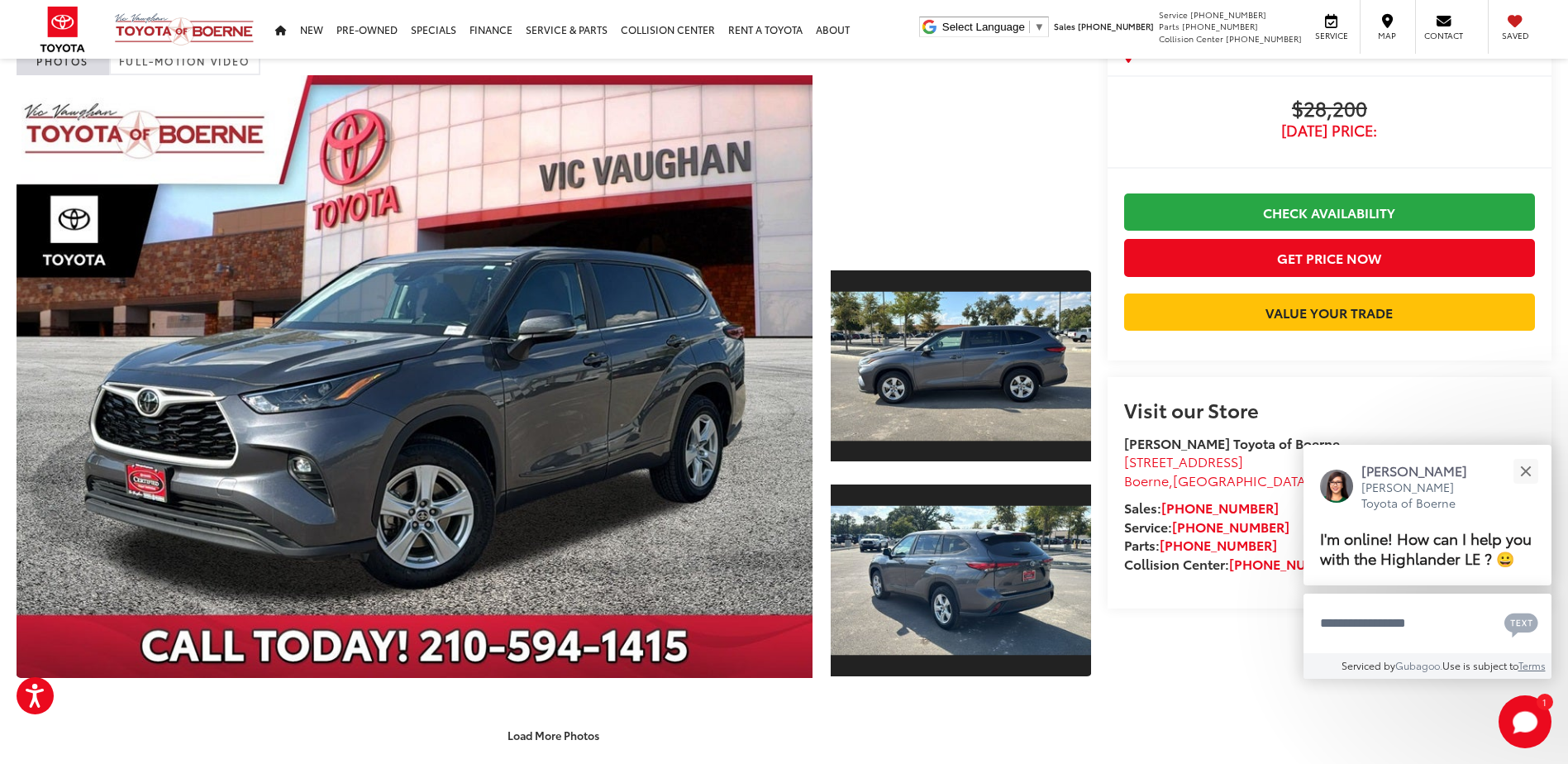
click at [896, 210] on div at bounding box center [960, 163] width 260 height 174
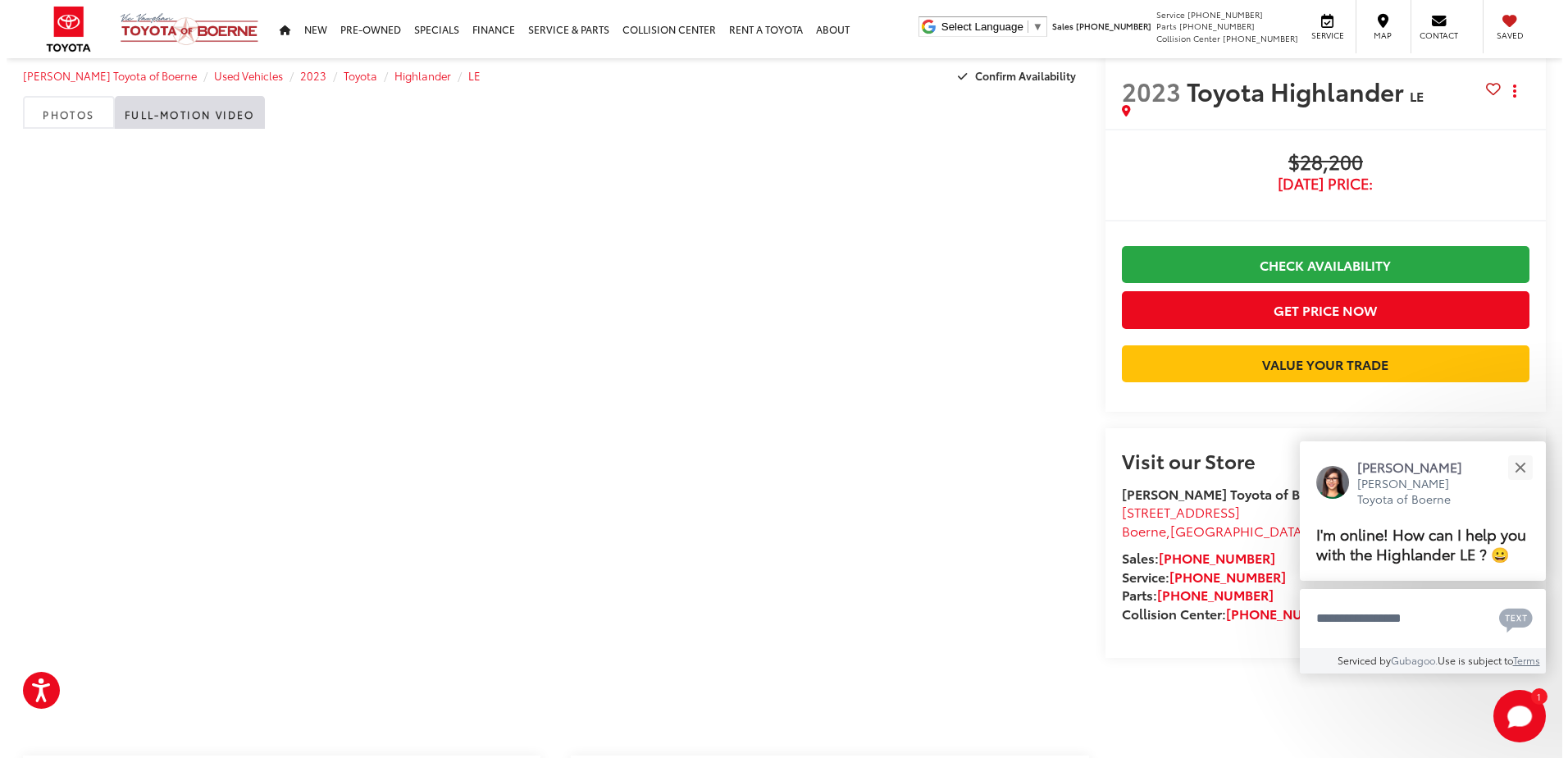
scroll to position [0, 0]
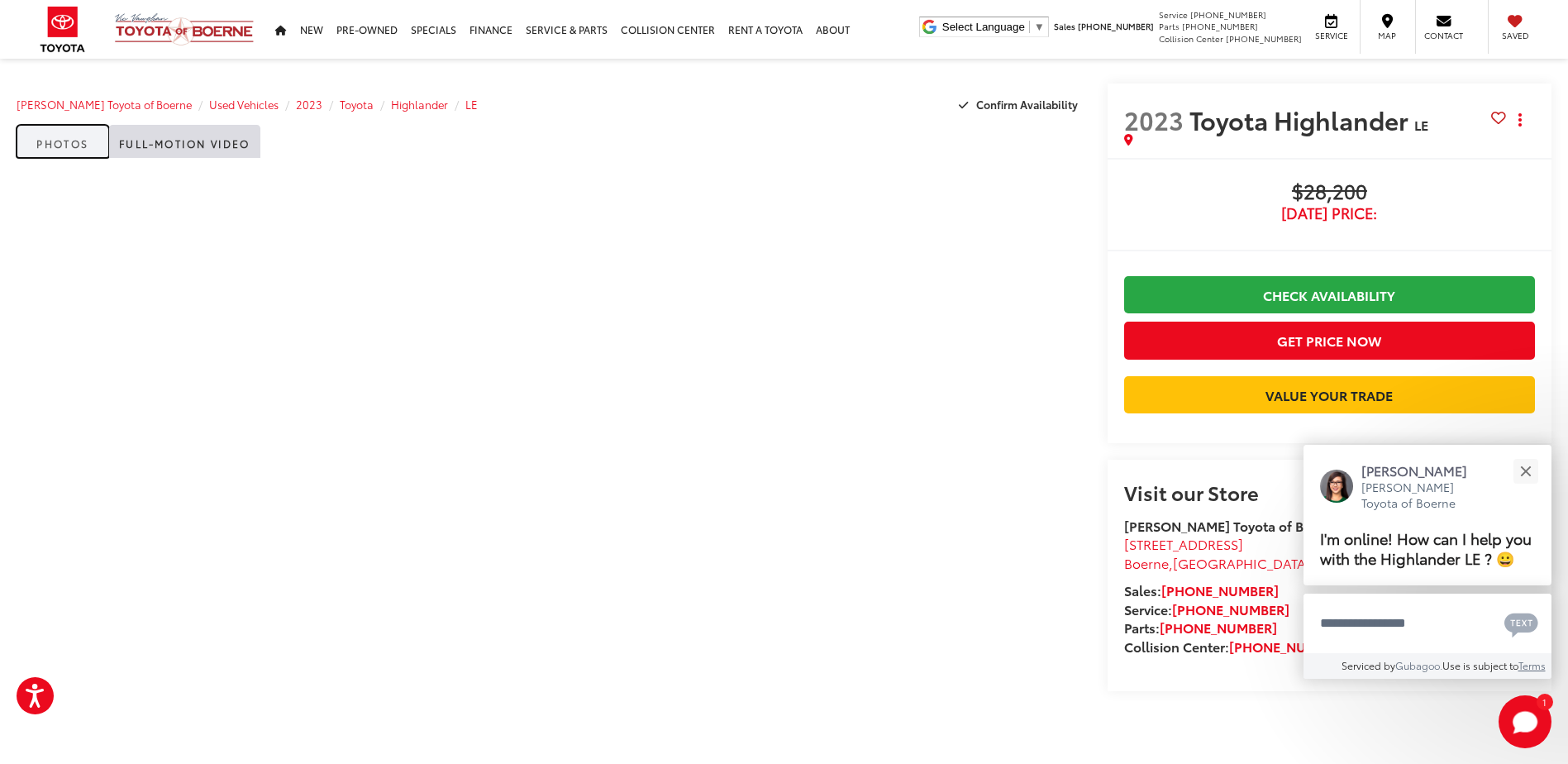
click at [69, 143] on link "Photos" at bounding box center [63, 142] width 93 height 33
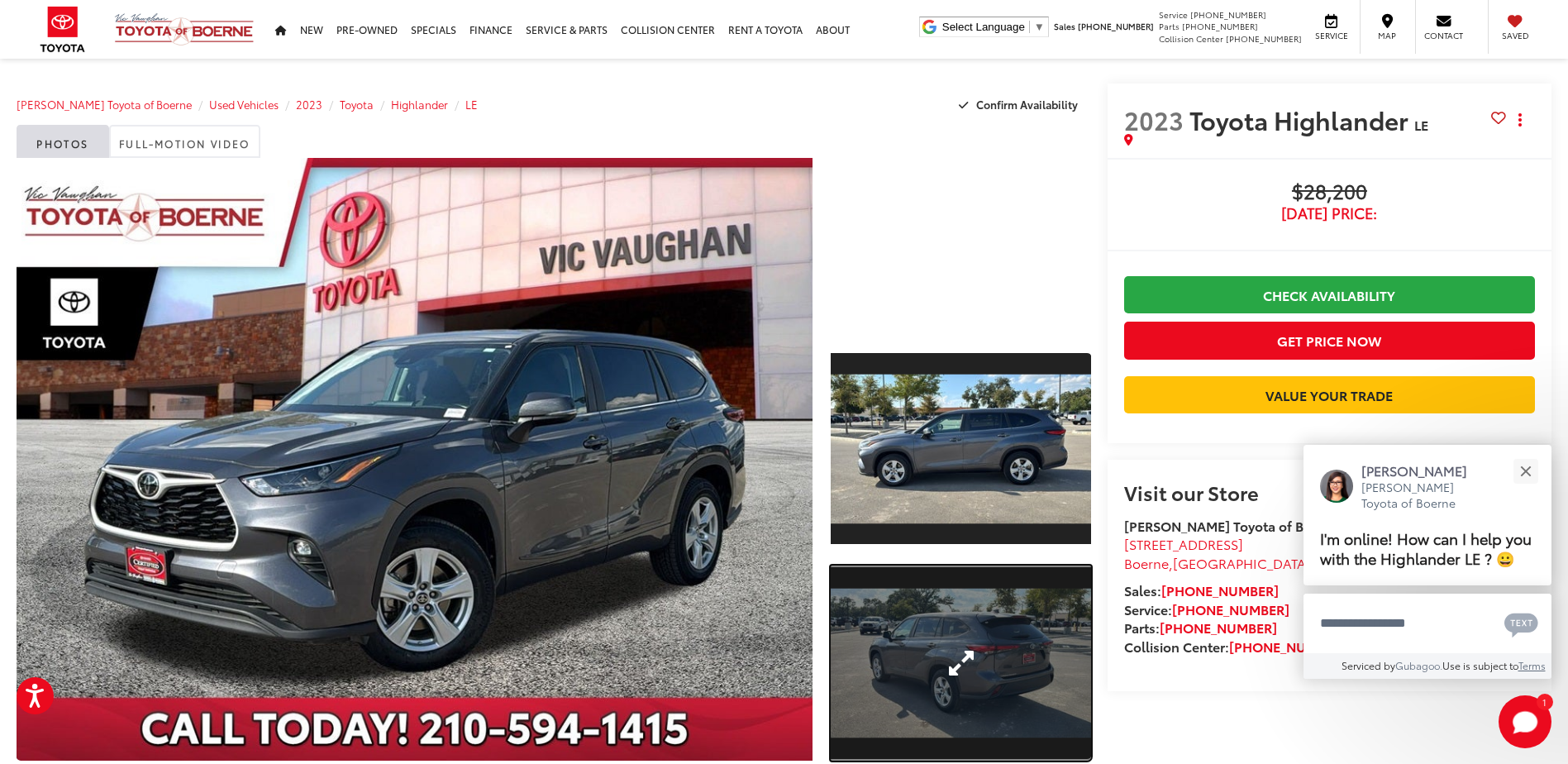
click at [970, 648] on link "Expand Photo 2" at bounding box center [960, 663] width 260 height 196
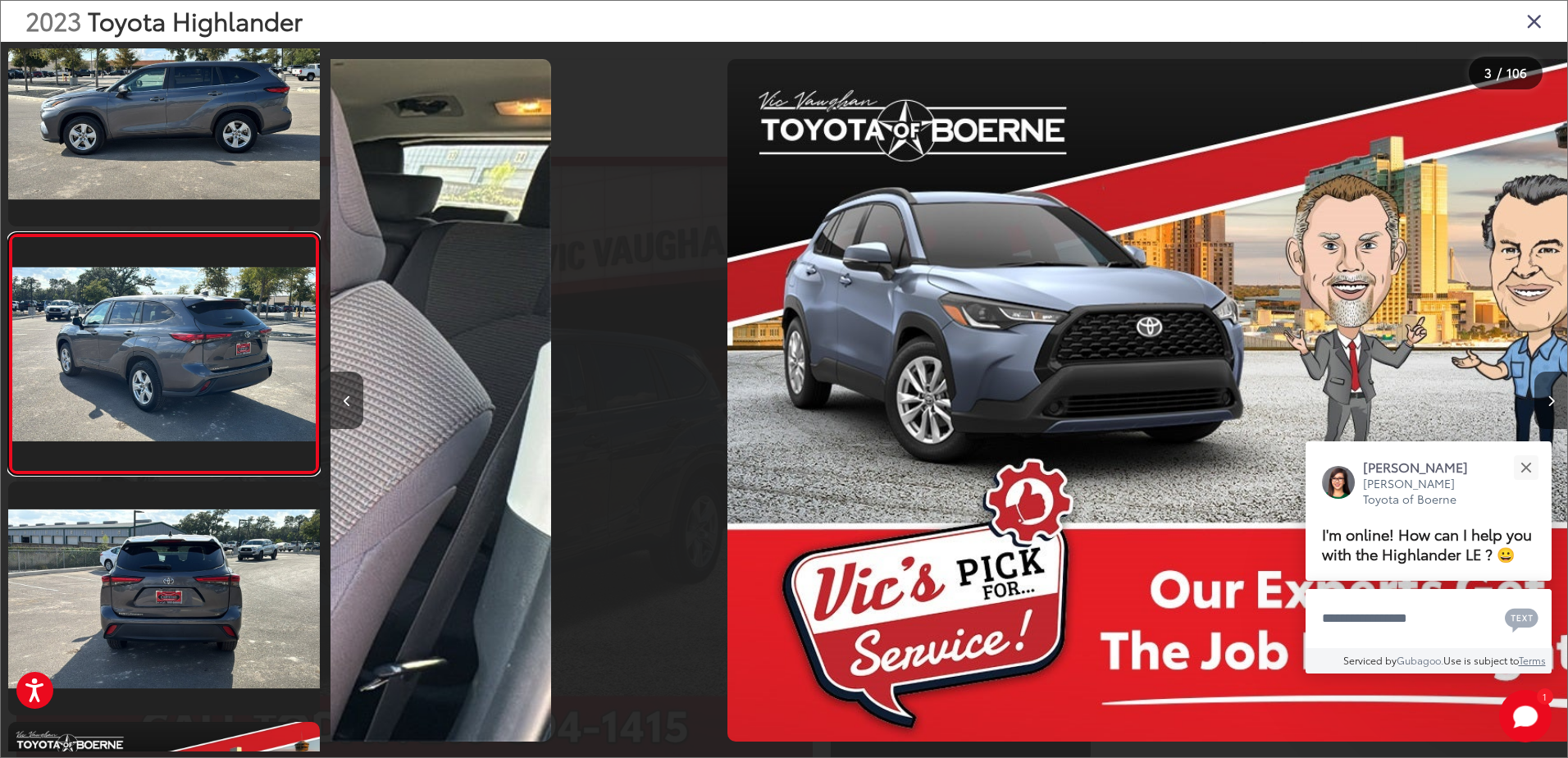
scroll to position [298, 0]
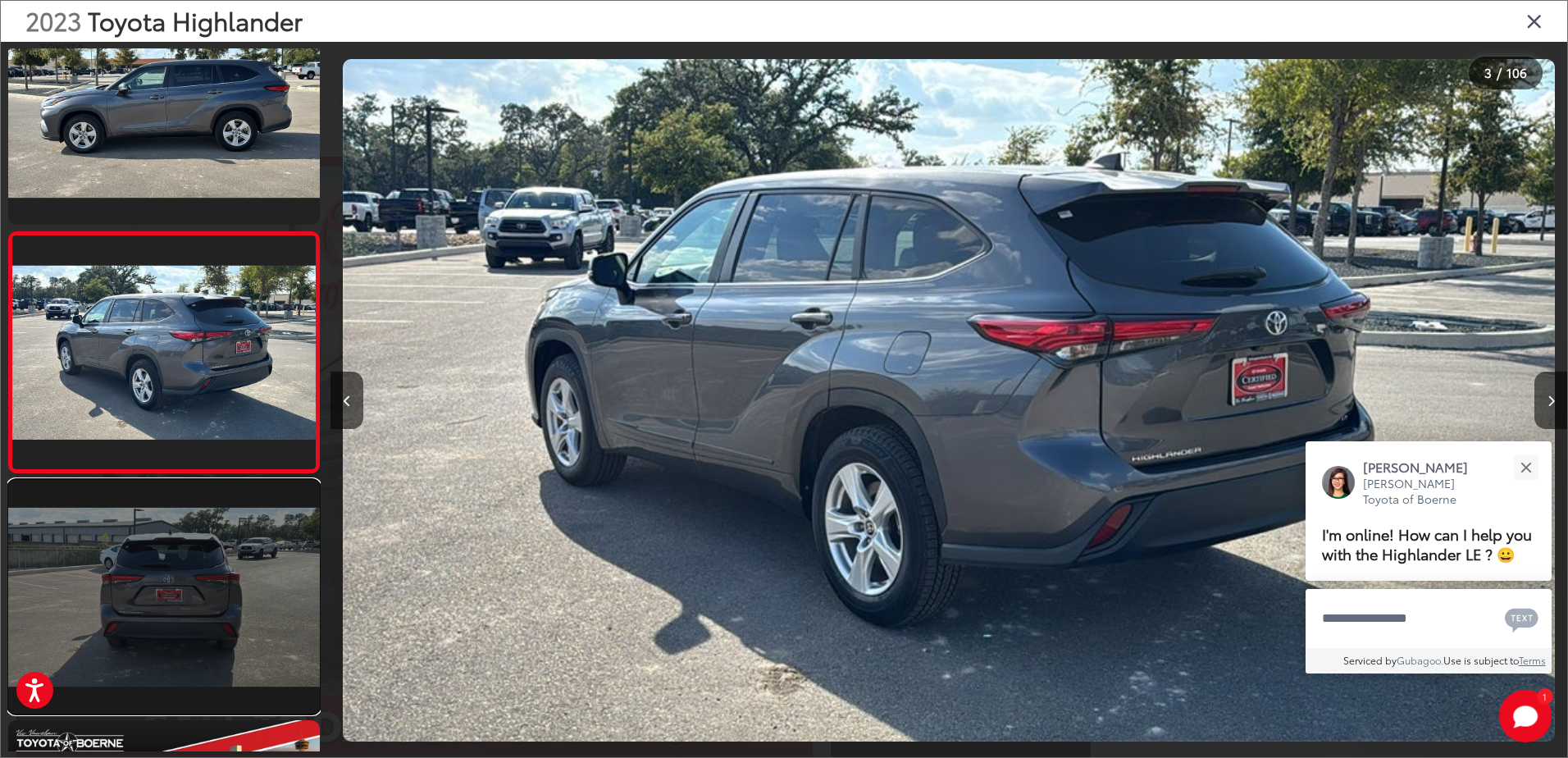
click at [184, 617] on link at bounding box center [165, 597] width 312 height 234
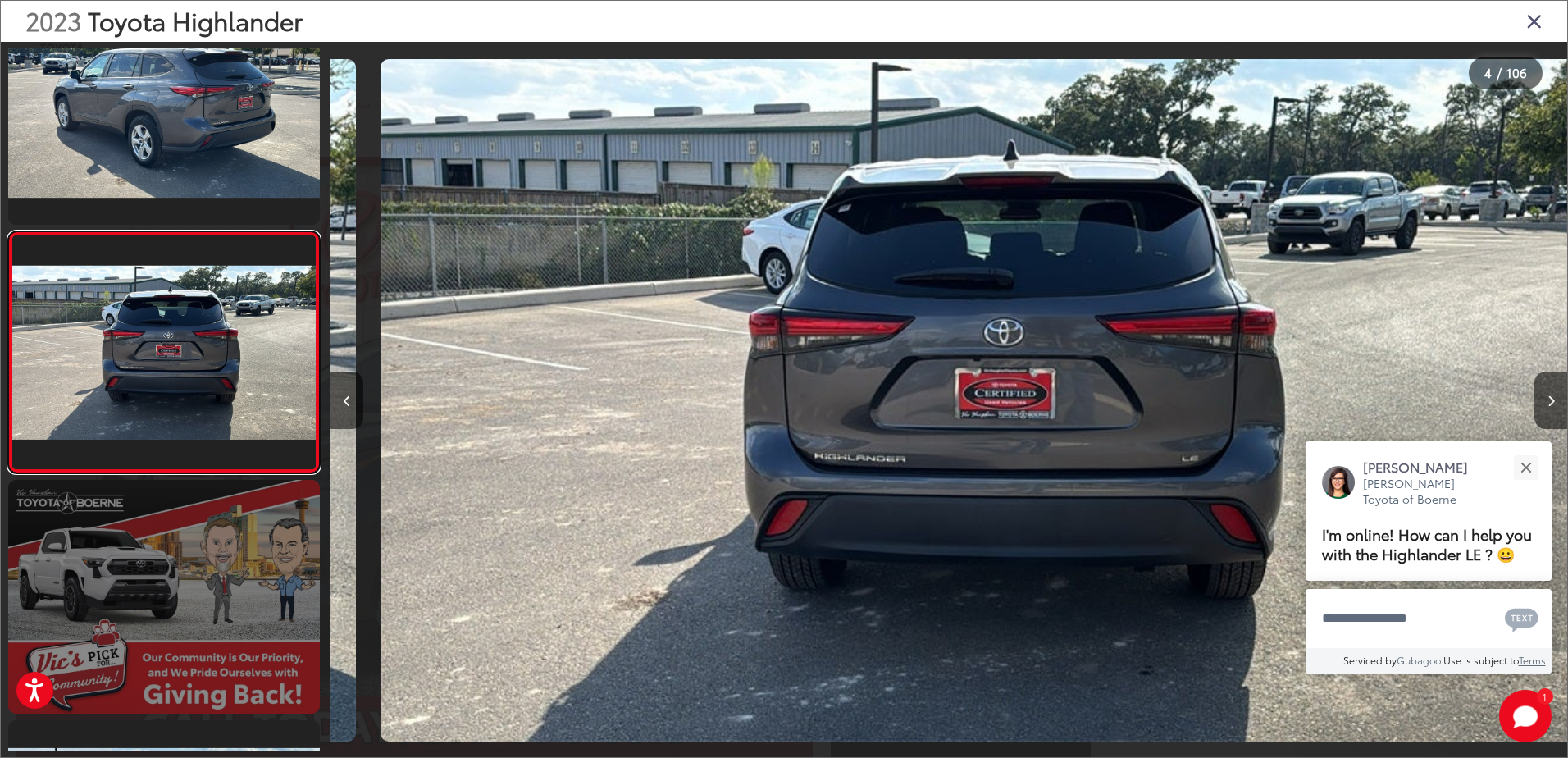
scroll to position [0, 3710]
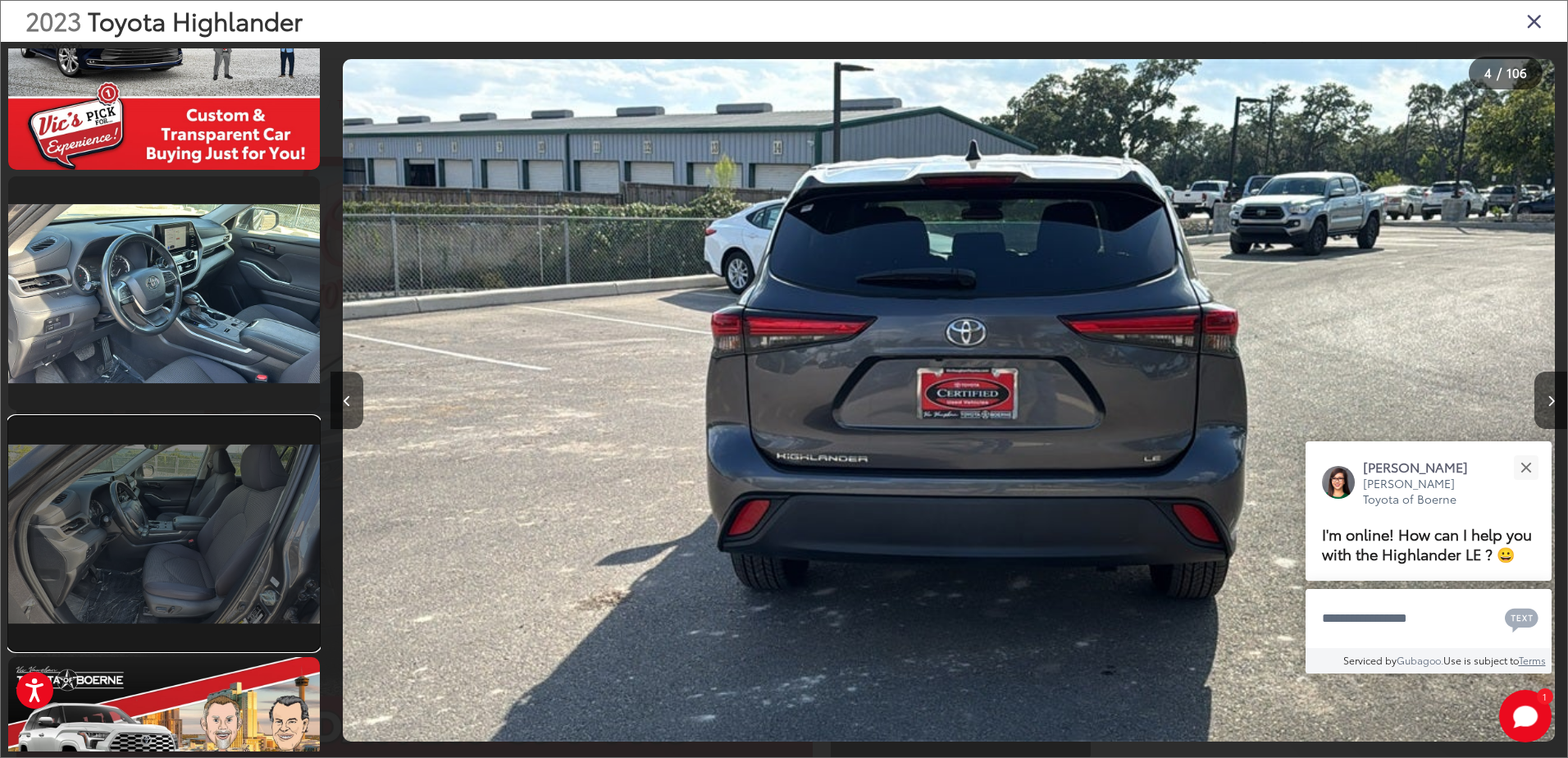
click at [209, 505] on link at bounding box center [165, 533] width 312 height 234
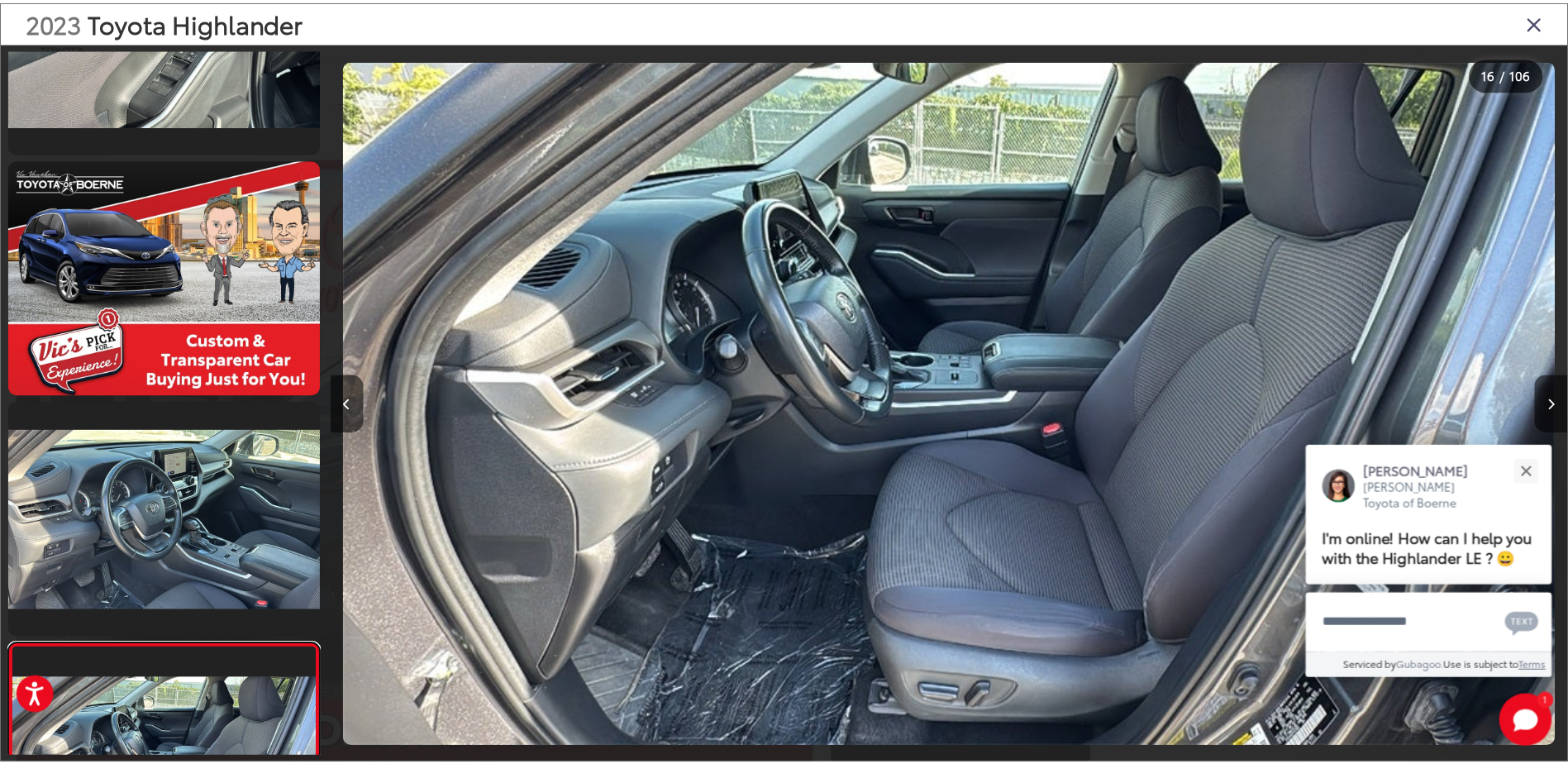
scroll to position [3037, 0]
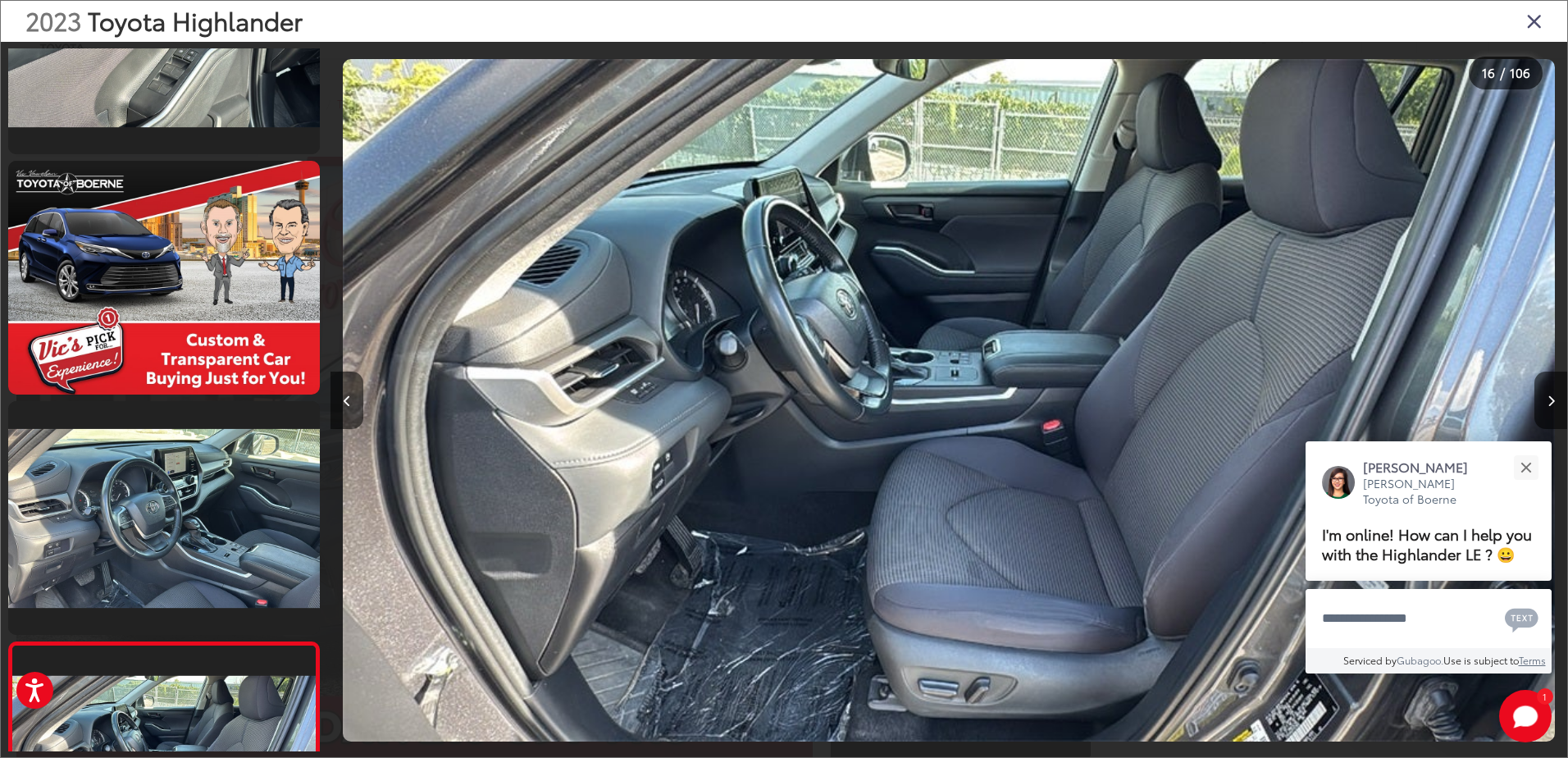
click at [1532, 25] on icon "Close gallery" at bounding box center [1534, 20] width 16 height 22
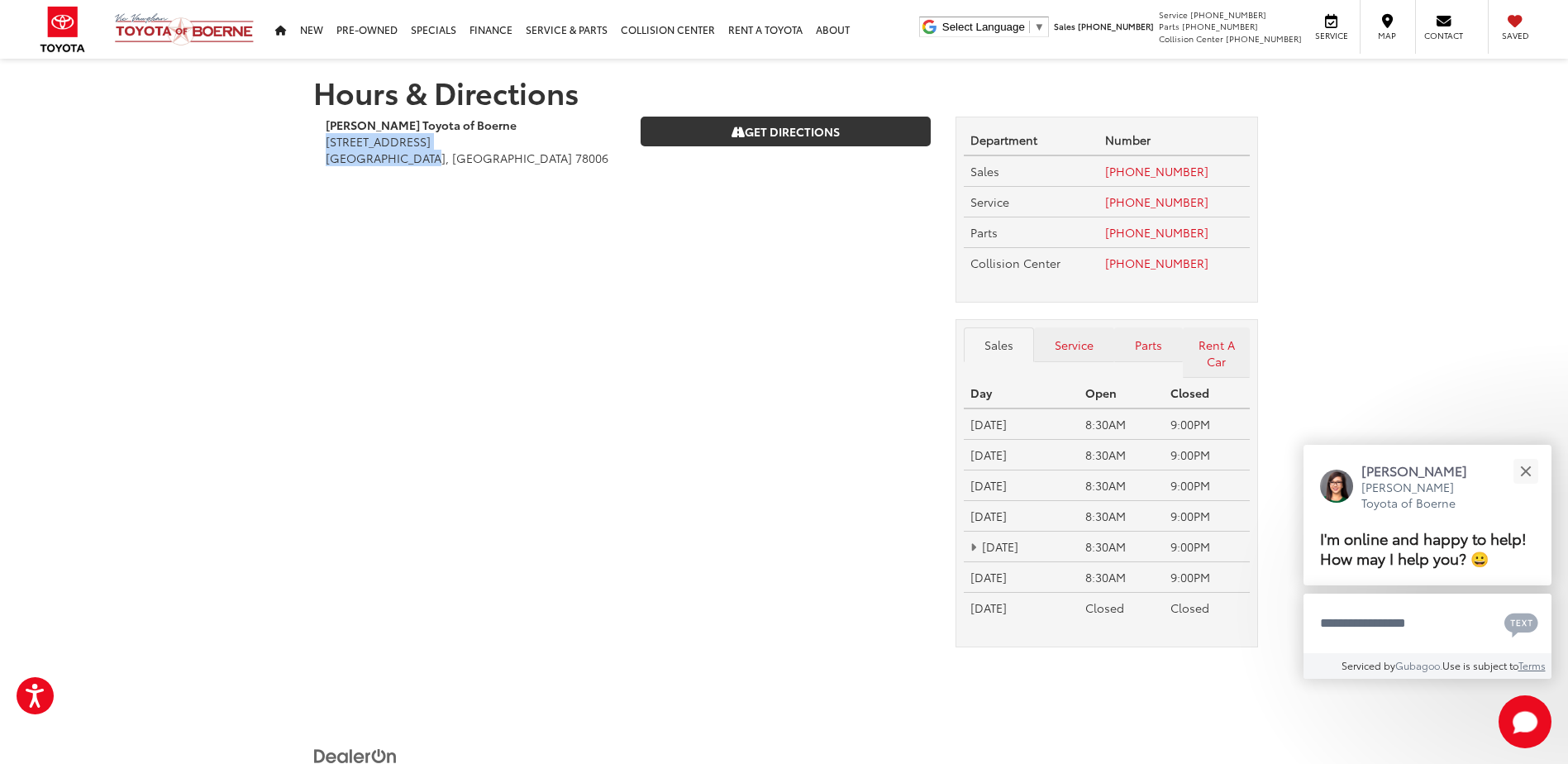
drag, startPoint x: 324, startPoint y: 143, endPoint x: 429, endPoint y: 161, distance: 106.5
click at [429, 161] on div "Vic Vaughan Toyota of Boerne 31205 Interstate 10 Frontage Rd Boerne, TX 78006" at bounding box center [471, 149] width 314 height 66
copy address "31205 Interstate 10 Frontage Rd Boerne, TX 78006"
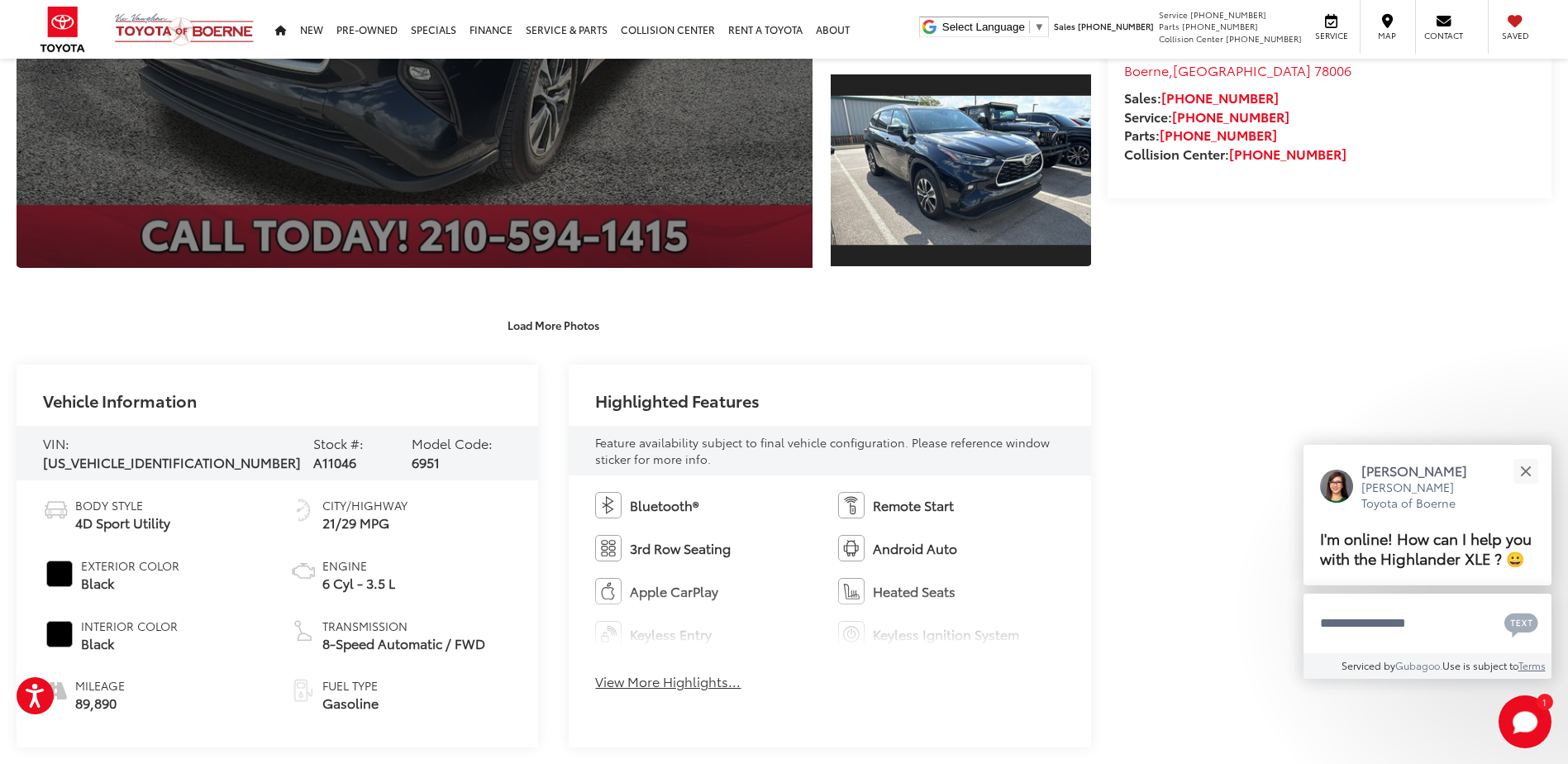
scroll to position [496, 0]
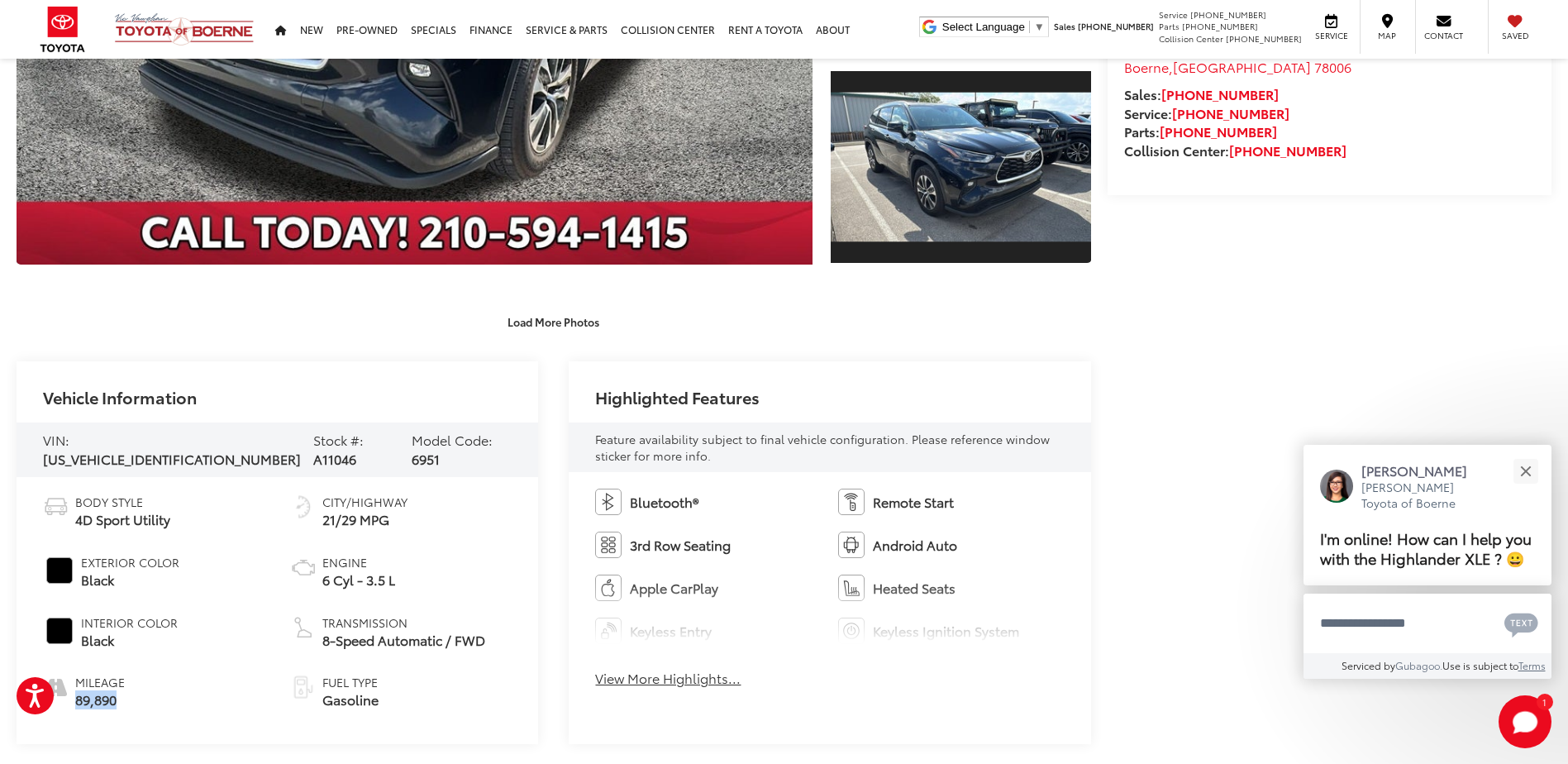
drag, startPoint x: 128, startPoint y: 698, endPoint x: 77, endPoint y: 701, distance: 51.1
click at [77, 701] on li "Mileage 89,890" at bounding box center [154, 691] width 222 height 36
copy span "89,890"
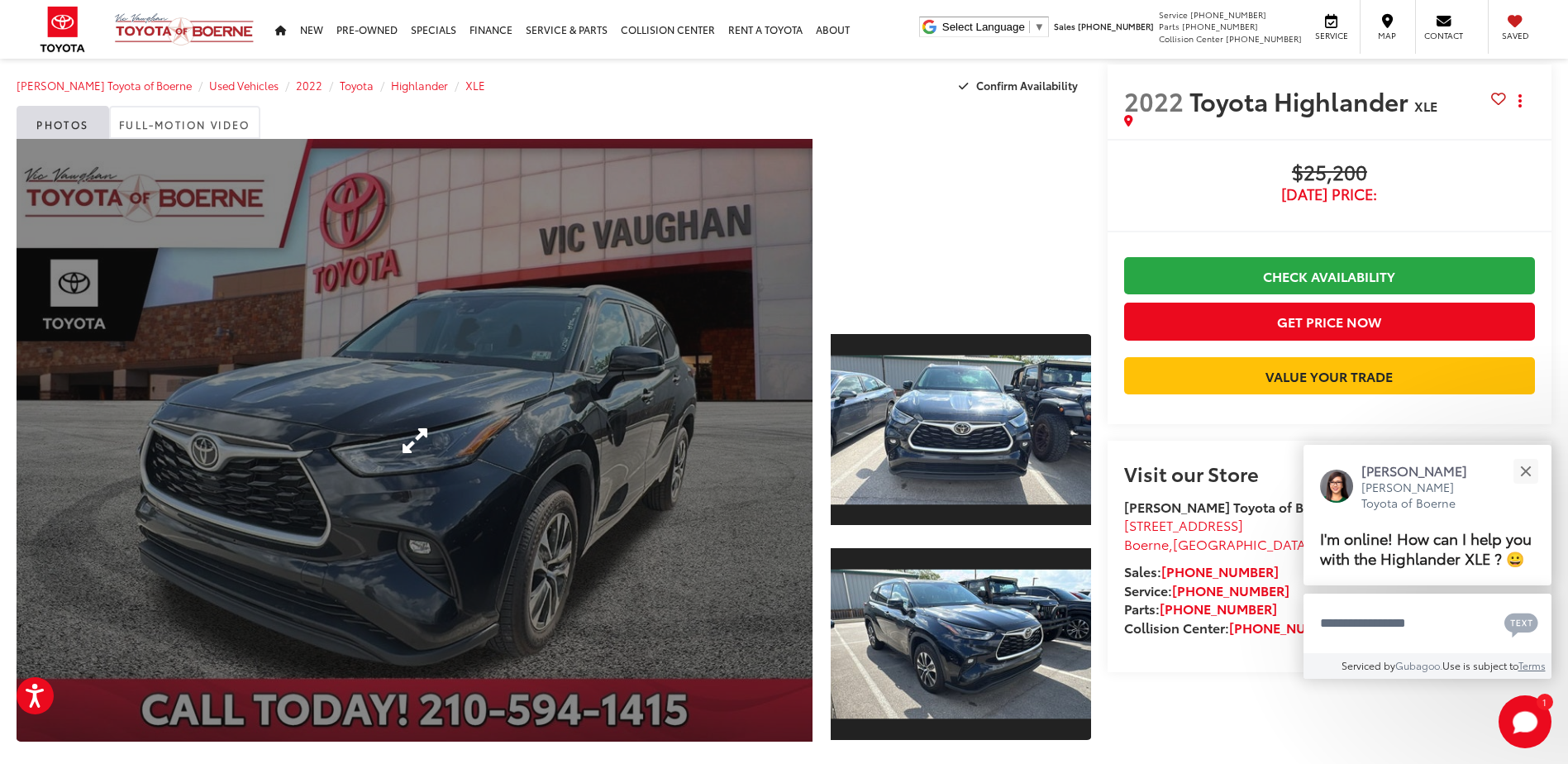
scroll to position [0, 0]
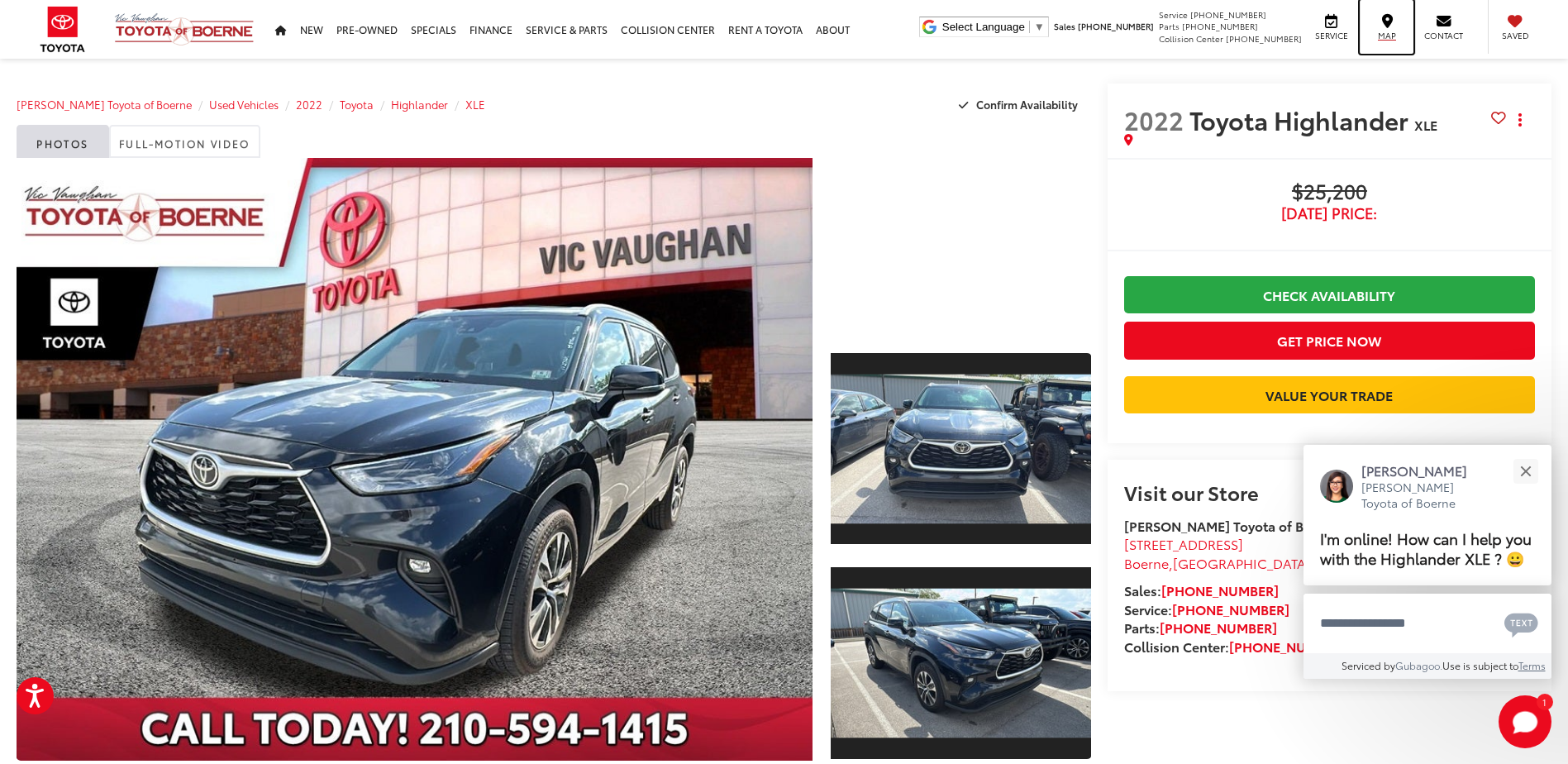
drag, startPoint x: 1386, startPoint y: 30, endPoint x: 1168, endPoint y: 83, distance: 224.4
click at [1386, 30] on span "Map" at bounding box center [1386, 35] width 36 height 11
